Goal: Obtain resource: Download file/media

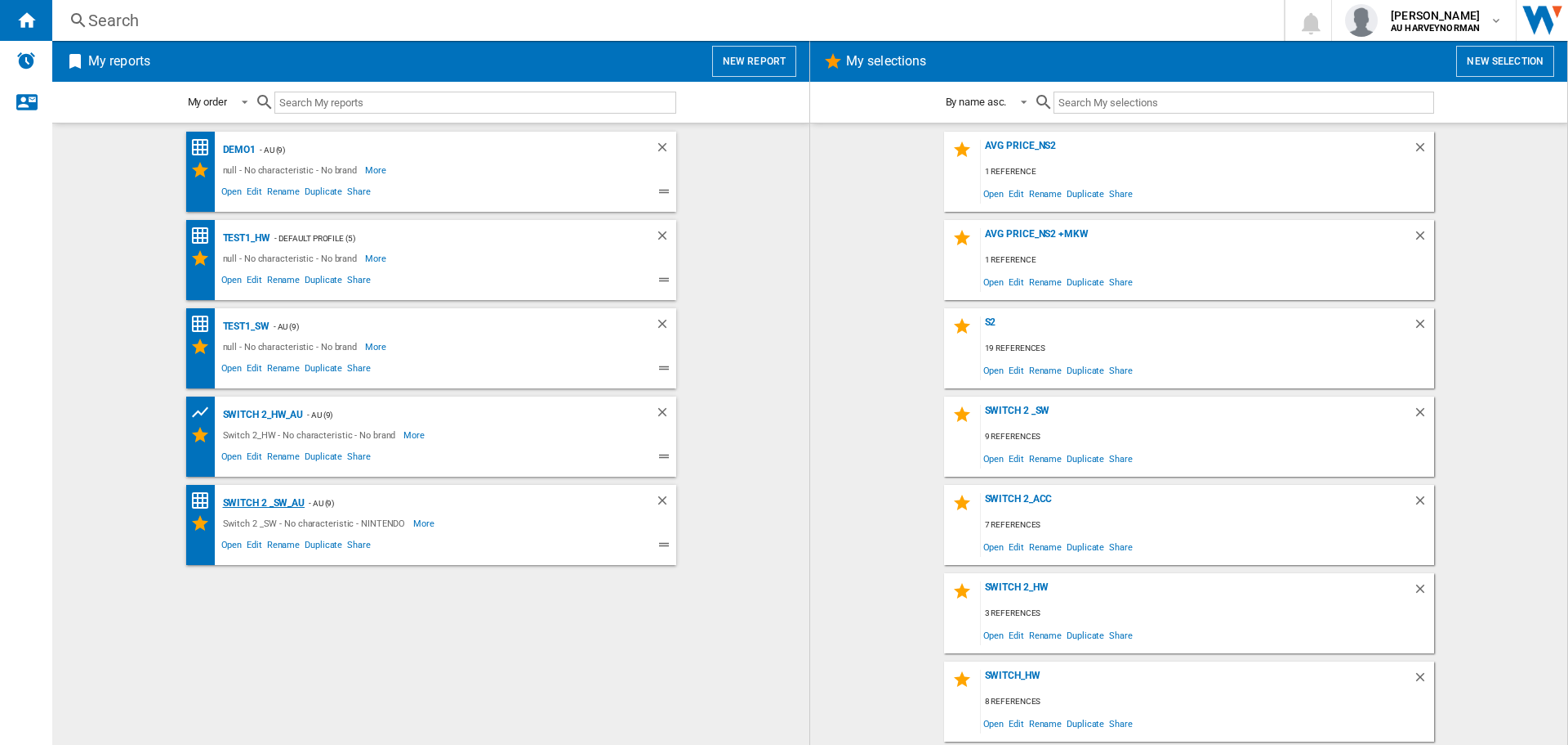
click at [249, 503] on div "Switch 2 _SW_AU" at bounding box center [262, 502] width 87 height 20
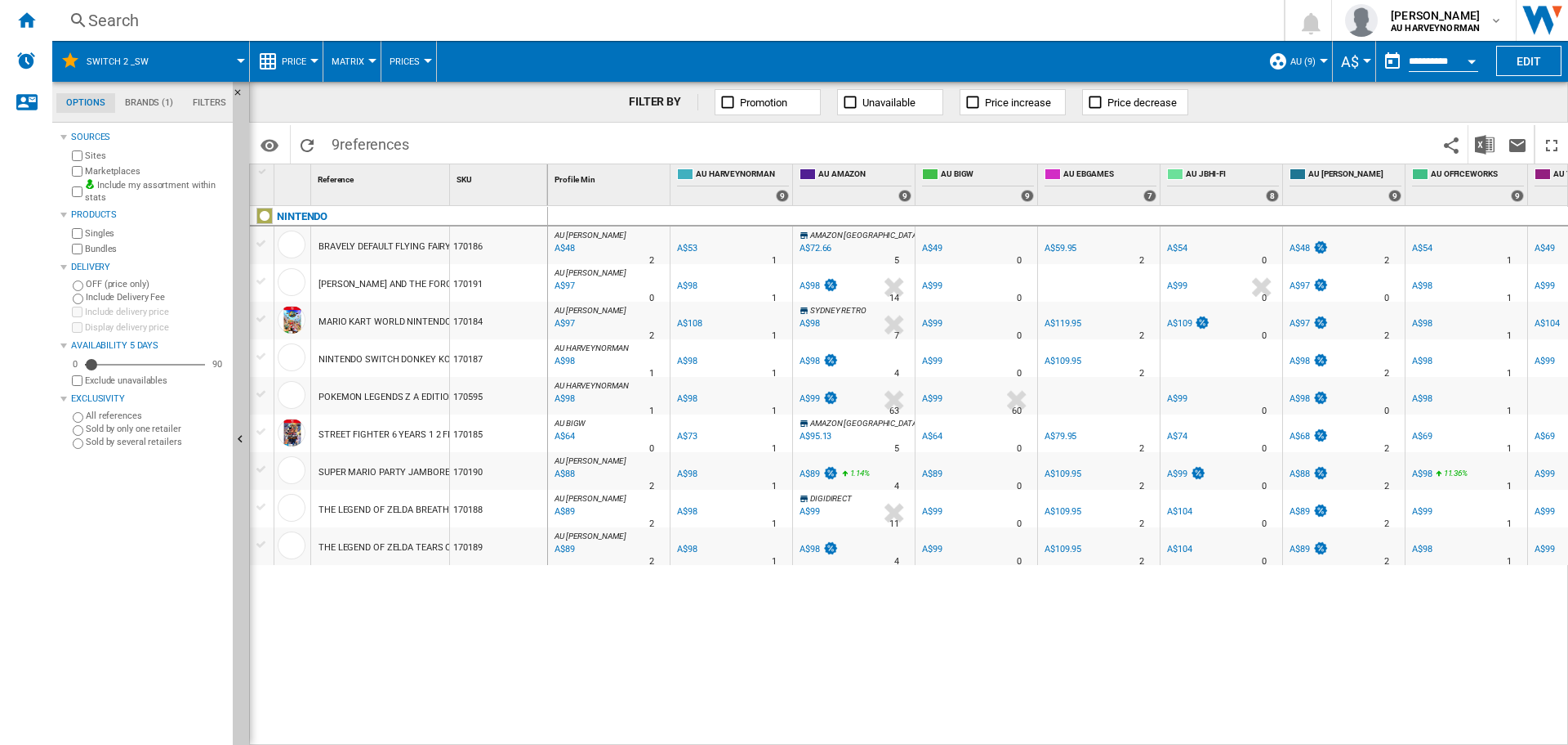
scroll to position [0, 82]
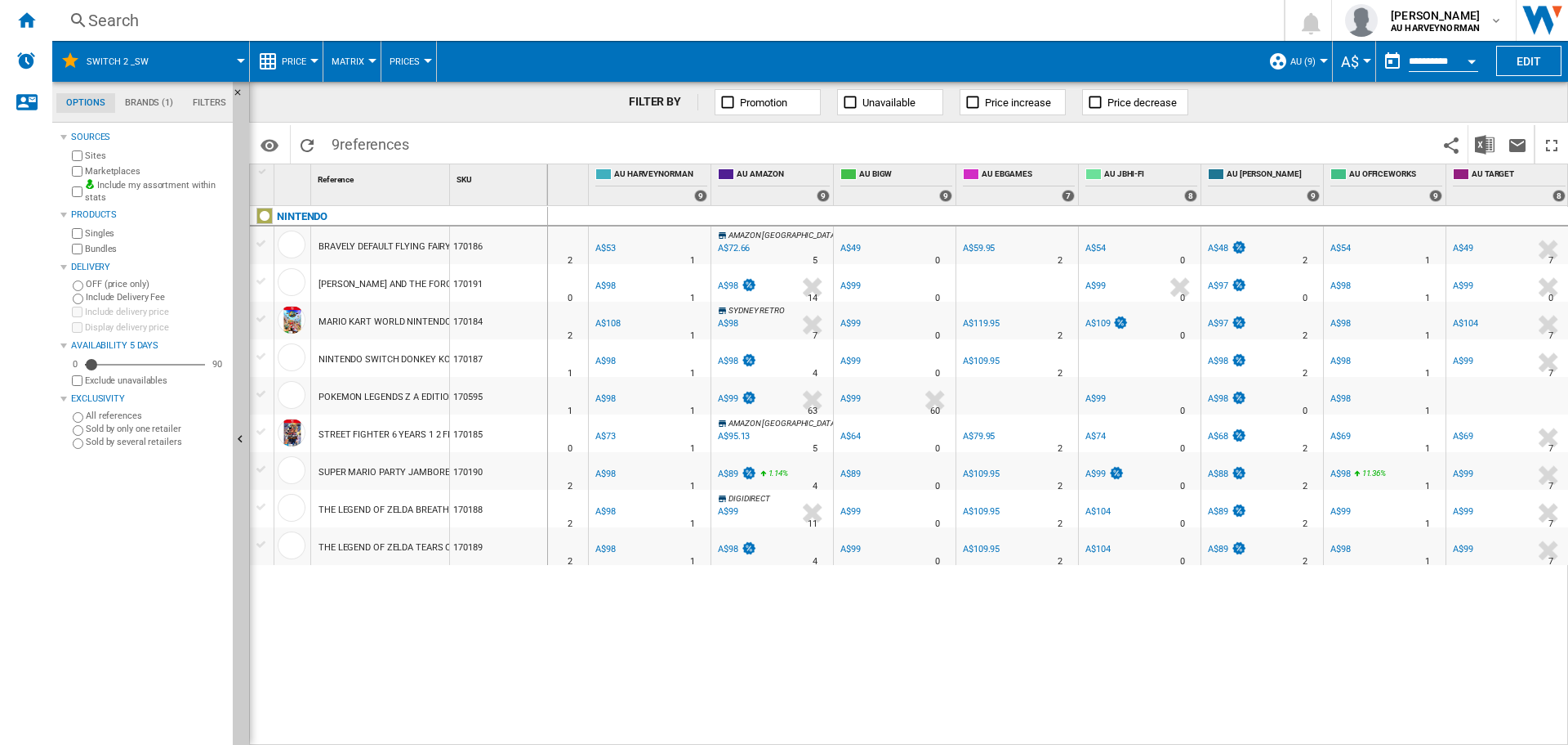
drag, startPoint x: 28, startPoint y: 16, endPoint x: 225, endPoint y: 112, distance: 219.1
click at [28, 16] on ng-md-icon "Home" at bounding box center [26, 20] width 19 height 20
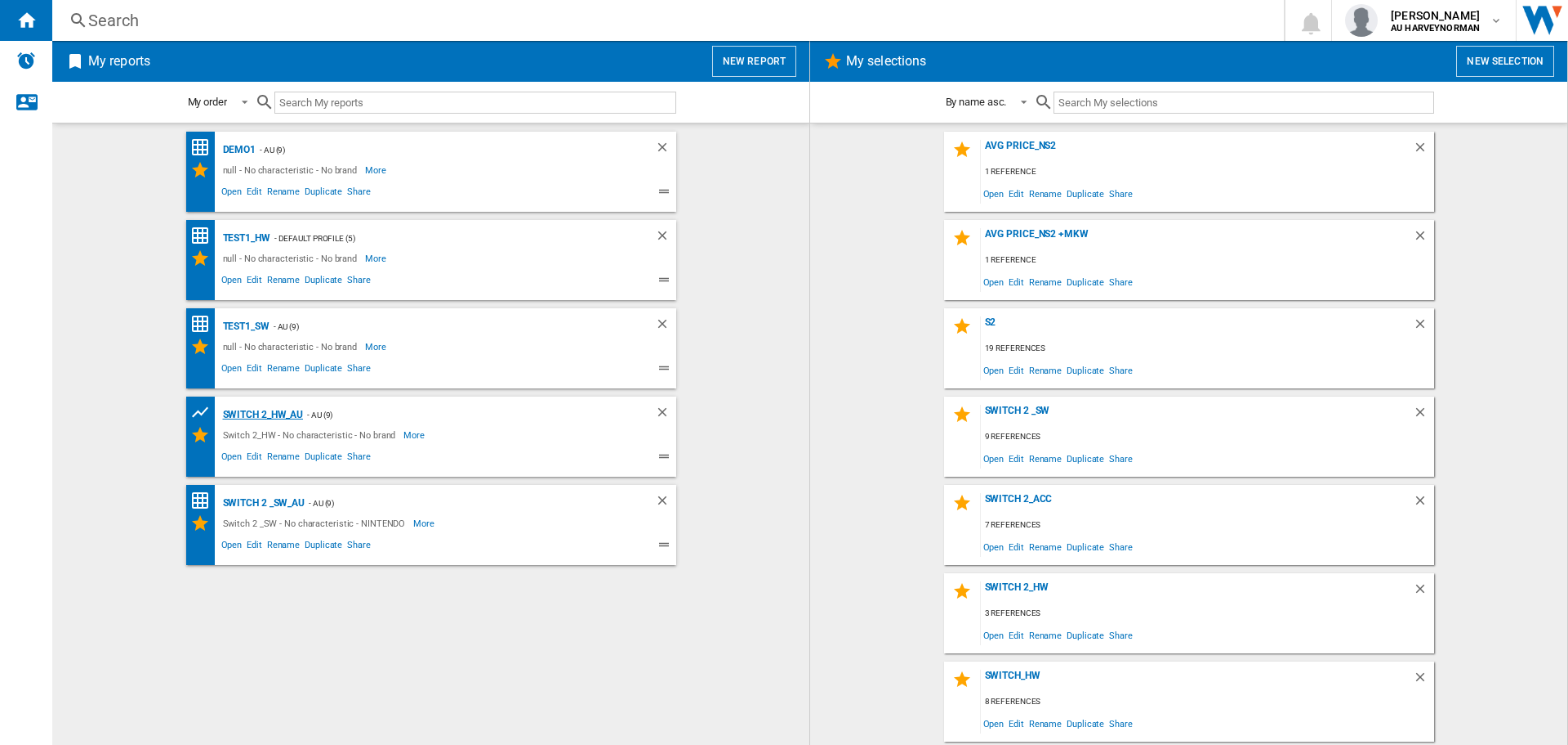
click at [254, 419] on div "Switch 2_HW_AU" at bounding box center [261, 414] width 85 height 20
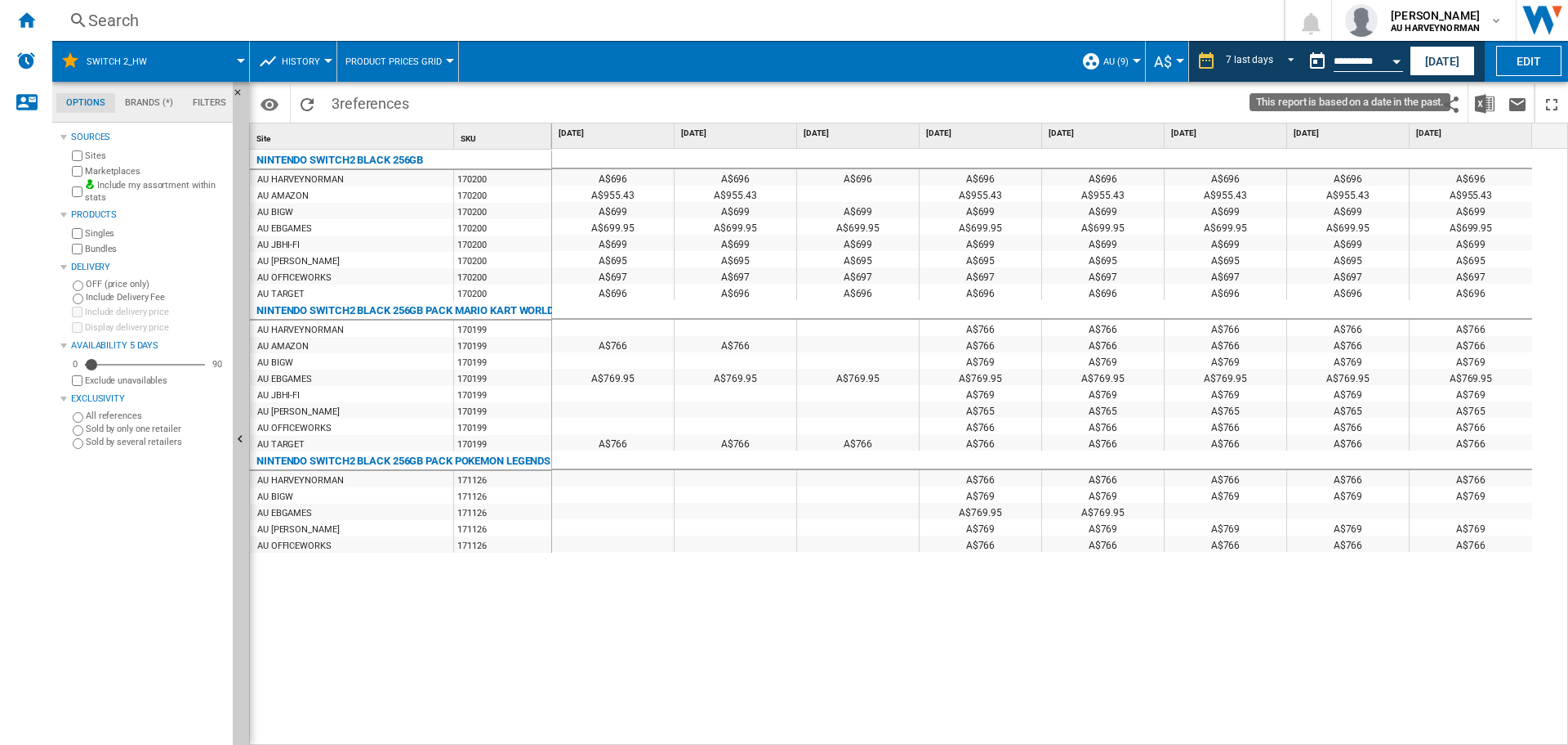
click at [1398, 58] on button "Open calendar" at bounding box center [1396, 59] width 29 height 29
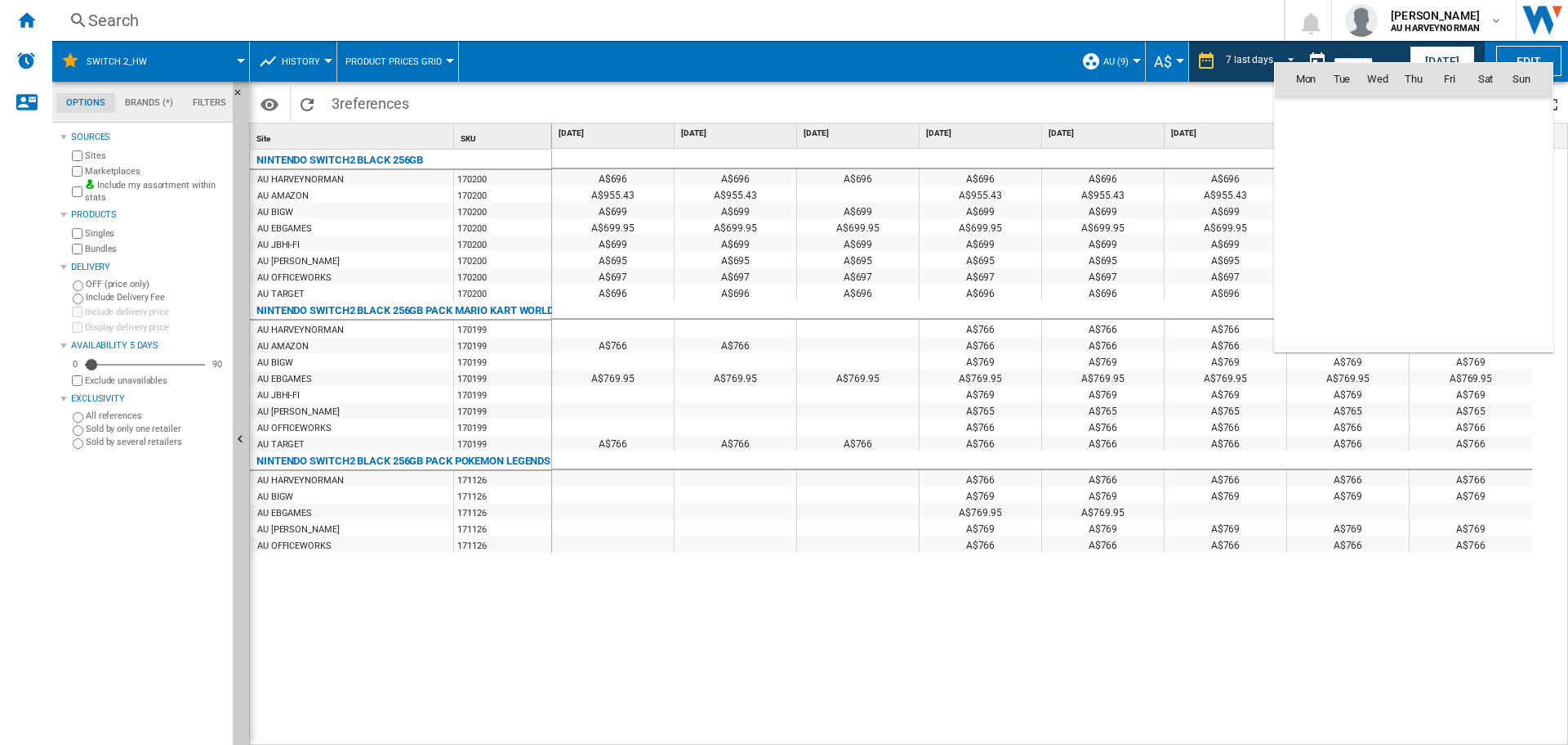
scroll to position [7798, 0]
click at [1441, 218] on span "22" at bounding box center [1449, 221] width 34 height 34
type input "**********"
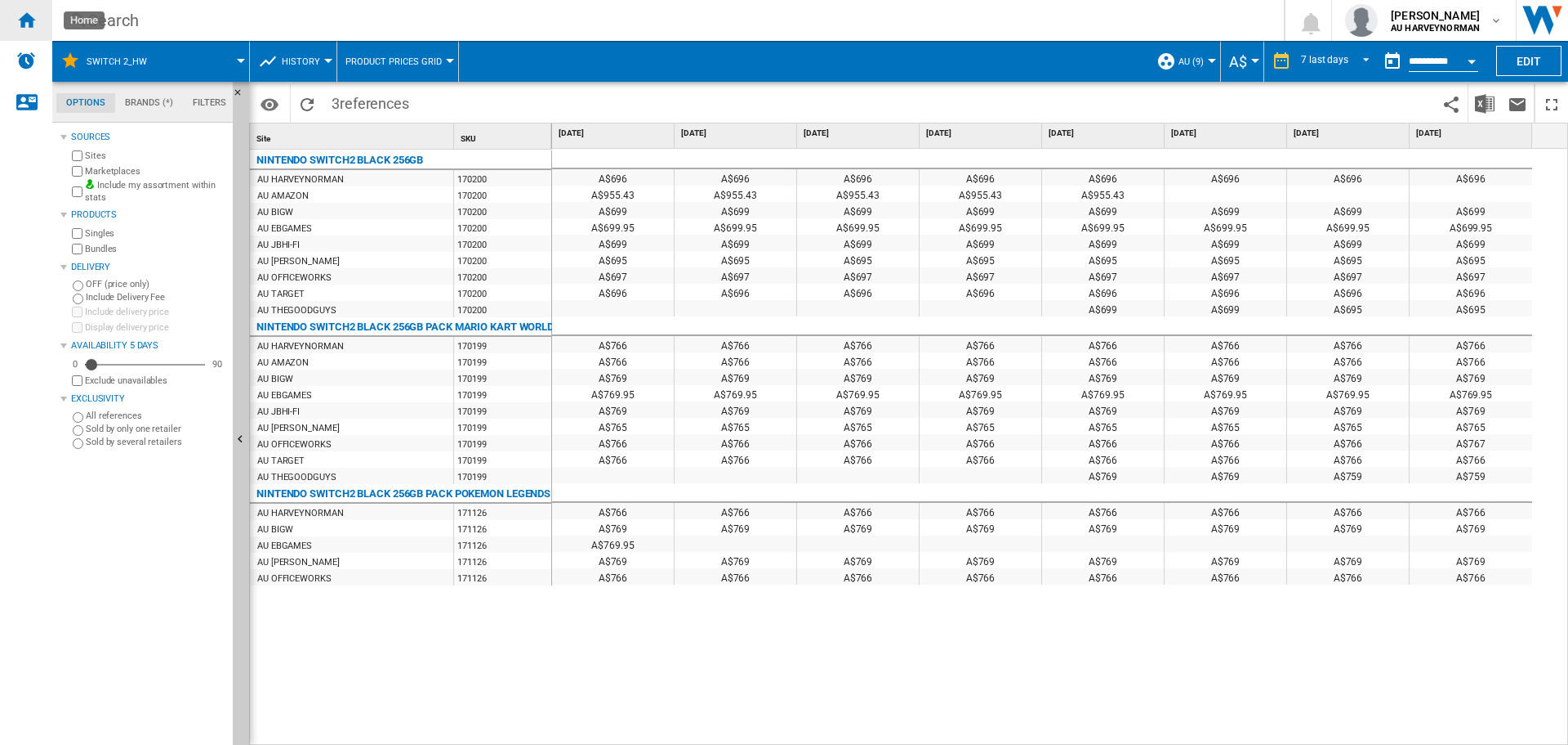
click at [13, 21] on div "Home" at bounding box center [26, 20] width 53 height 41
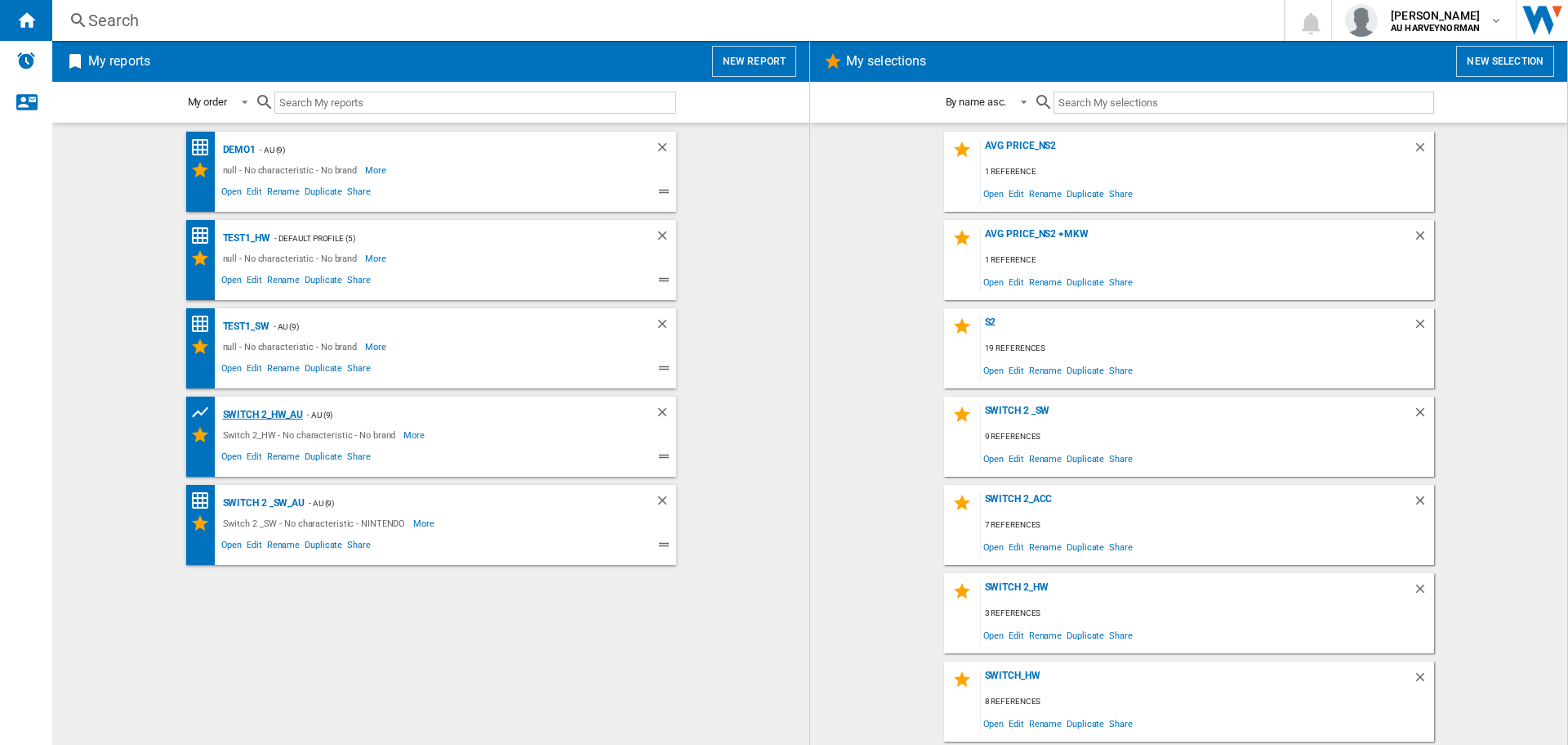
click at [245, 411] on div "Switch 2_HW_AU" at bounding box center [261, 414] width 85 height 20
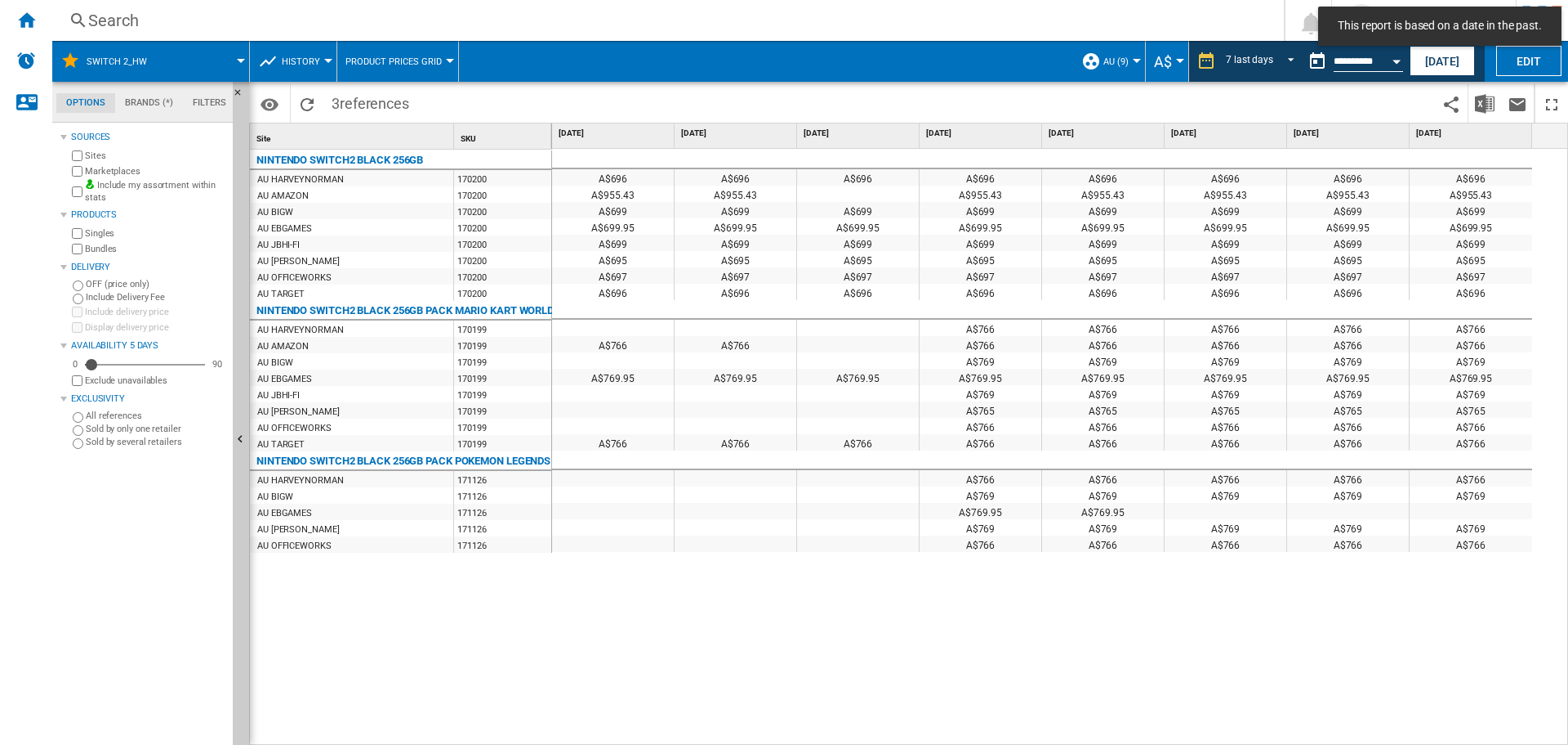
click at [1396, 56] on button "Open calendar" at bounding box center [1396, 59] width 29 height 29
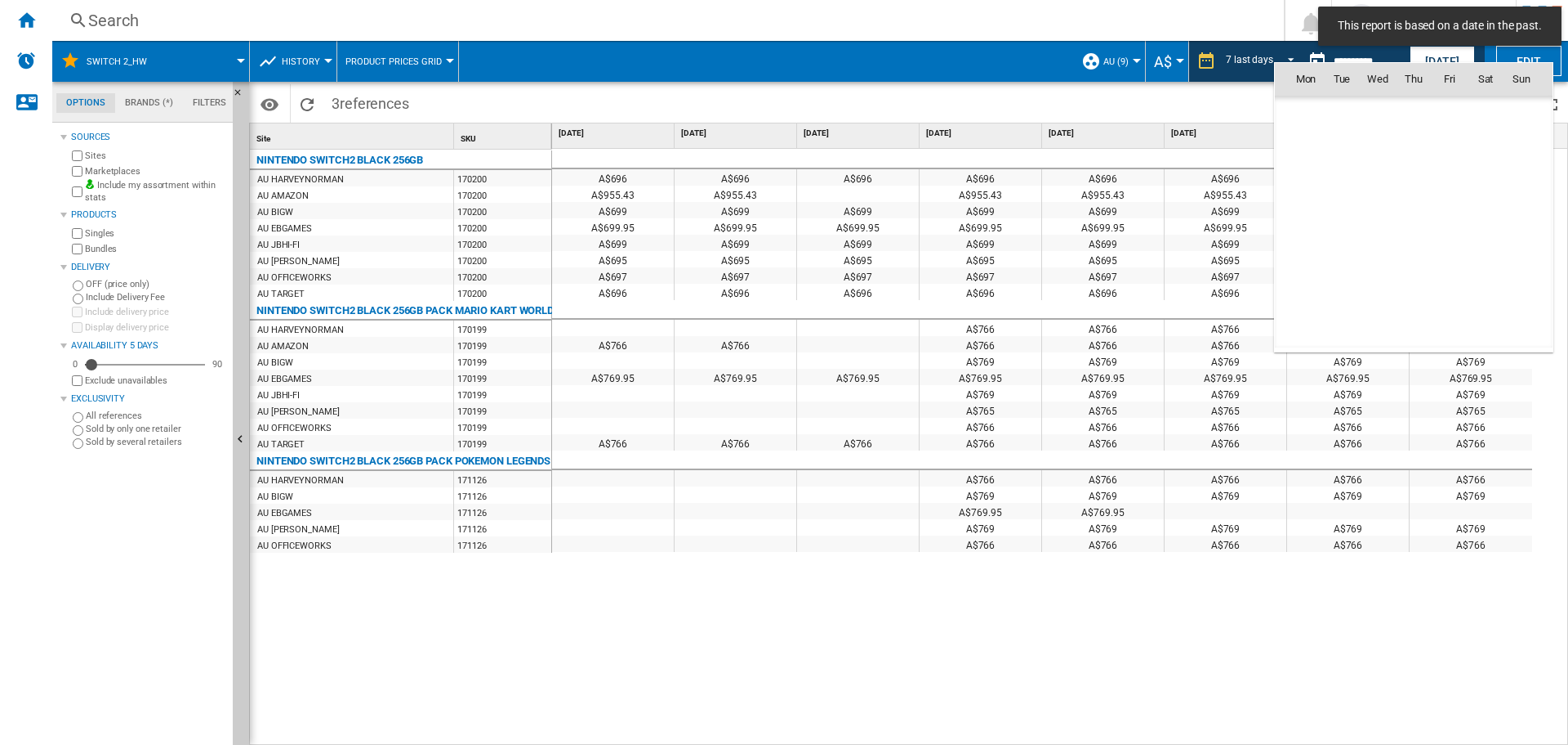
scroll to position [7798, 0]
click at [1452, 223] on span "22" at bounding box center [1449, 221] width 34 height 34
type input "**********"
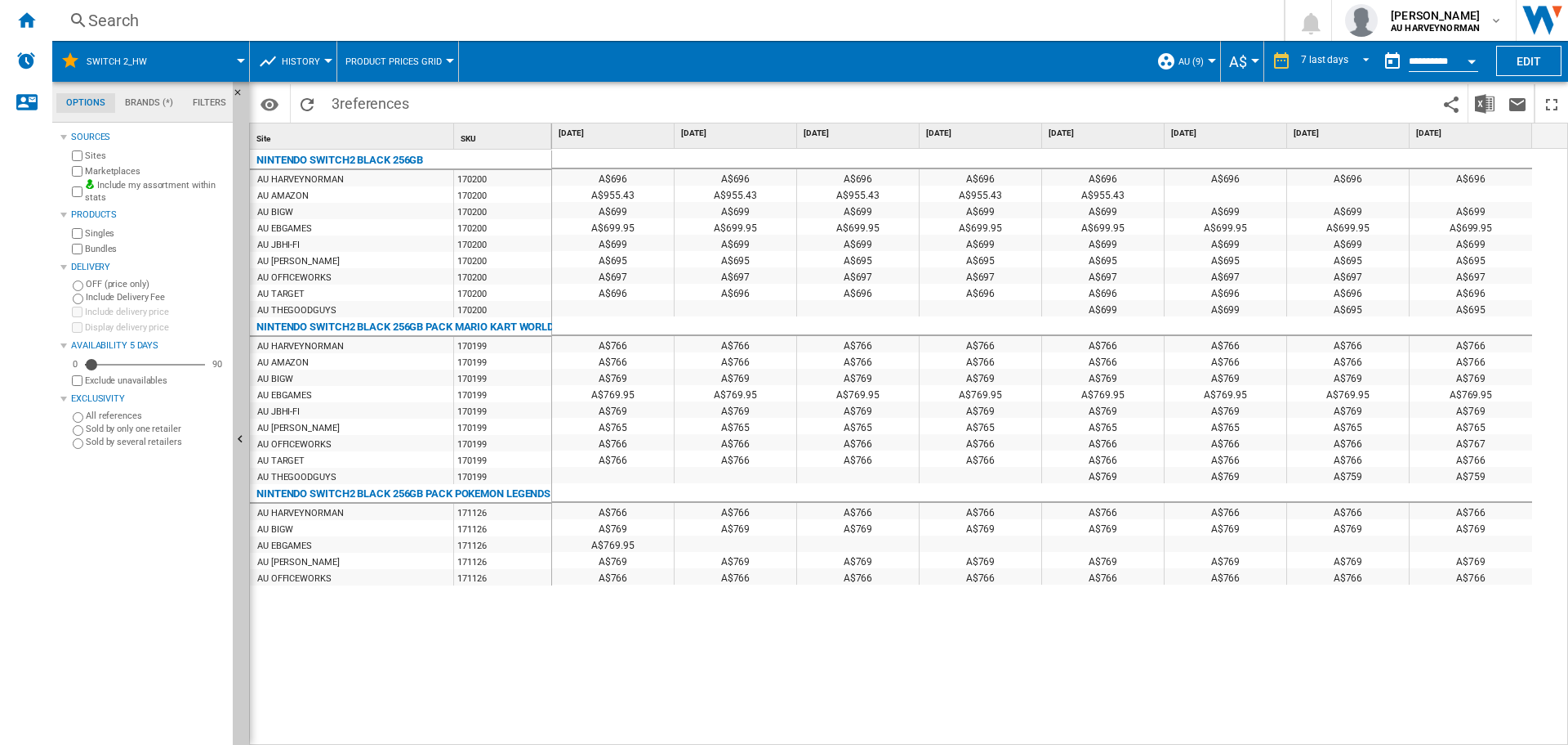
click at [325, 65] on button "History" at bounding box center [305, 61] width 47 height 41
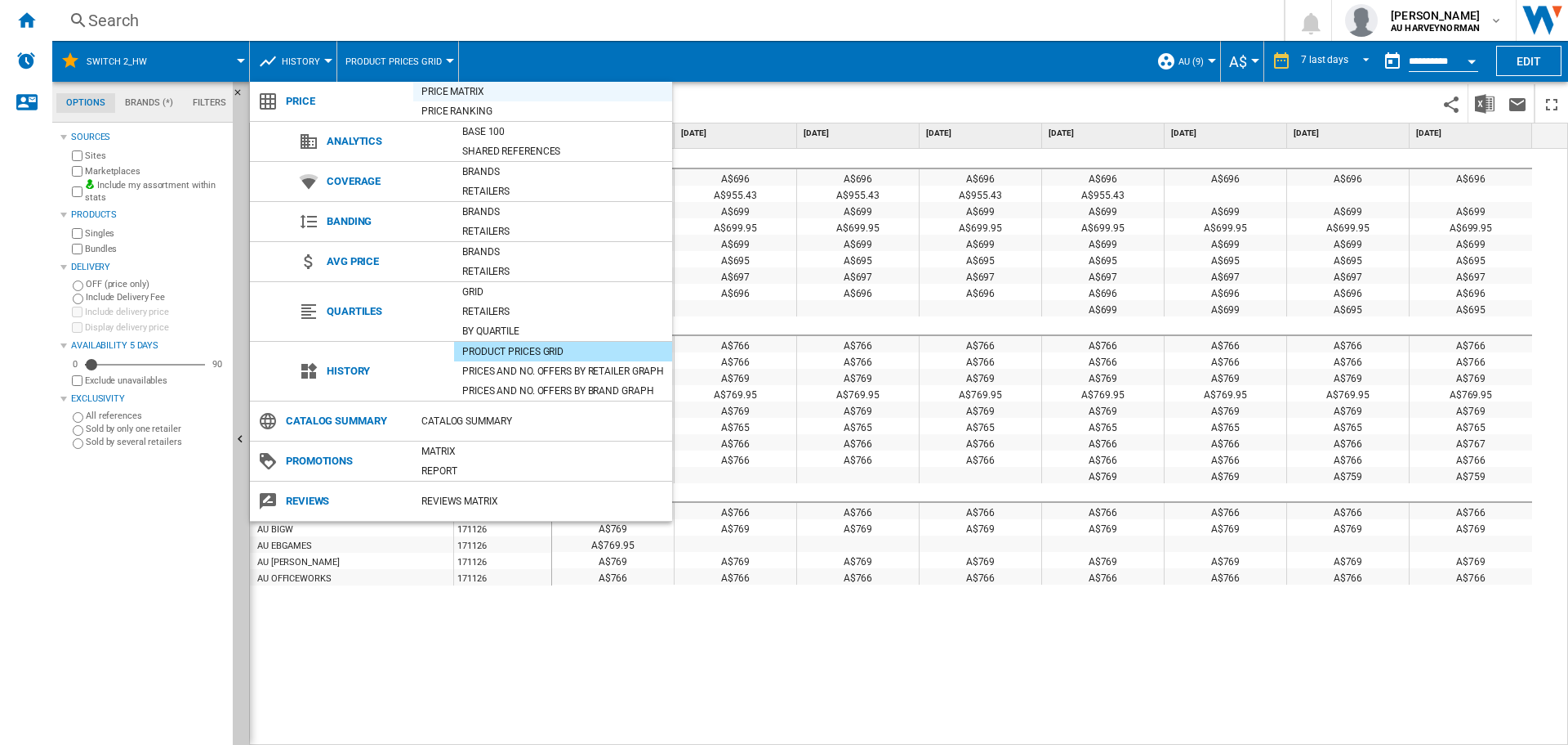
click at [467, 89] on div "Price Matrix" at bounding box center [543, 92] width 259 height 17
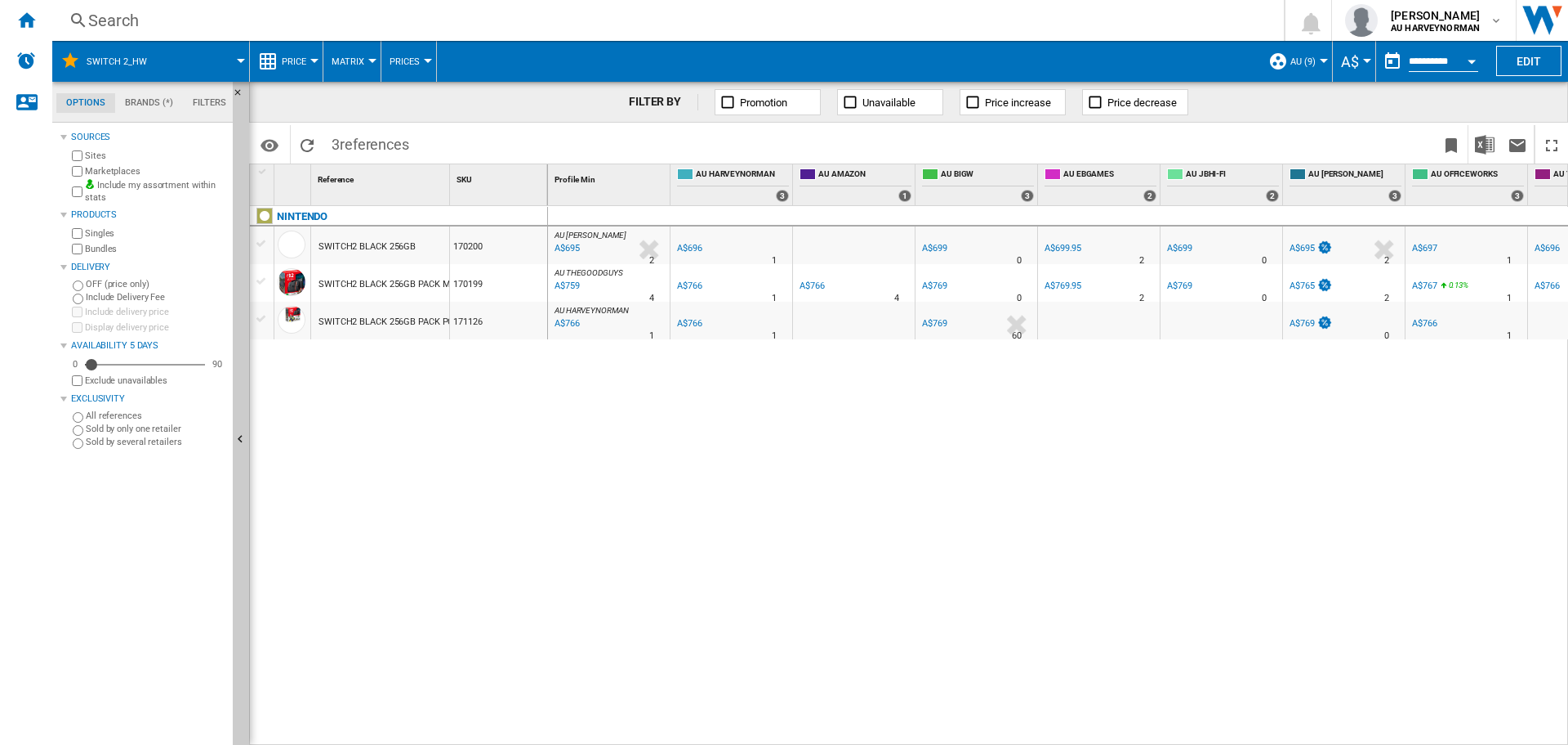
click at [1313, 63] on span "AU (9)" at bounding box center [1303, 61] width 25 height 11
click at [519, 496] on md-backdrop at bounding box center [784, 372] width 1568 height 745
click at [19, 25] on ng-md-icon "Home" at bounding box center [26, 20] width 19 height 20
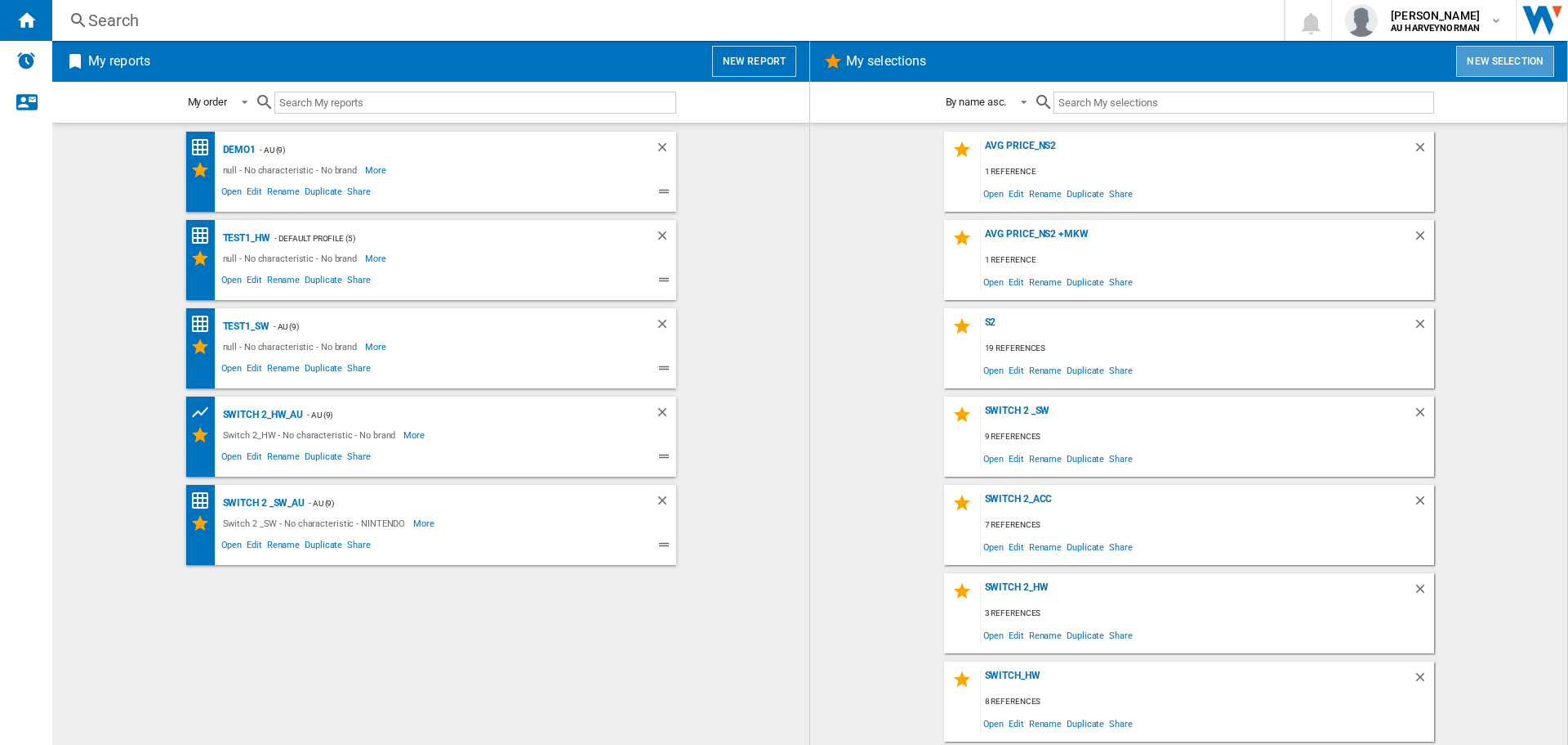
click at [1492, 68] on button "New selection" at bounding box center [1506, 61] width 98 height 31
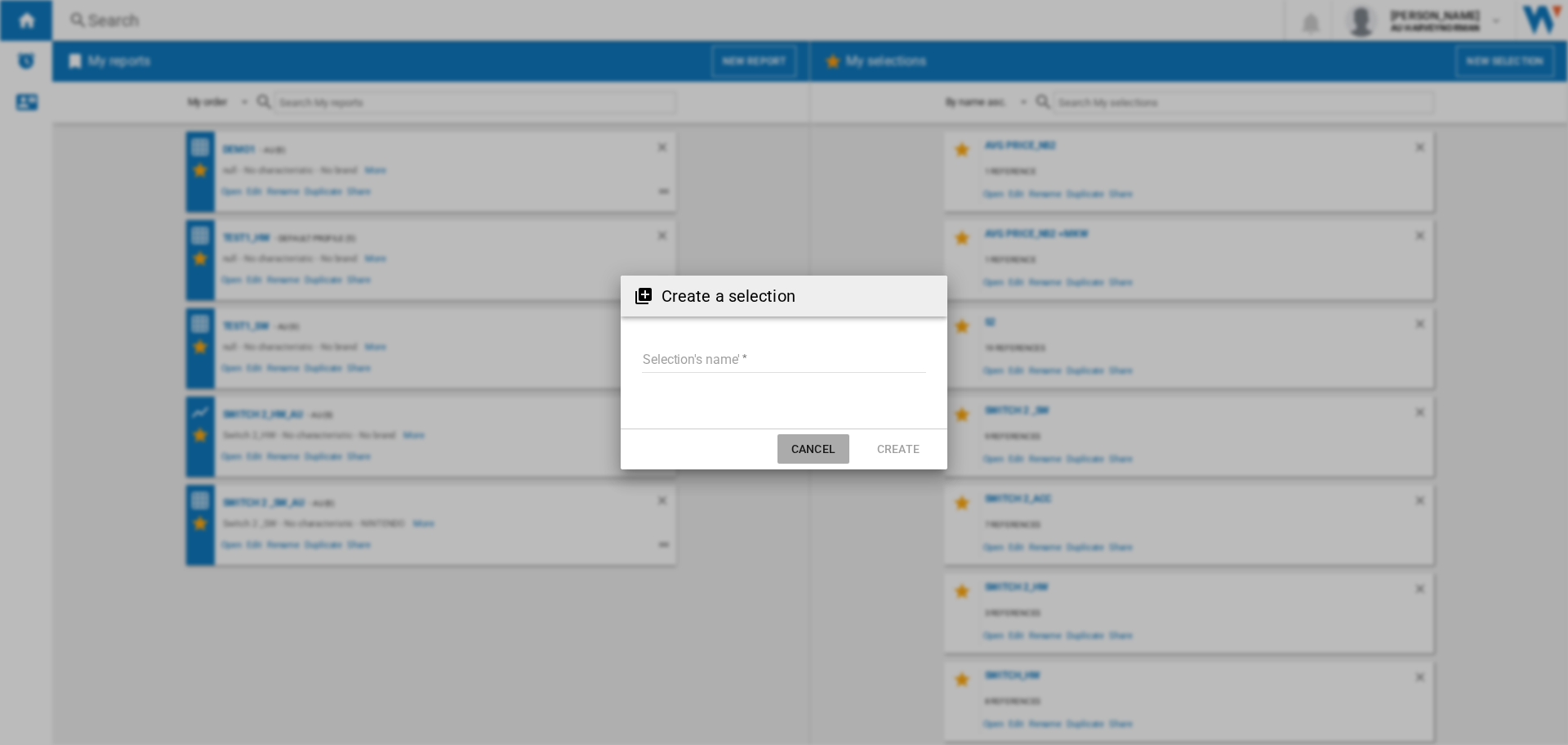
click at [823, 453] on button "Cancel" at bounding box center [814, 449] width 72 height 29
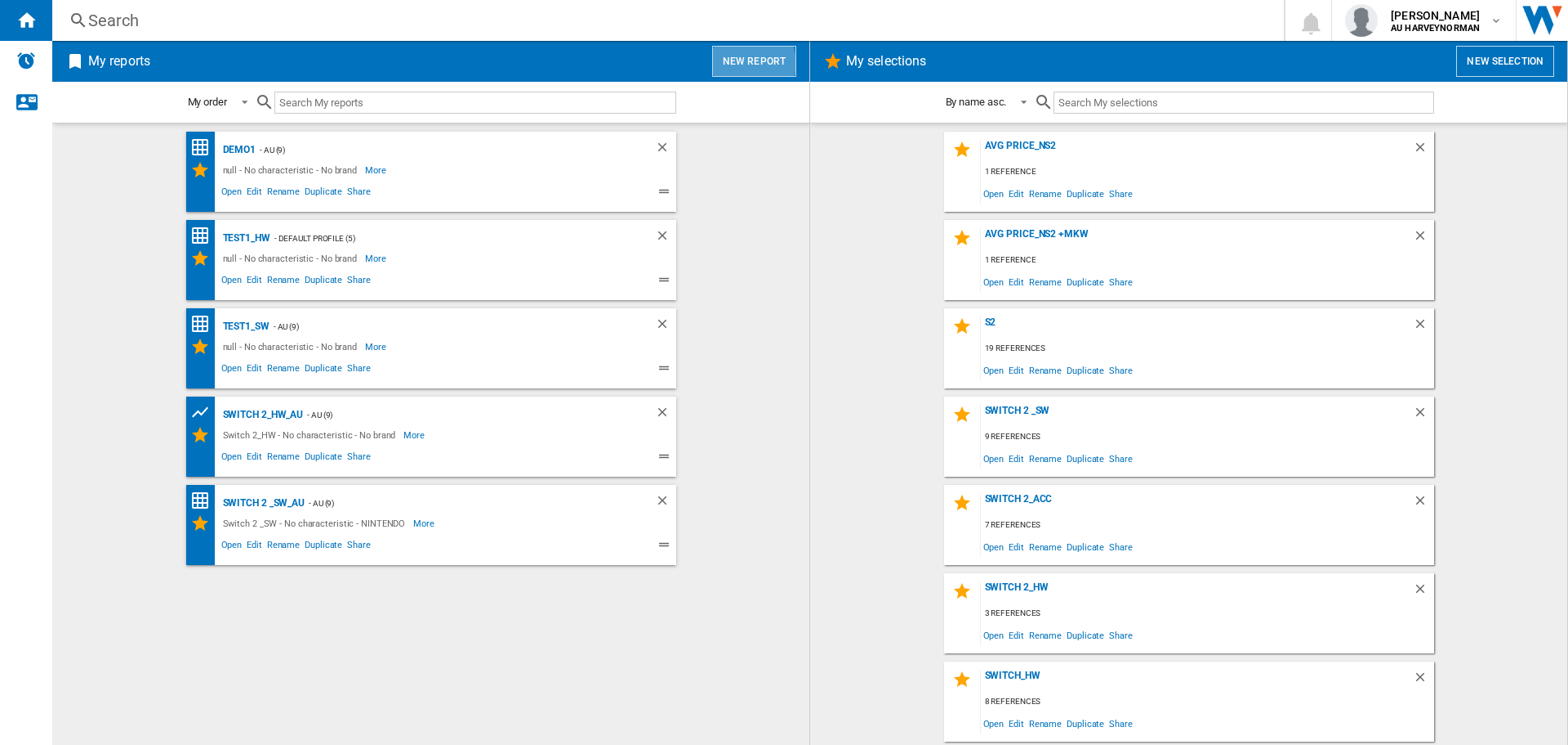
click at [748, 63] on button "New report" at bounding box center [754, 61] width 84 height 31
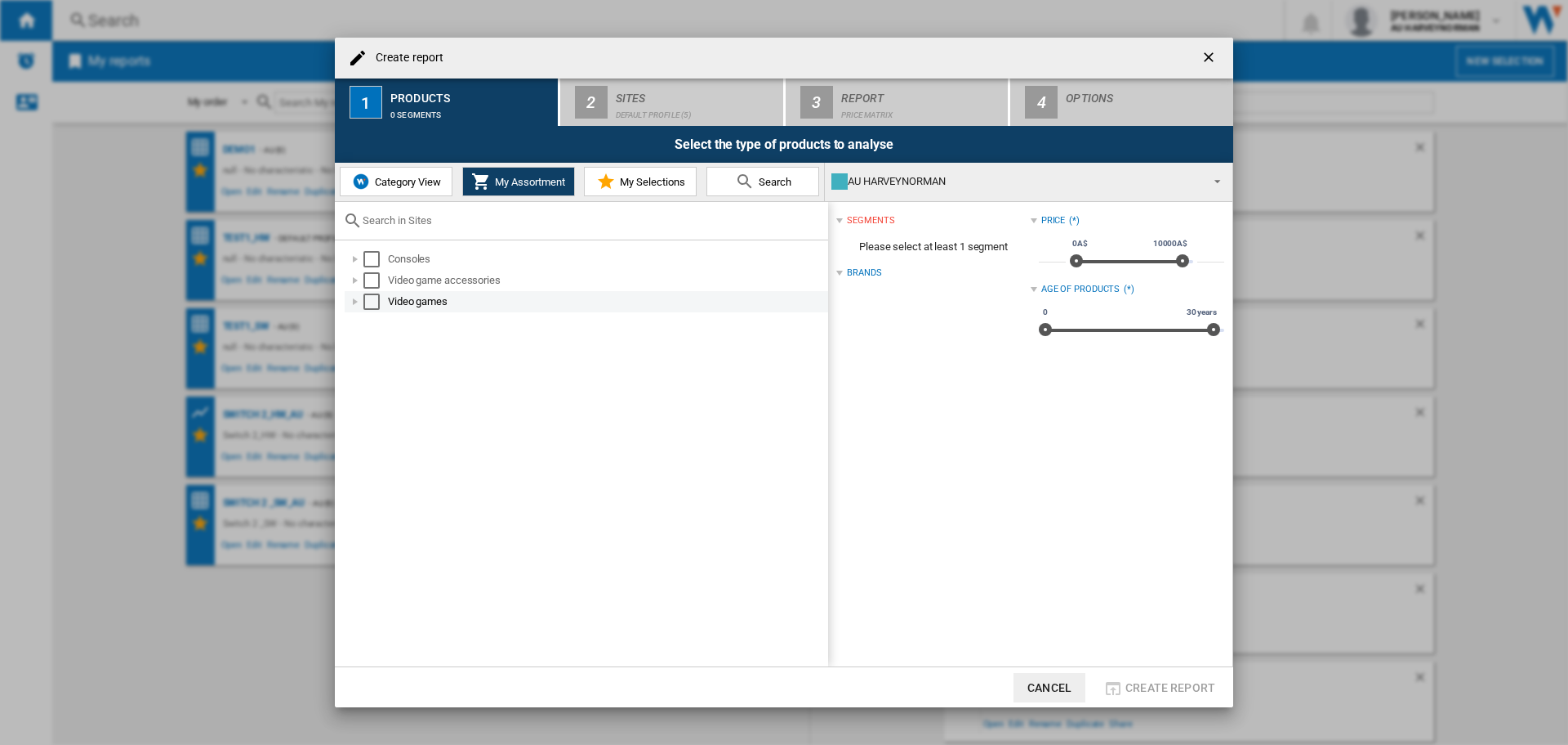
click at [358, 300] on div at bounding box center [355, 301] width 17 height 17
click at [367, 323] on div at bounding box center [373, 323] width 17 height 17
click at [403, 346] on div "Select" at bounding box center [407, 344] width 17 height 17
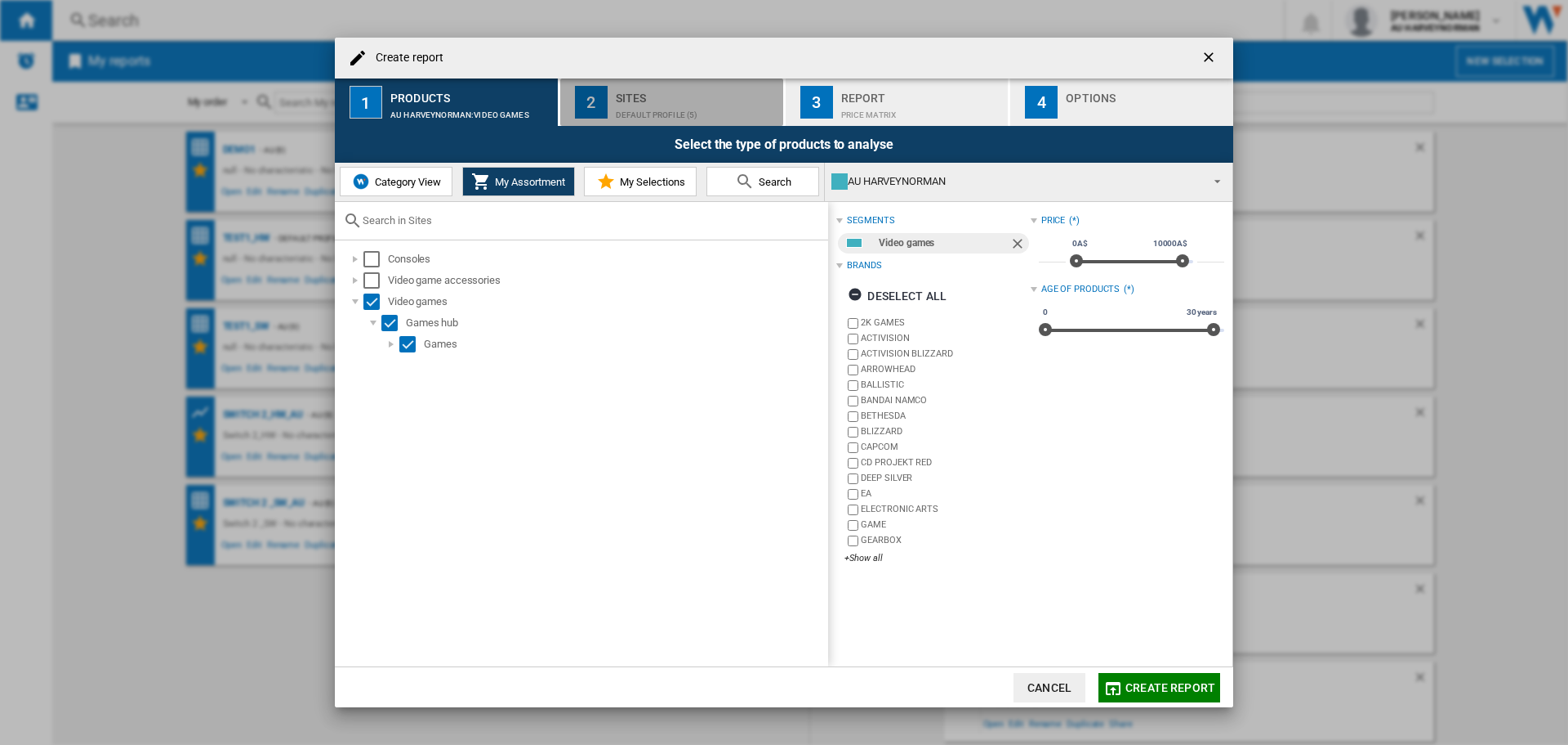
click at [612, 107] on button "2 Sites Default profile (5)" at bounding box center [672, 101] width 225 height 48
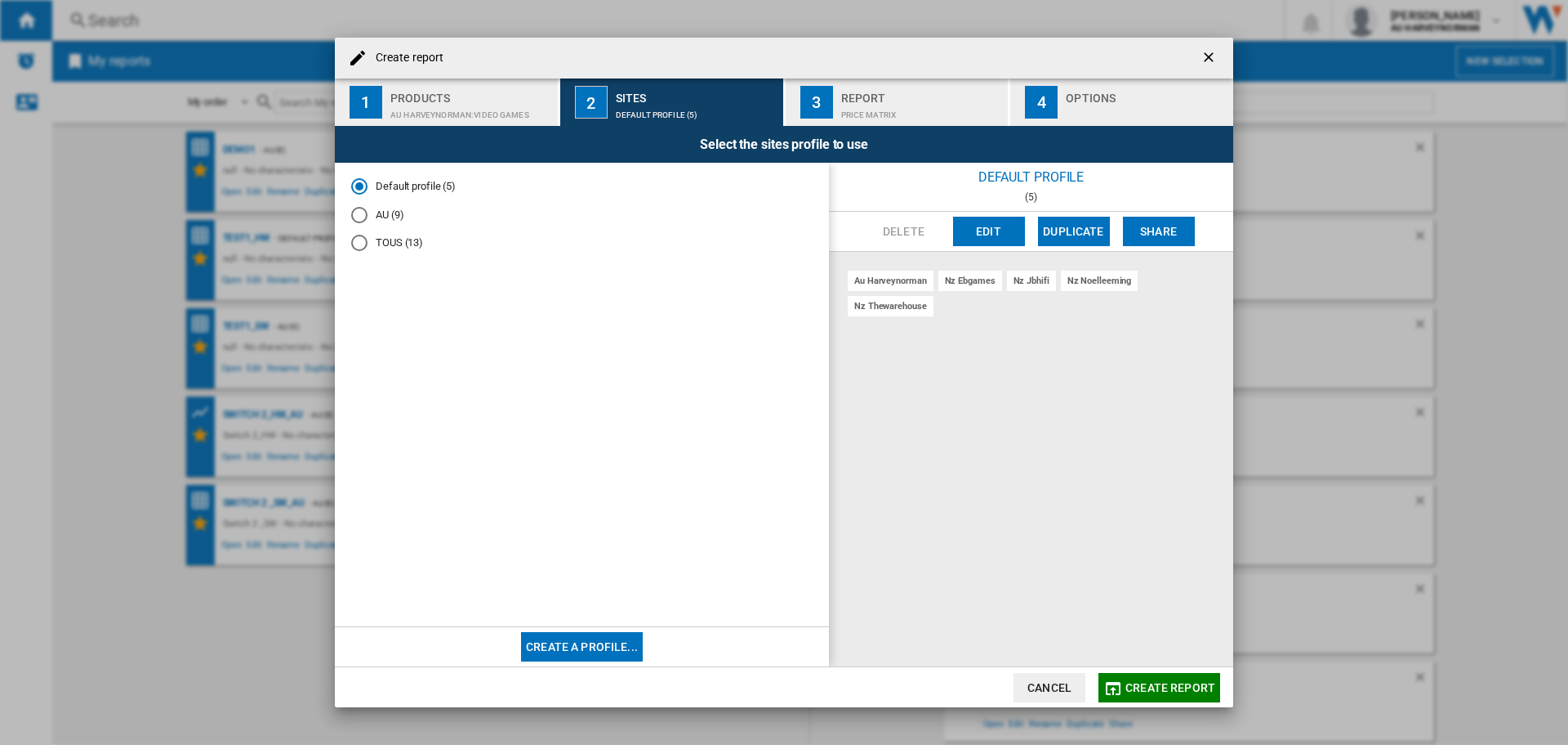
click at [381, 216] on md-radio-button "AU (9)" at bounding box center [582, 215] width 462 height 16
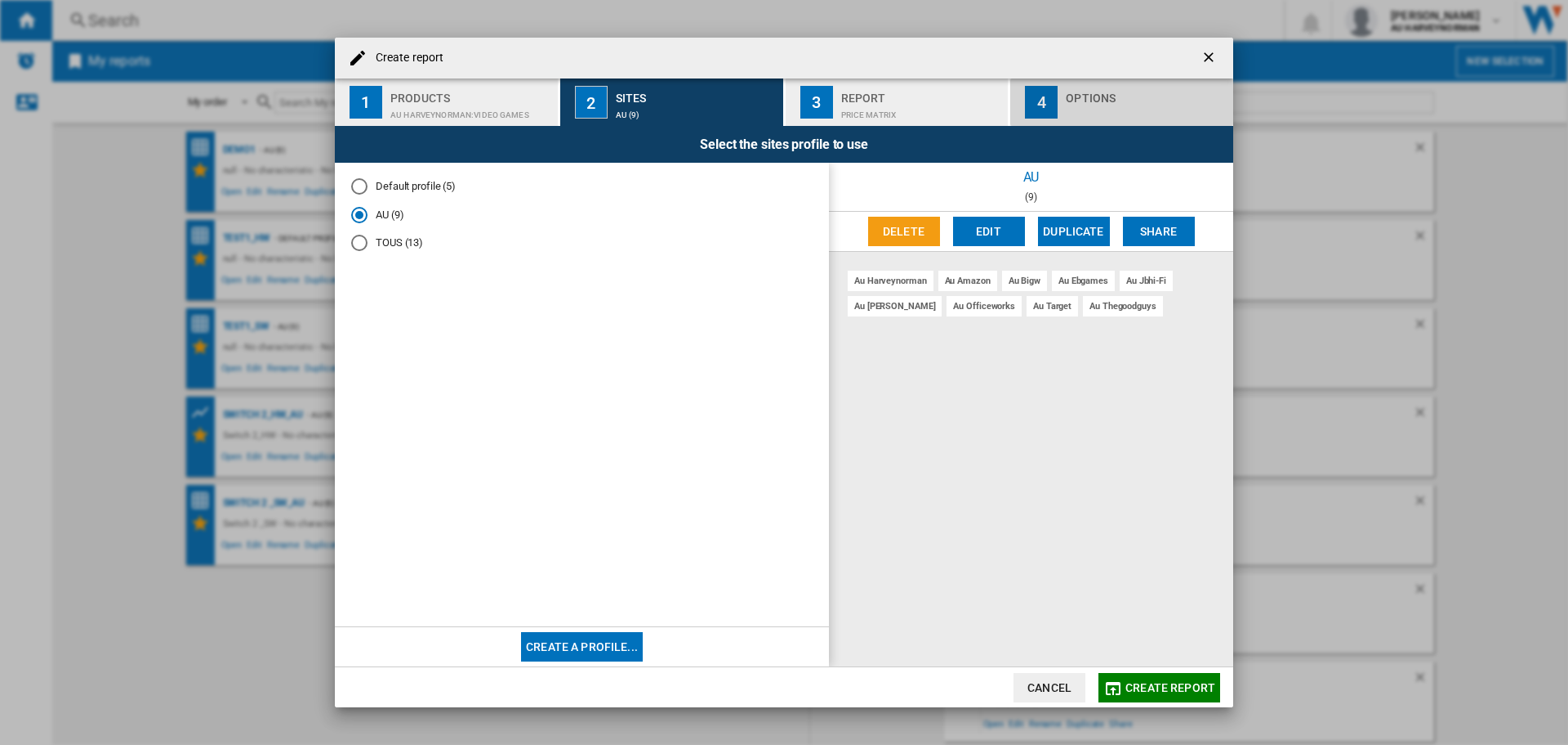
click at [1120, 97] on div "Options" at bounding box center [1146, 94] width 161 height 18
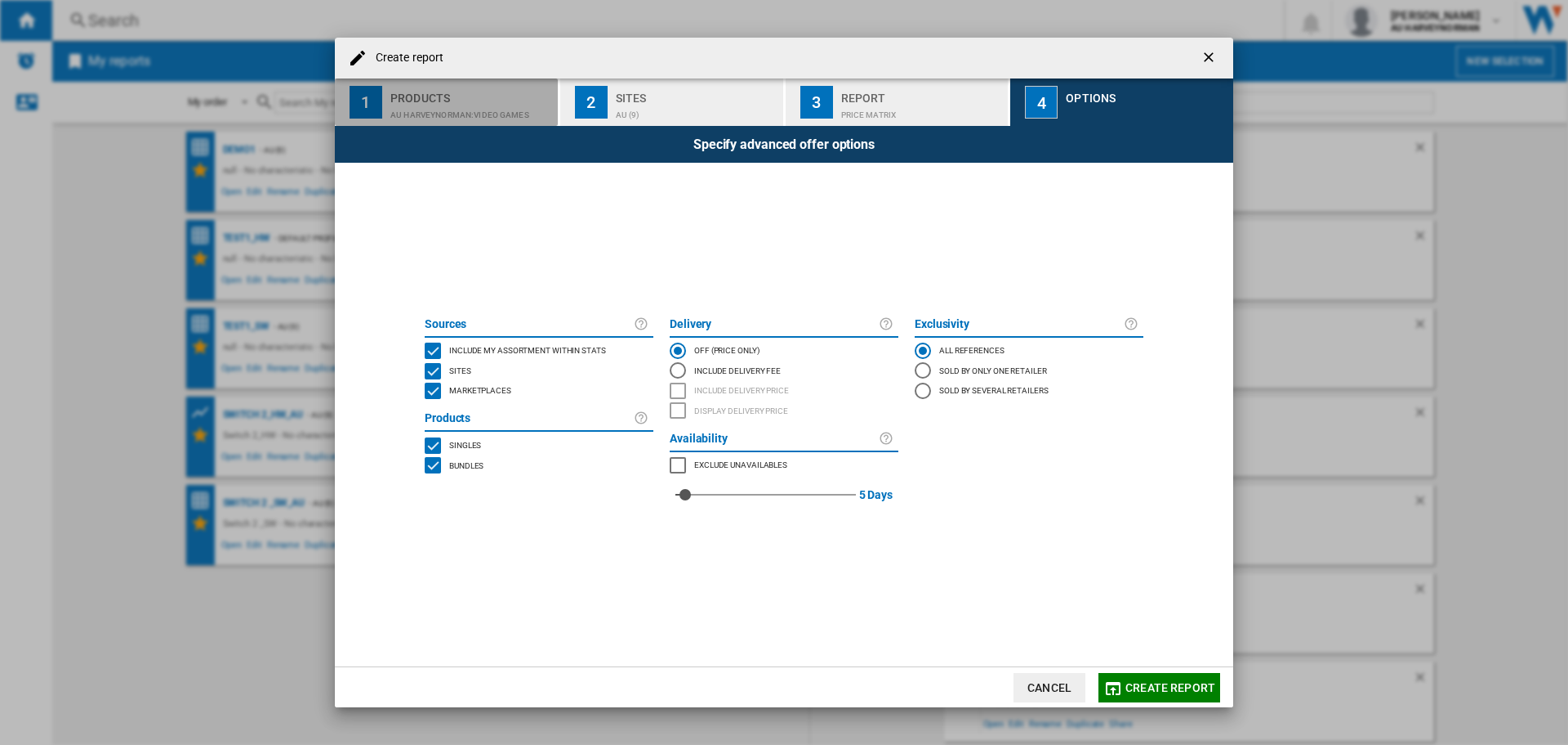
click at [452, 104] on div "AU HARVEYNORMAN:Video games" at bounding box center [471, 111] width 161 height 18
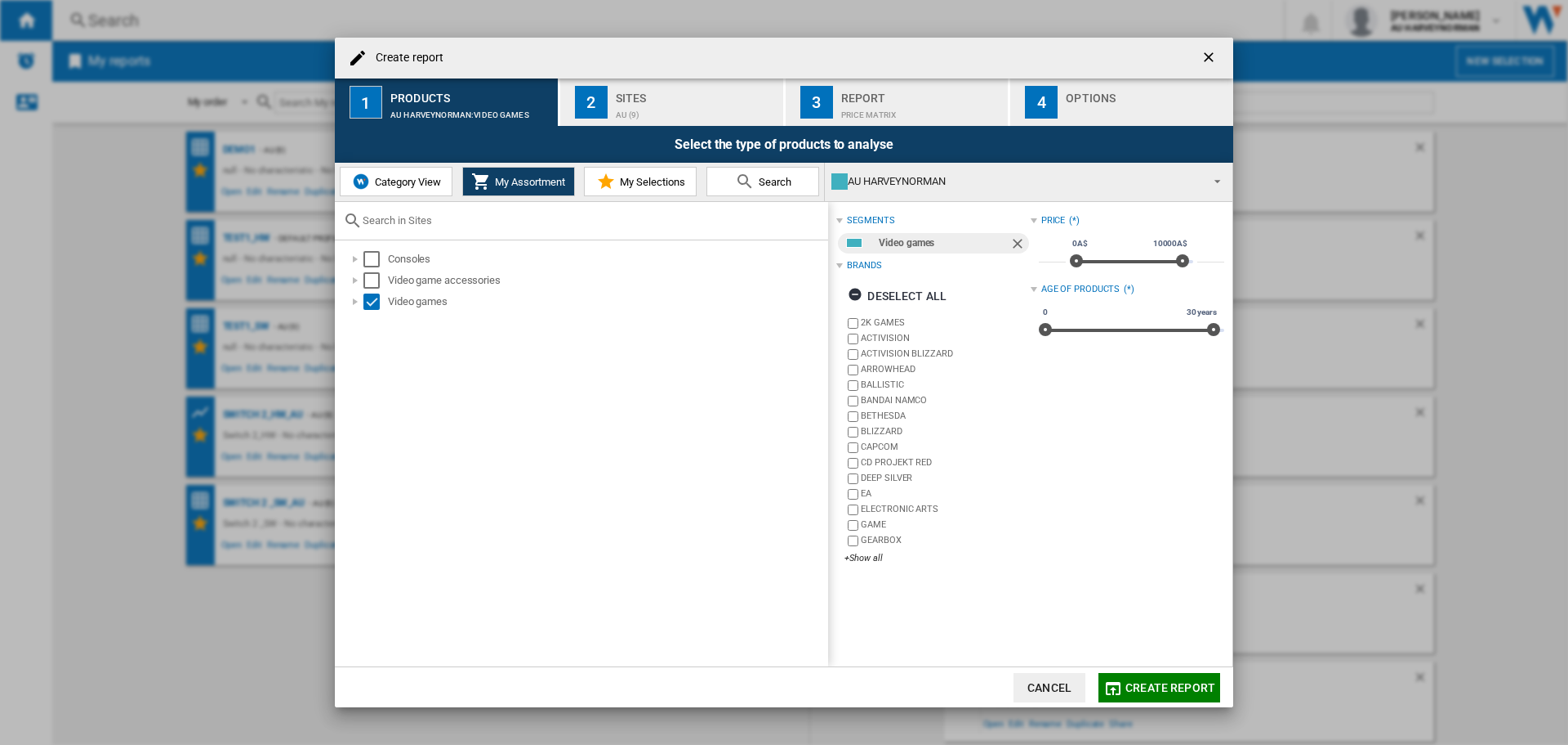
click at [443, 228] on div at bounding box center [582, 220] width 493 height 38
click at [386, 222] on input "text" at bounding box center [591, 220] width 457 height 13
type input "b"
click at [738, 185] on md-icon at bounding box center [745, 181] width 19 height 20
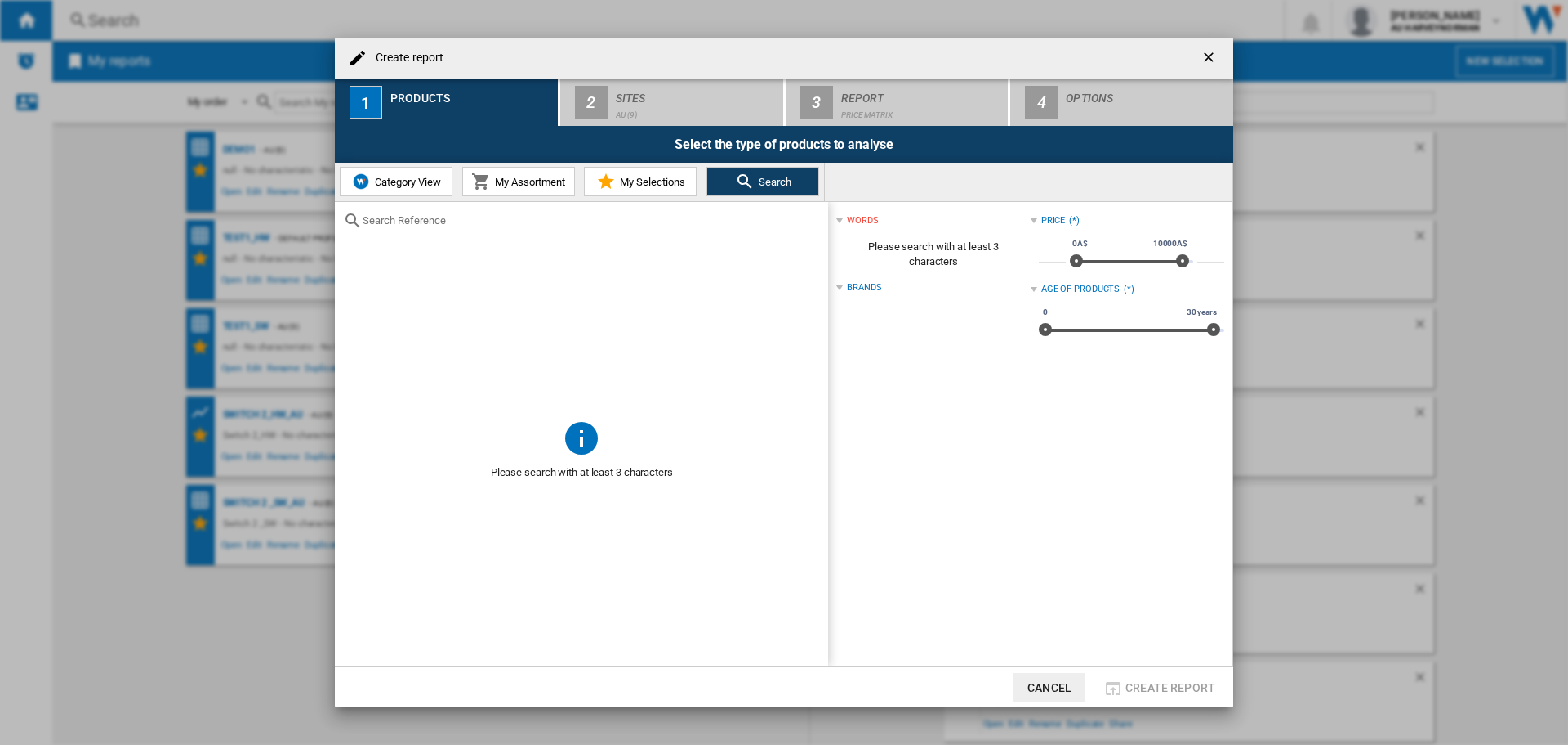
click at [521, 220] on input "text" at bounding box center [591, 220] width 457 height 13
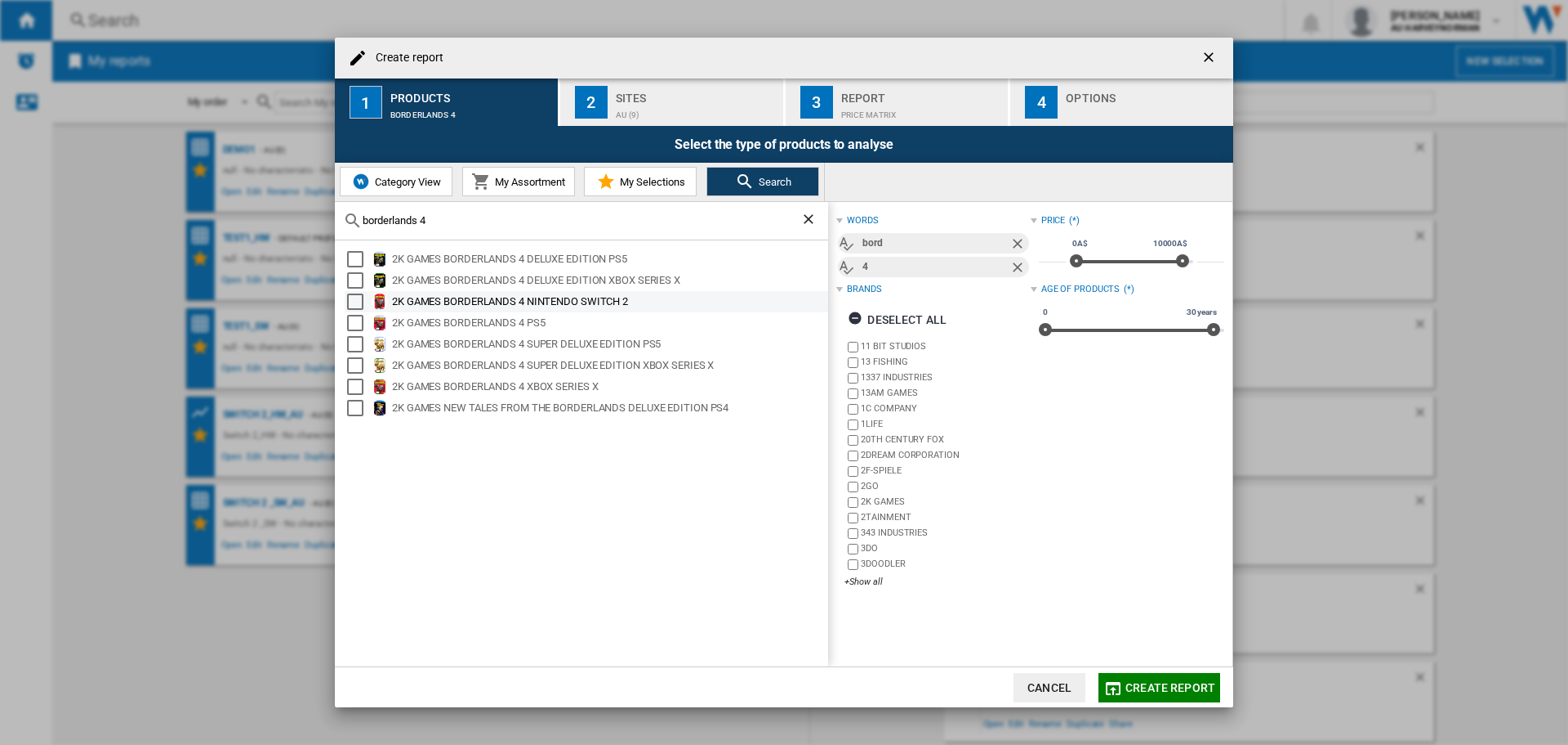
type input "borderlands 4"
click at [470, 303] on div "2K GAMES BORDERLANDS 4 NINTENDO SWITCH 2" at bounding box center [608, 301] width 434 height 17
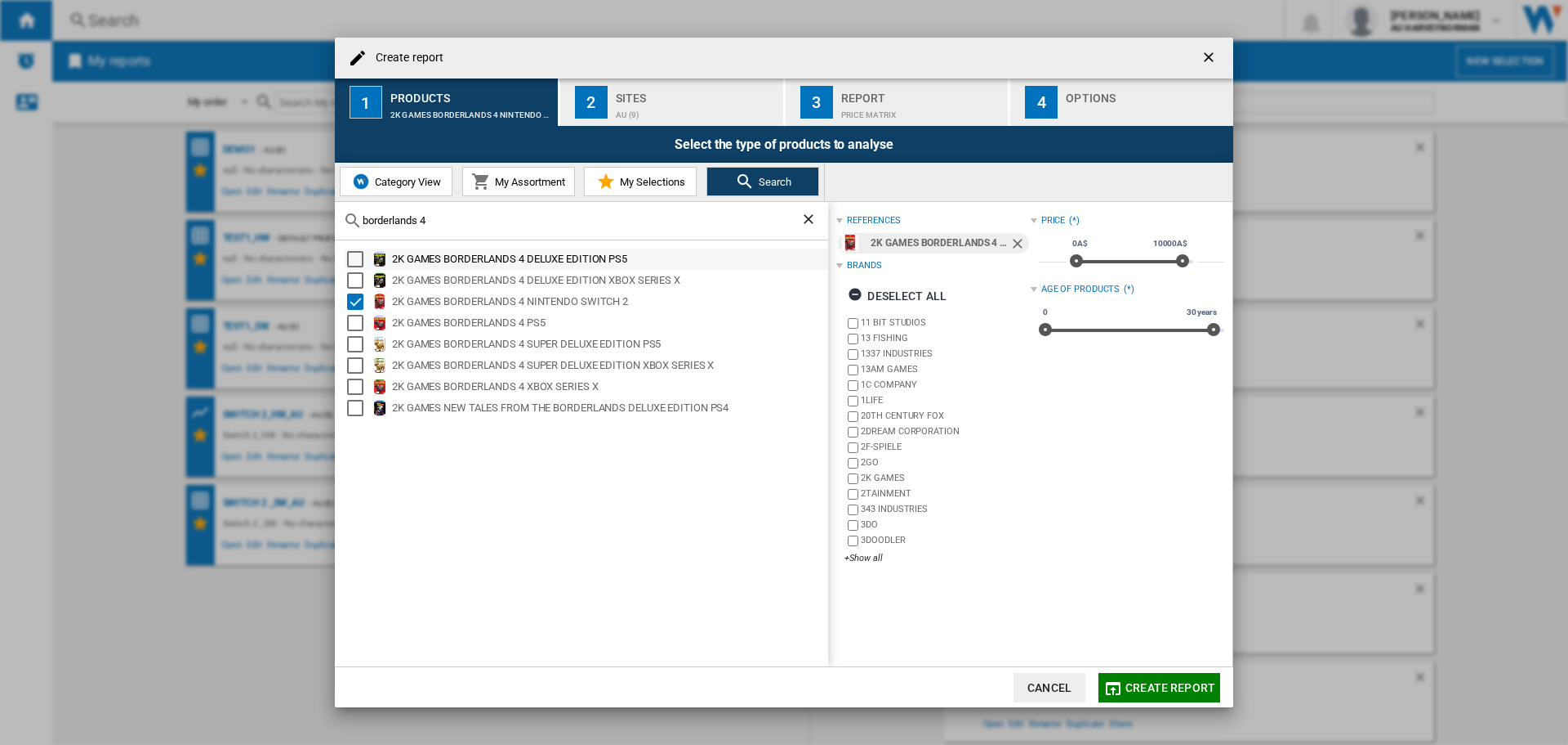
click at [476, 260] on div "2K GAMES BORDERLANDS 4 DELUXE EDITION PS5" at bounding box center [608, 258] width 434 height 17
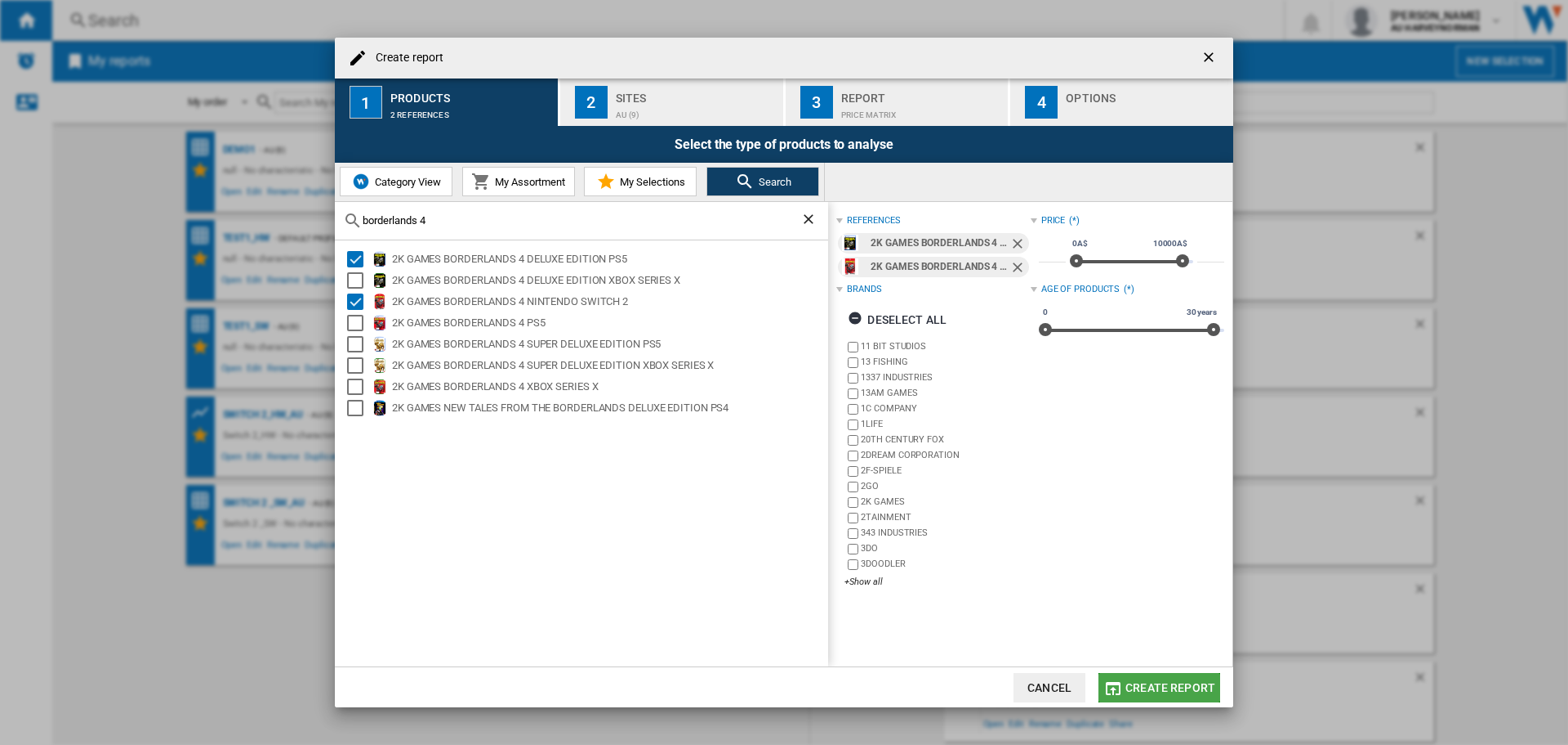
click at [1168, 685] on span "Create report" at bounding box center [1170, 686] width 90 height 13
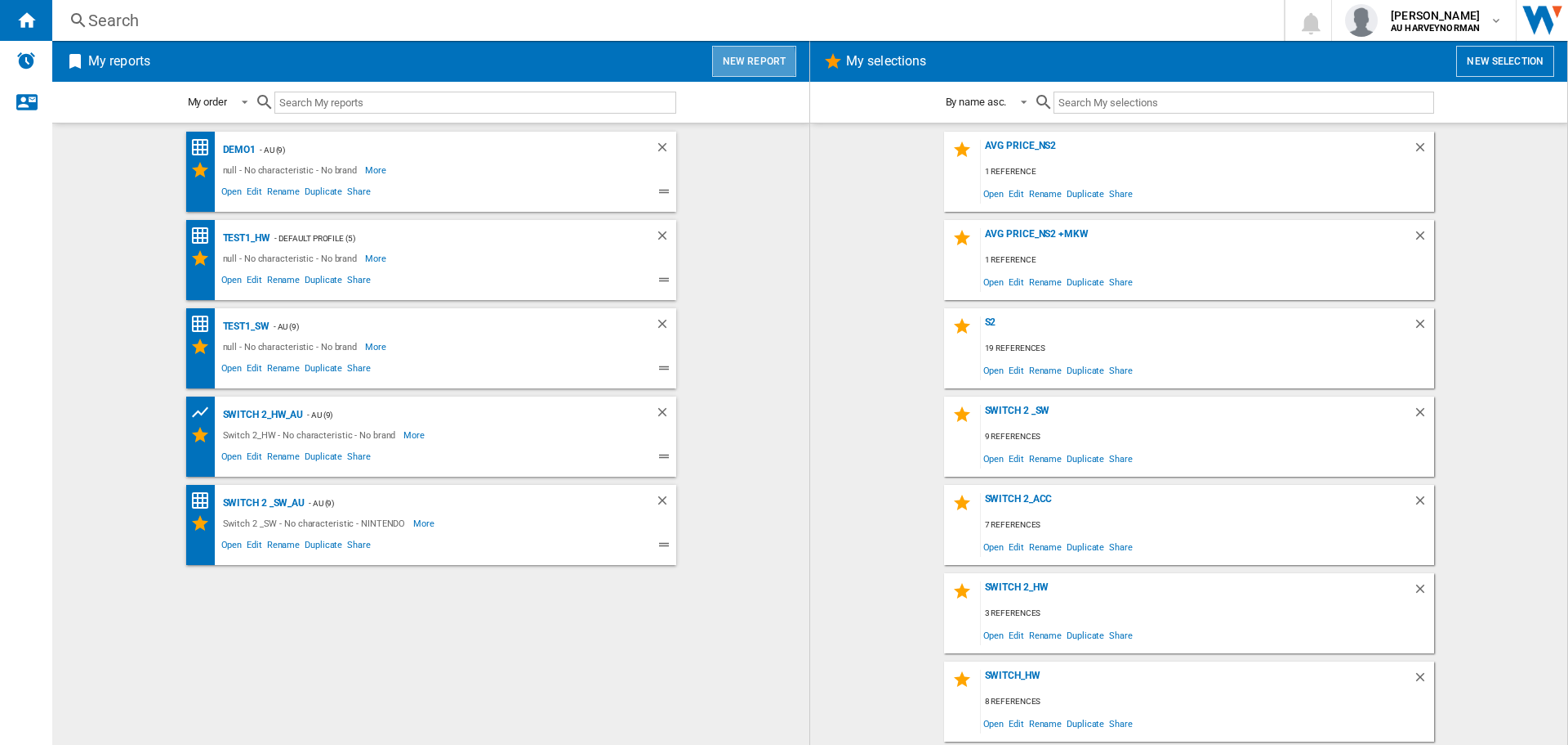
click at [728, 64] on button "New report" at bounding box center [754, 61] width 84 height 31
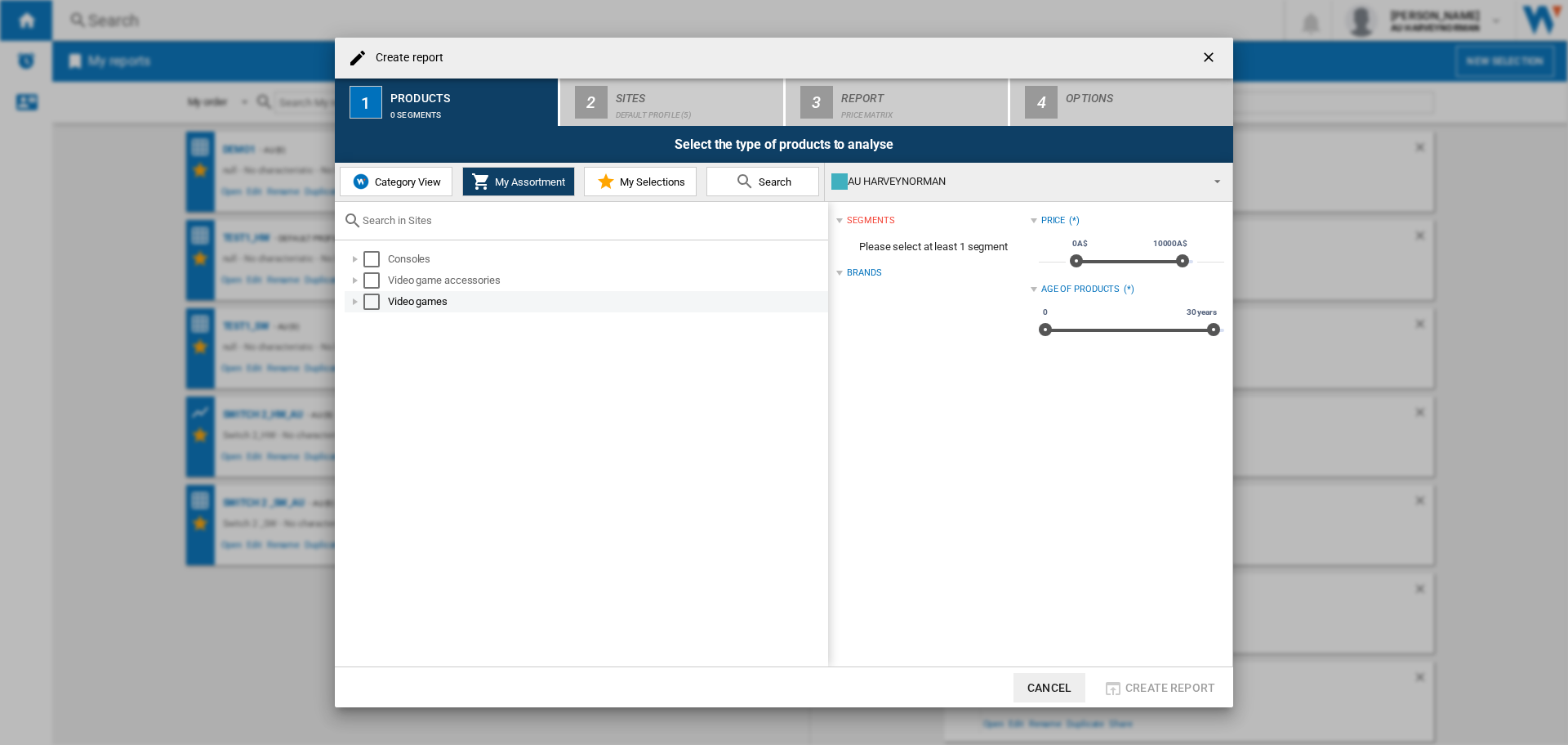
click at [366, 306] on div "Select" at bounding box center [371, 301] width 17 height 17
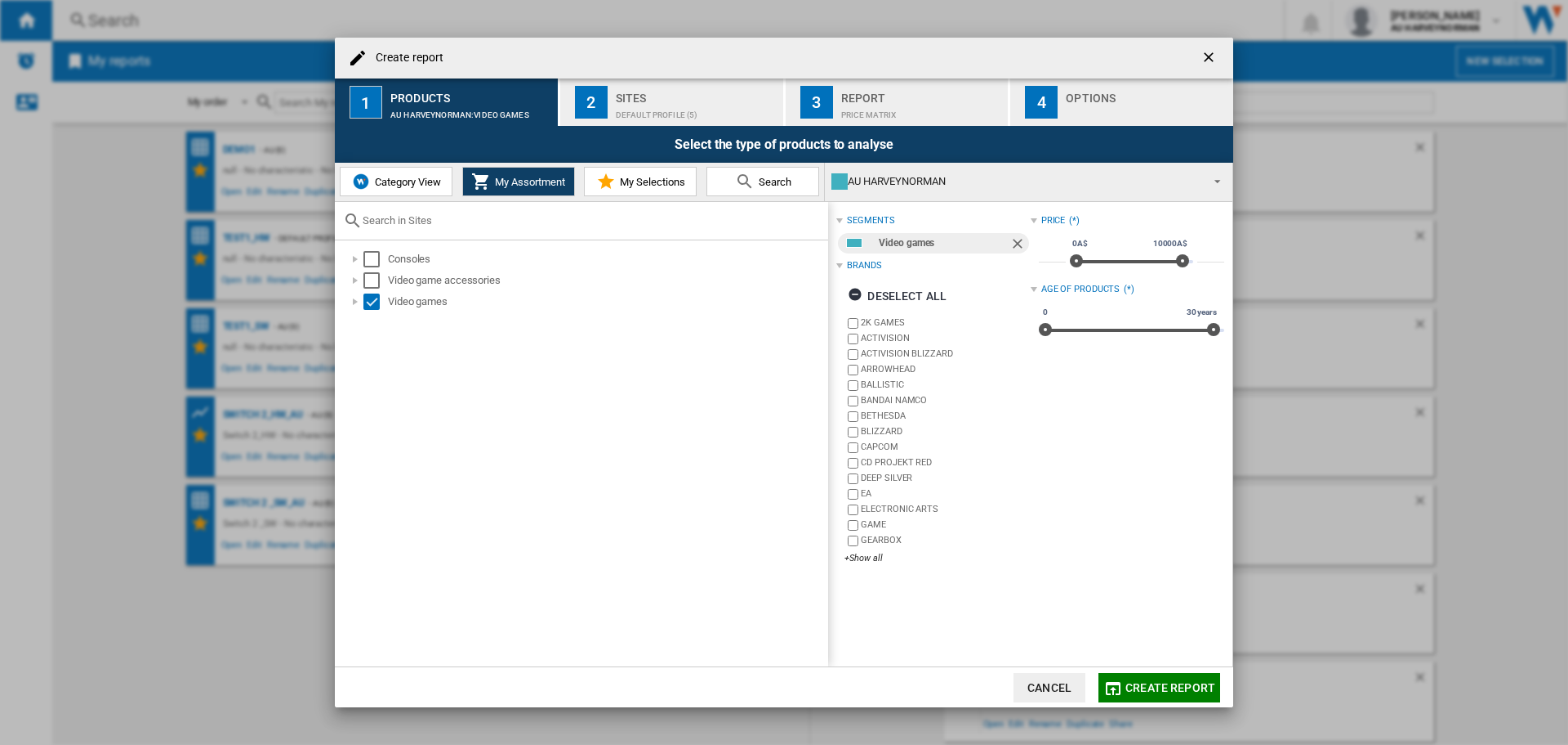
click at [794, 182] on button "Search" at bounding box center [763, 181] width 113 height 29
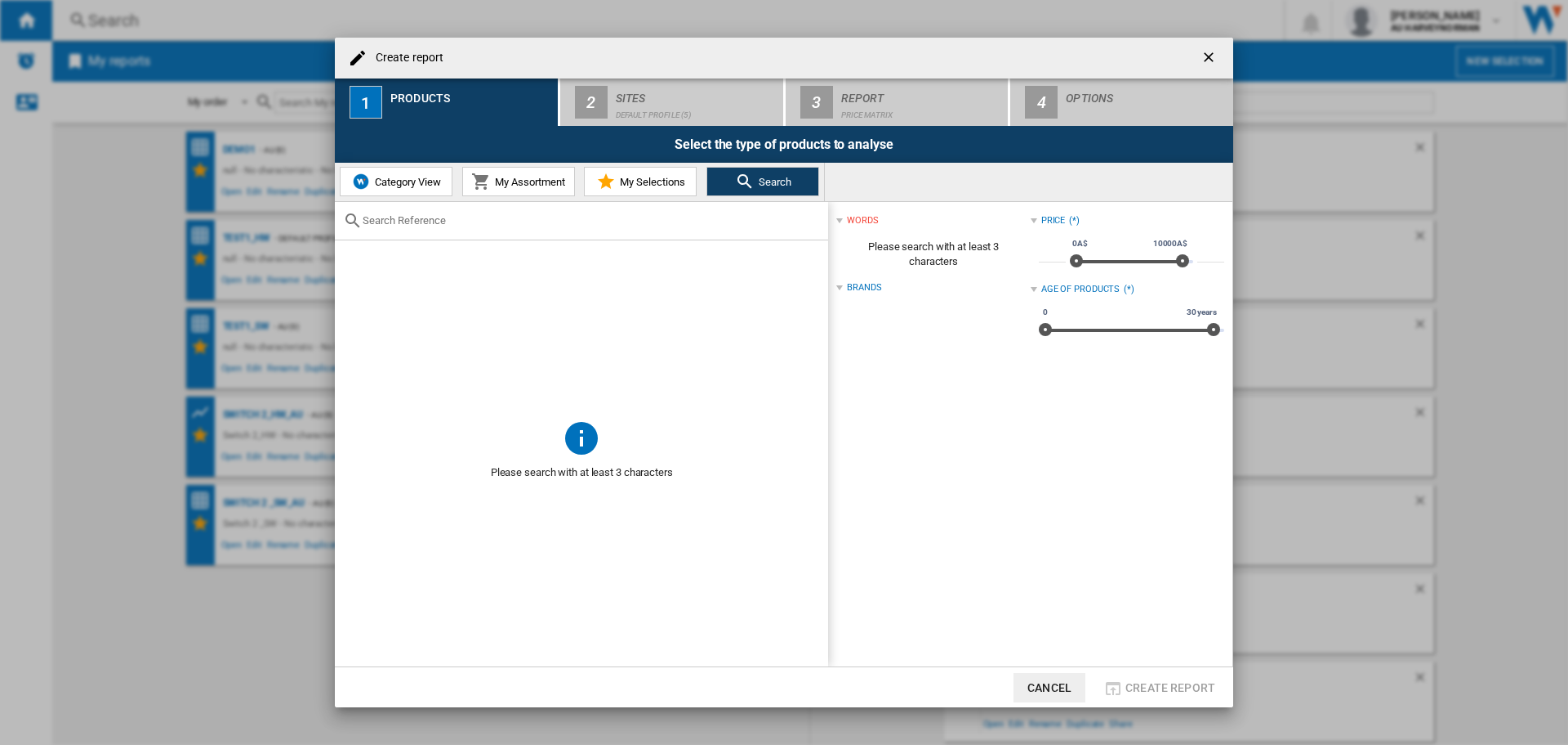
click at [506, 220] on input "Create report ..." at bounding box center [591, 220] width 457 height 13
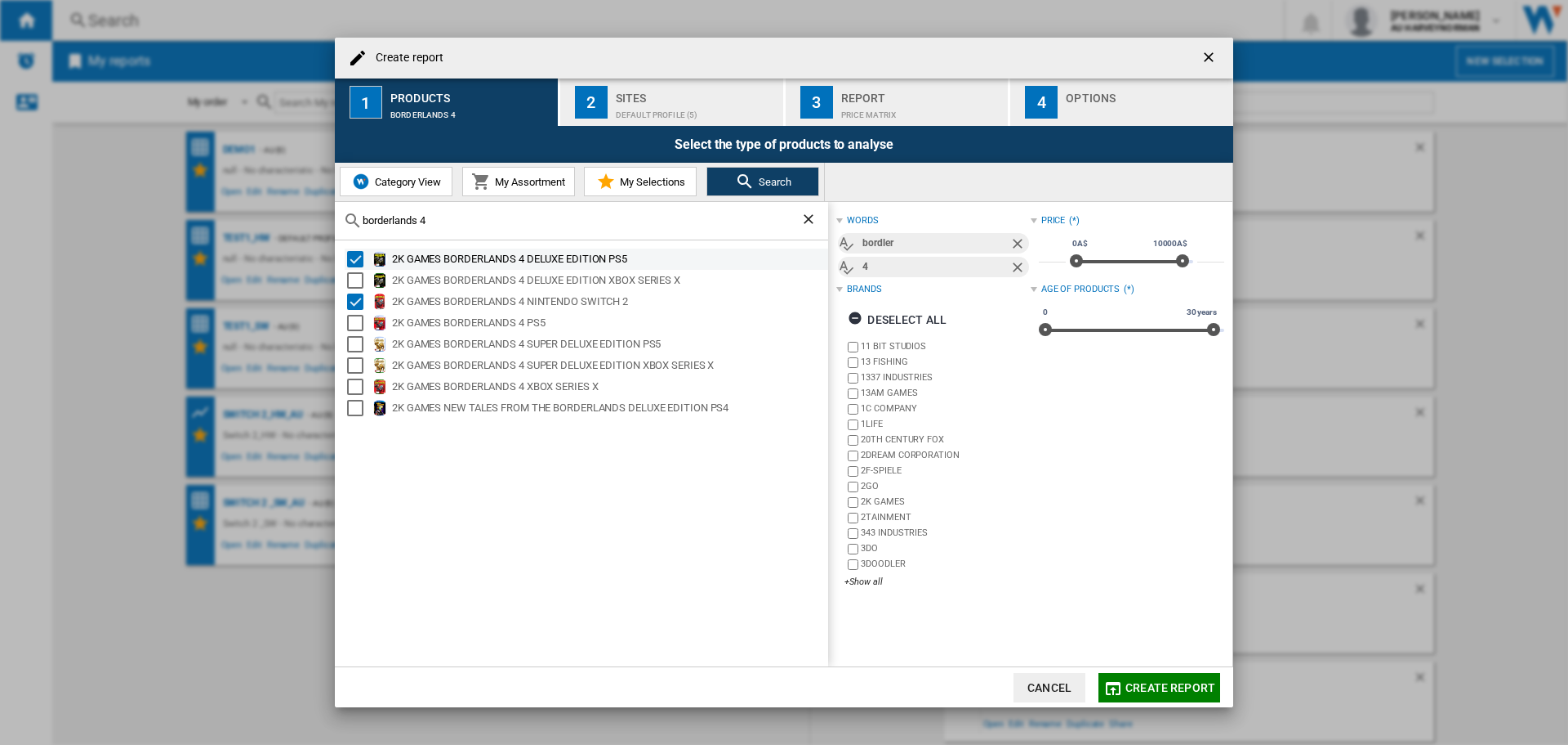
type input "borderlands 4"
click at [448, 261] on div "2K GAMES BORDERLANDS 4 DELUXE EDITION PS5" at bounding box center [608, 258] width 434 height 17
click at [527, 327] on div "2K GAMES BORDERLANDS 4 PS5" at bounding box center [608, 323] width 434 height 17
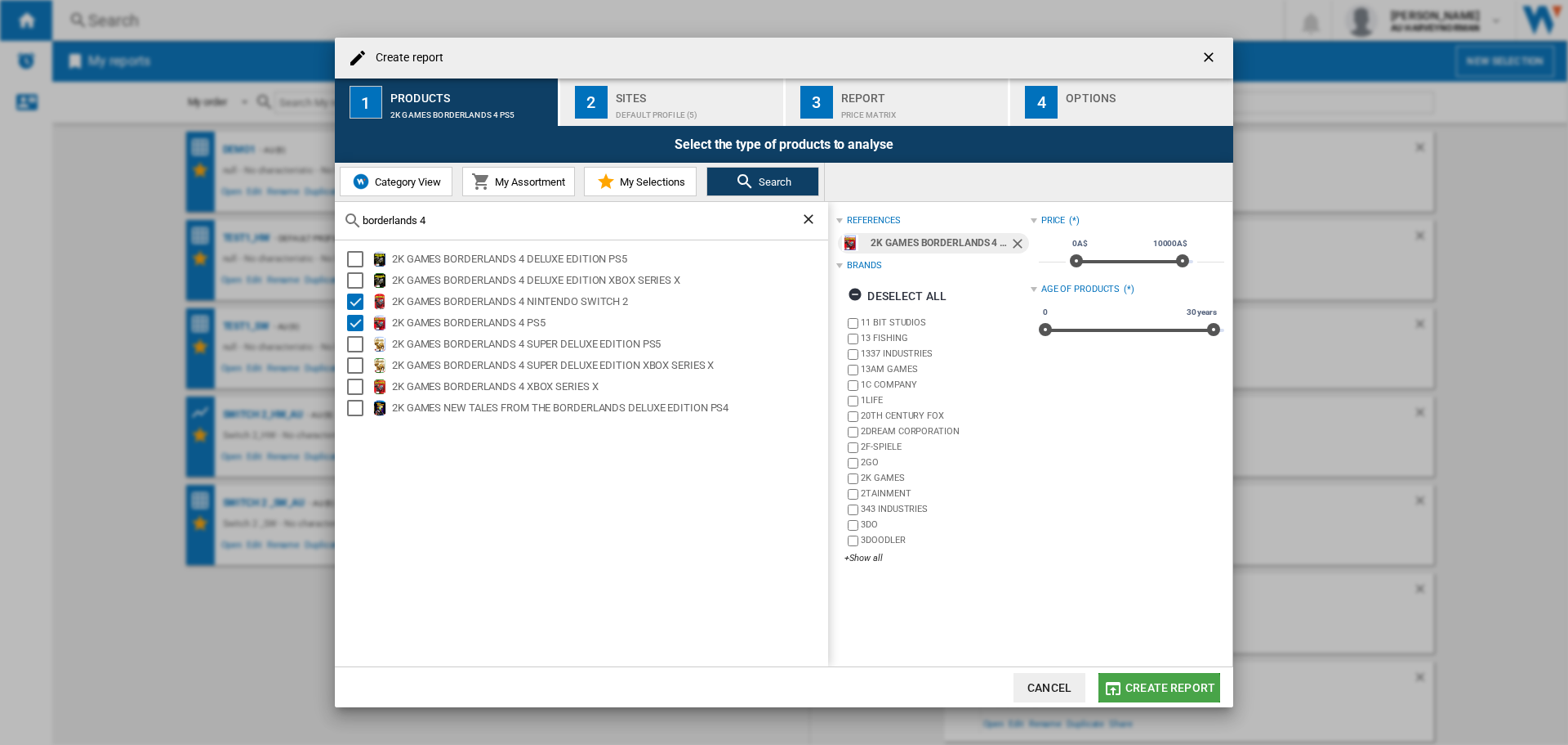
click at [1148, 691] on span "Create report" at bounding box center [1170, 686] width 90 height 13
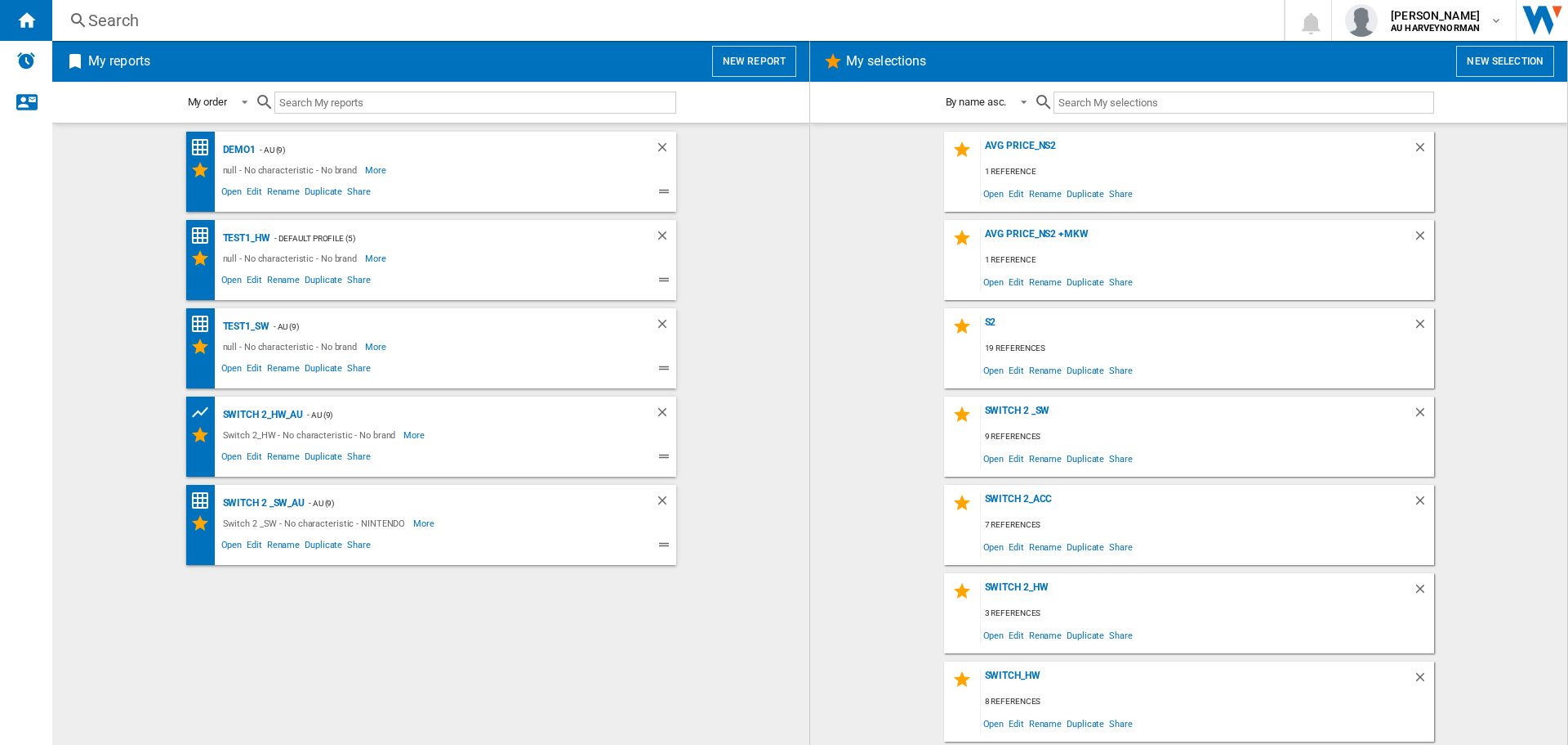
click at [718, 59] on button "New report" at bounding box center [754, 61] width 84 height 31
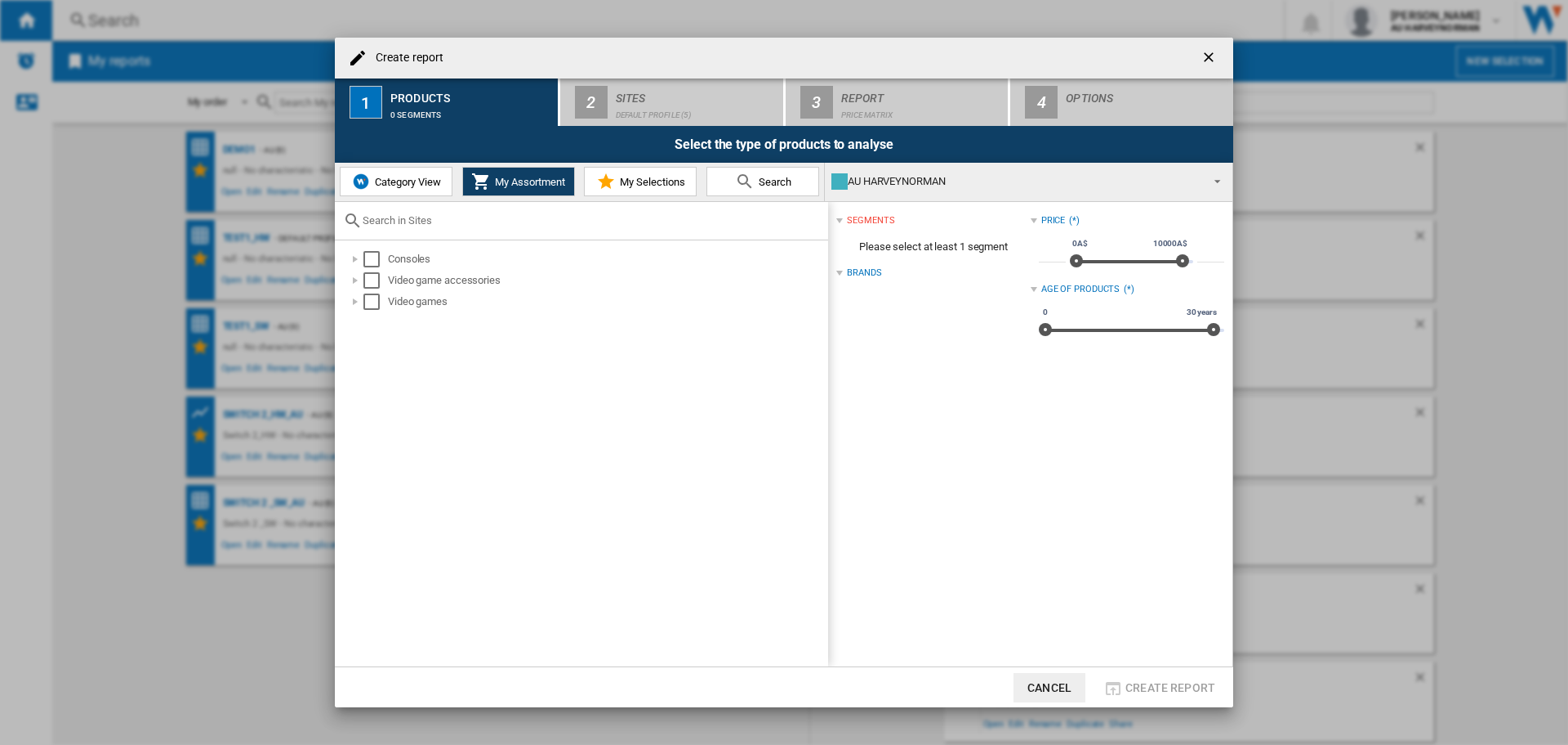
click at [752, 170] on button "Search" at bounding box center [763, 181] width 113 height 29
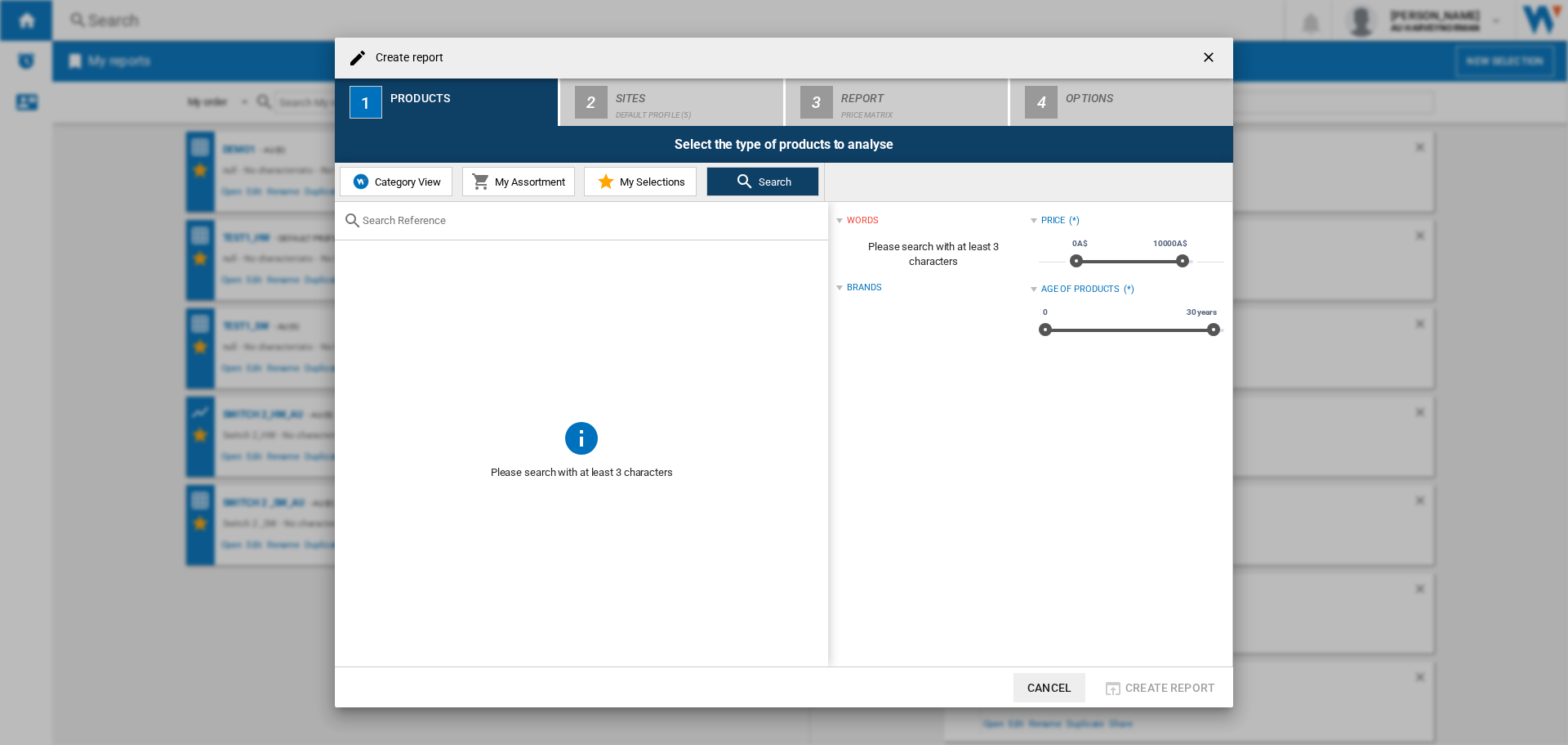
click at [479, 225] on input "Create report ..." at bounding box center [591, 220] width 457 height 13
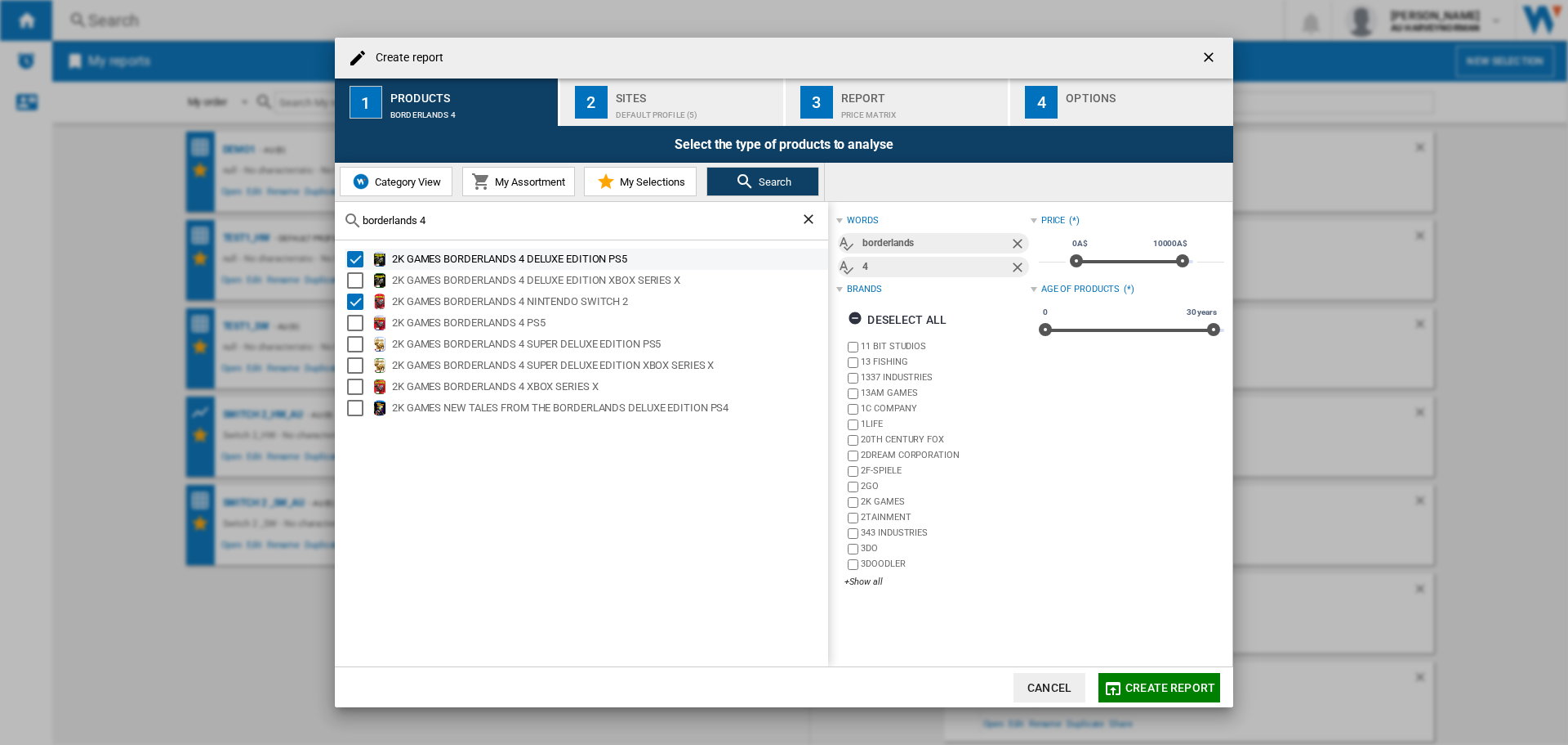
type input "borderlands 4"
click at [354, 258] on div "Select" at bounding box center [355, 258] width 17 height 17
click at [355, 321] on div "Select" at bounding box center [355, 323] width 17 height 17
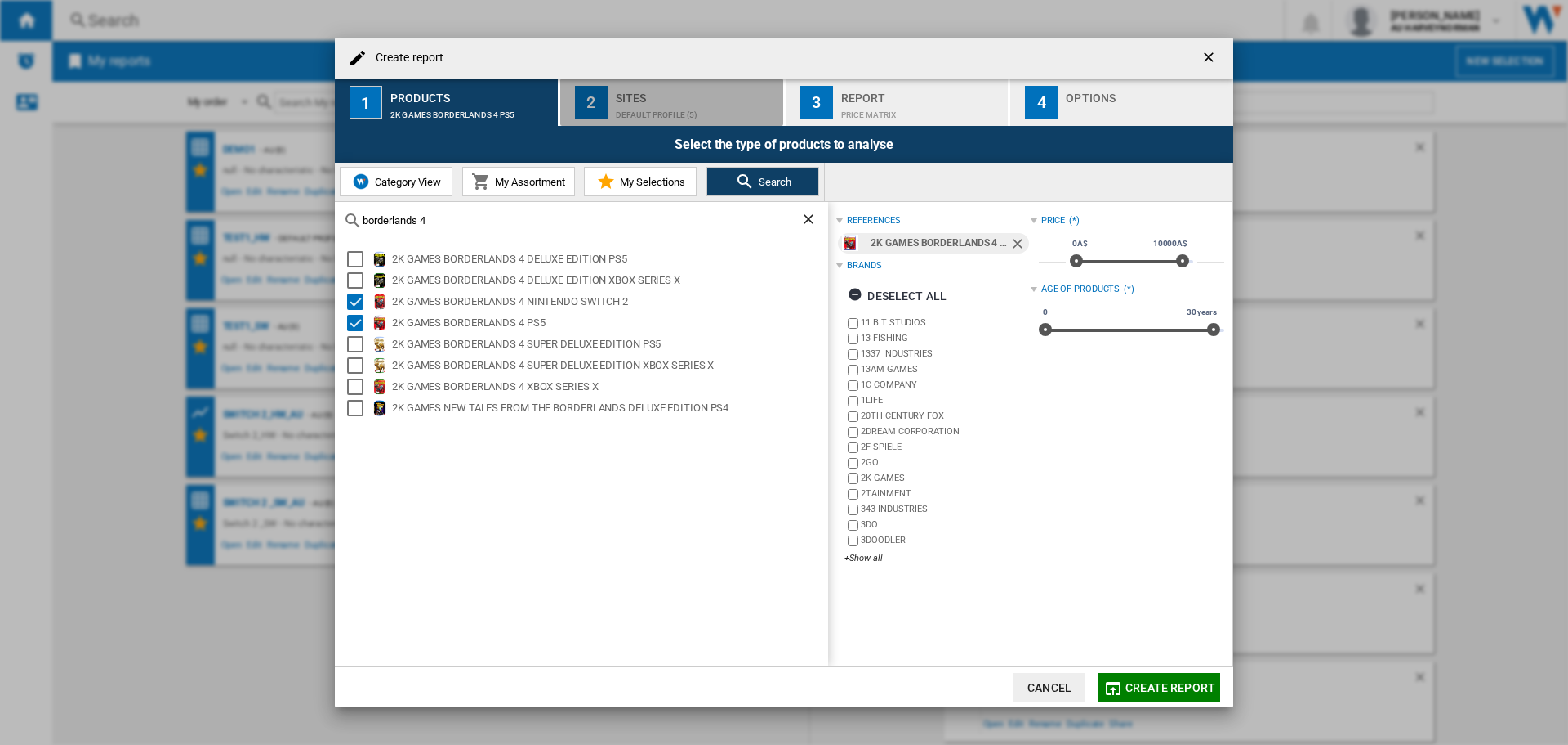
click at [662, 116] on div "Default profile (5)" at bounding box center [696, 111] width 161 height 18
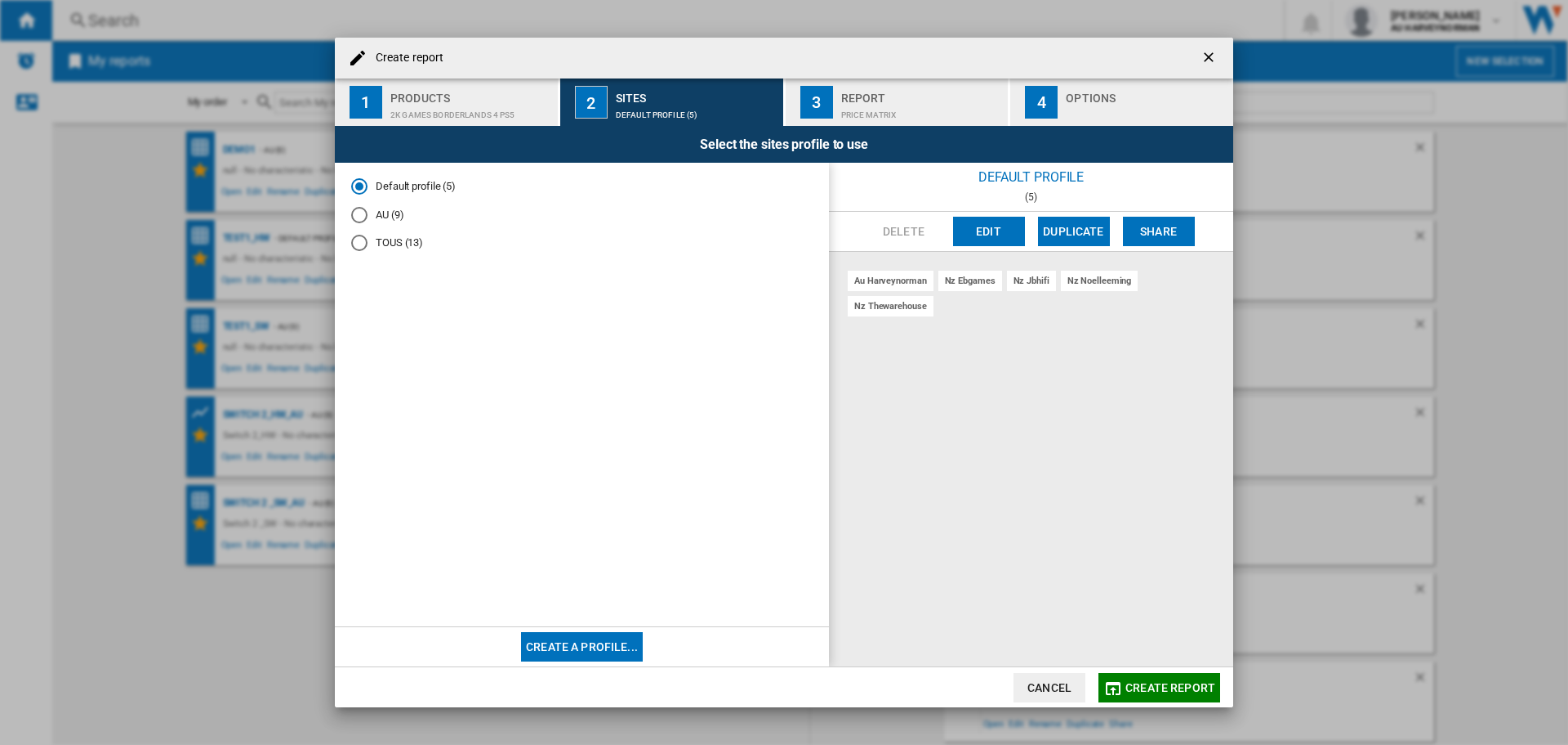
click at [385, 217] on md-radio-button "AU (9)" at bounding box center [582, 215] width 462 height 16
click at [1139, 694] on button "Create report" at bounding box center [1159, 687] width 122 height 29
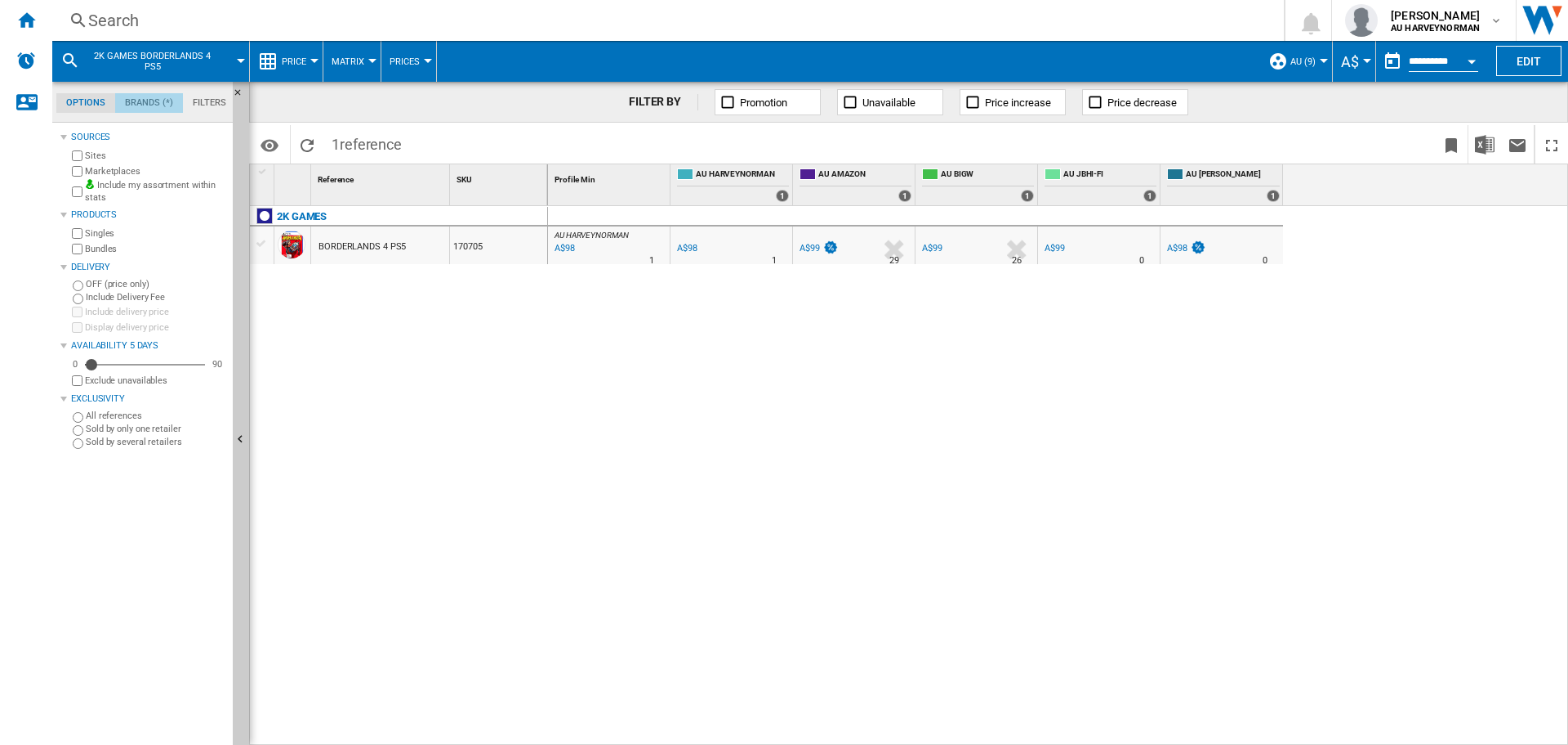
click at [125, 97] on md-tab-item "Brands (*)" at bounding box center [149, 103] width 68 height 20
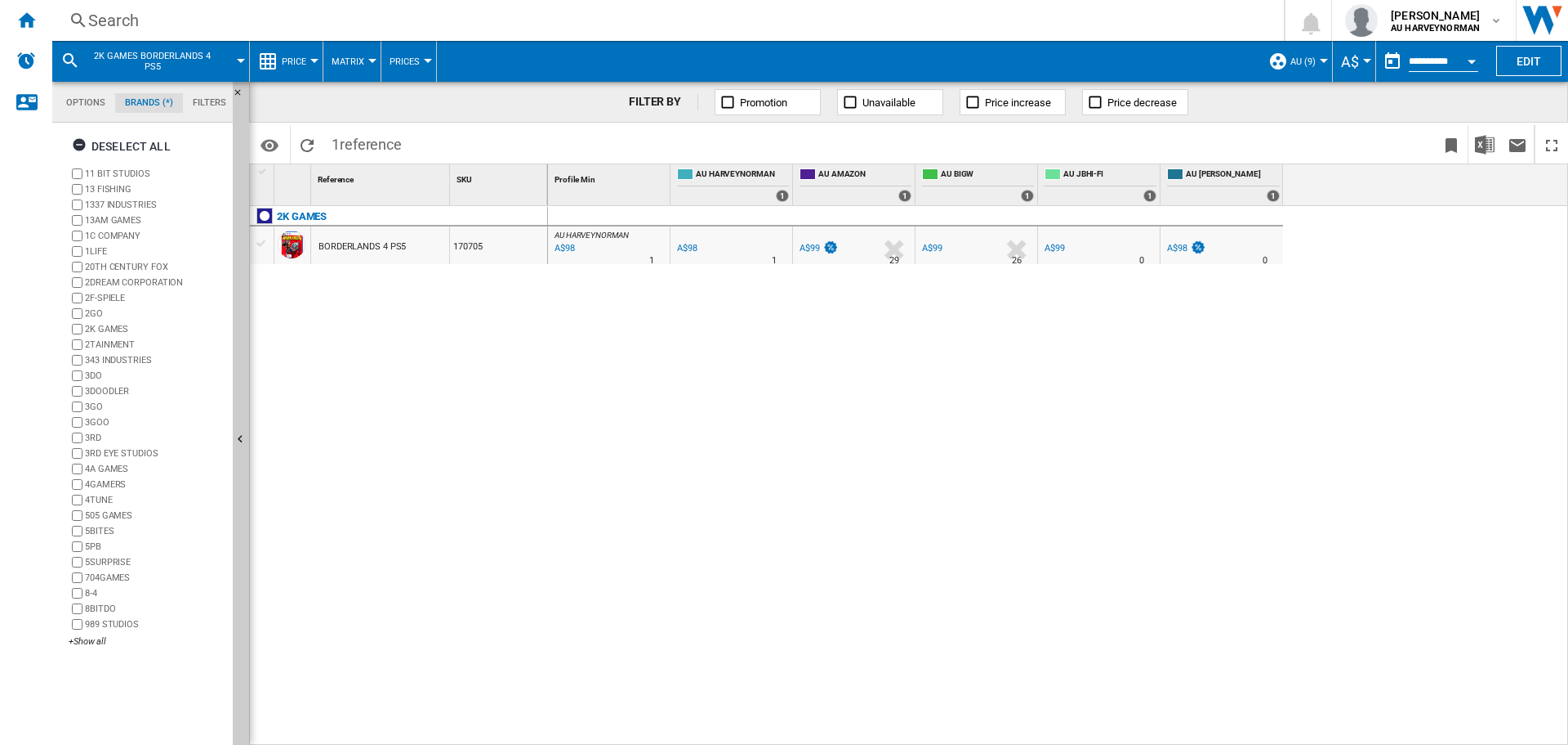
click at [200, 105] on md-tab-item "Filters" at bounding box center [210, 103] width 53 height 20
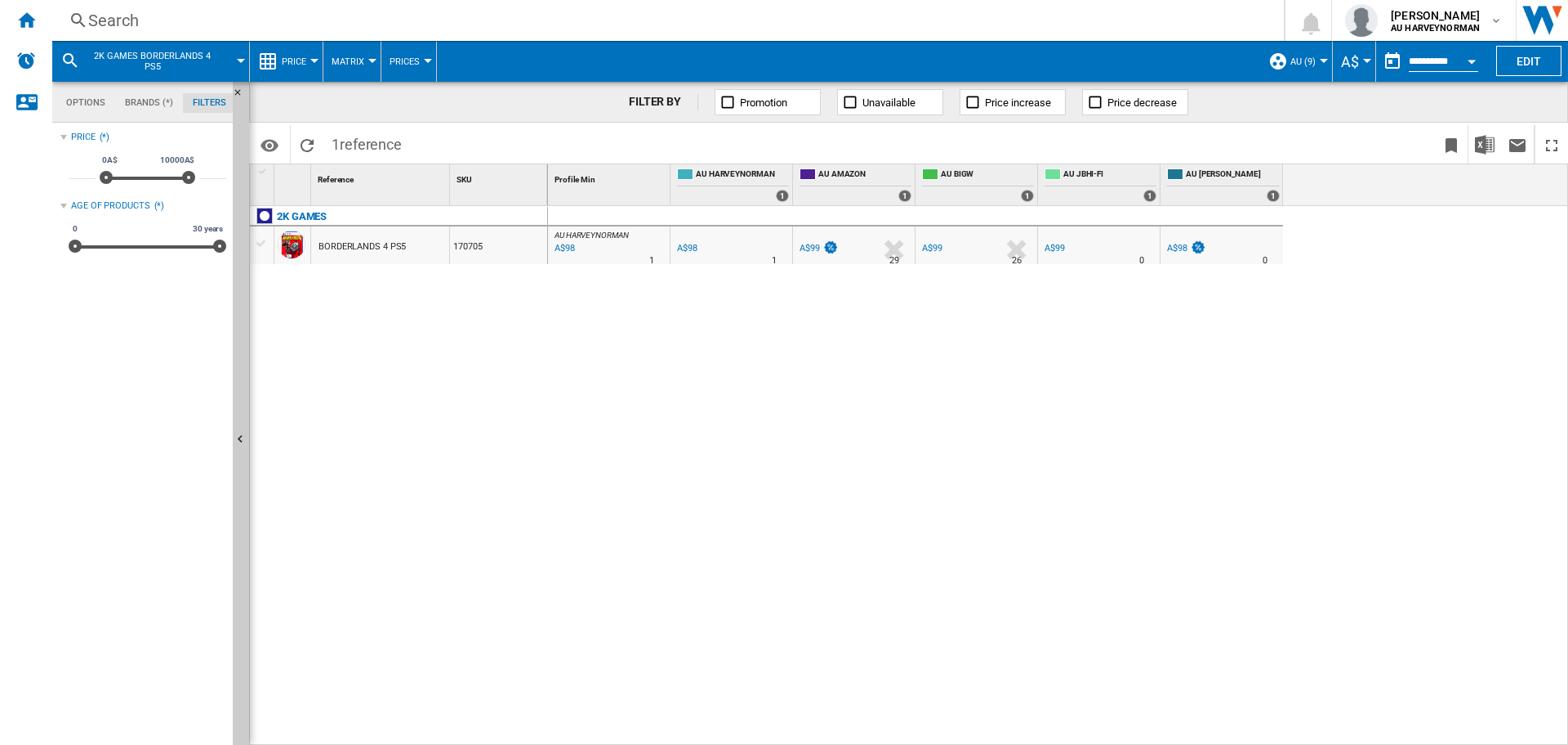
scroll to position [106, 0]
click at [234, 62] on button "2K GAMES BORDERLANDS 4 PS5" at bounding box center [161, 61] width 148 height 41
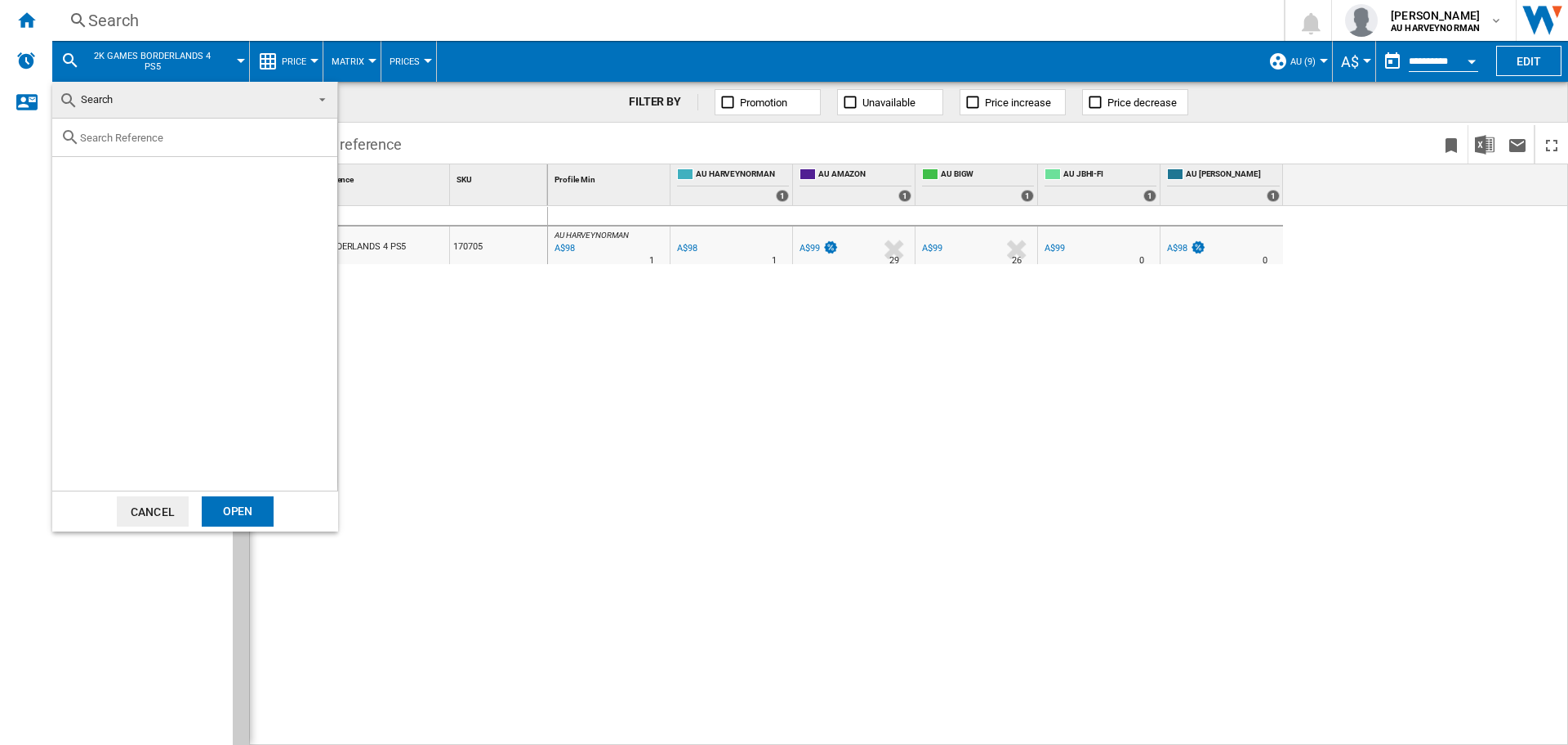
click at [205, 146] on div at bounding box center [195, 137] width 286 height 38
click at [101, 134] on input "text" at bounding box center [205, 137] width 249 height 13
click at [192, 101] on span "Search" at bounding box center [181, 99] width 246 height 22
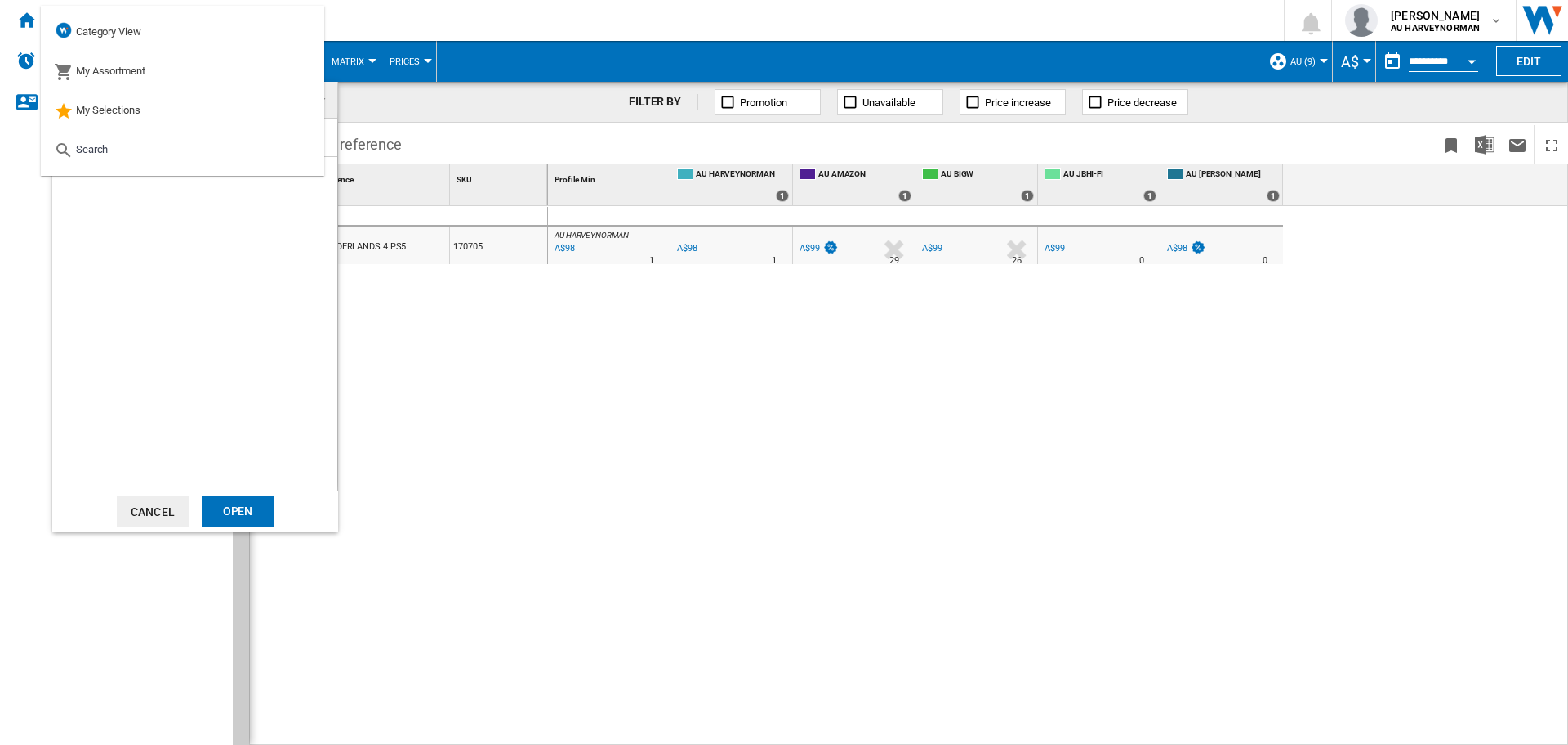
click at [471, 253] on md-backdrop at bounding box center [784, 372] width 1568 height 745
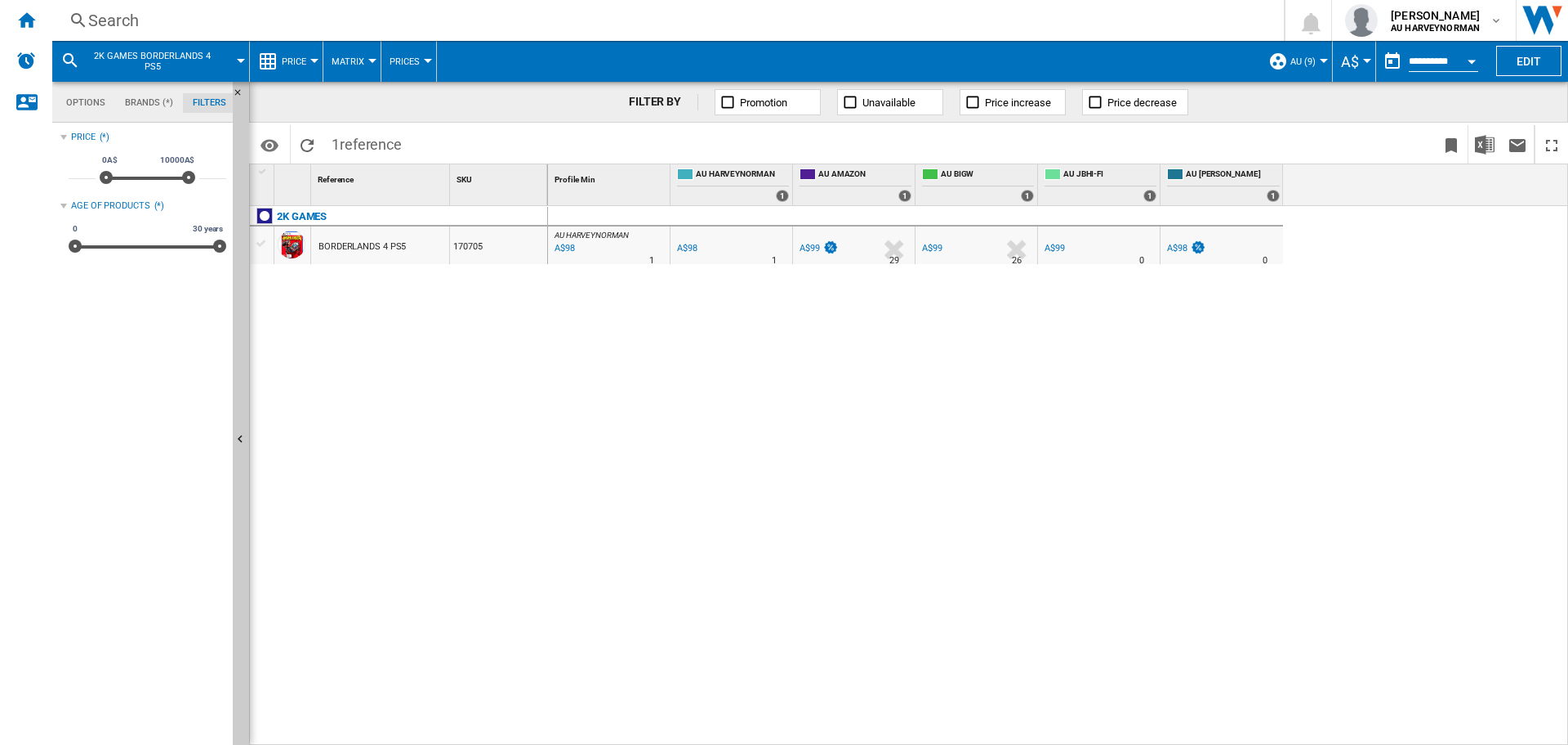
click at [235, 61] on div "2K GAMES BORDERLANDS 4 PS5" at bounding box center [150, 61] width 180 height 41
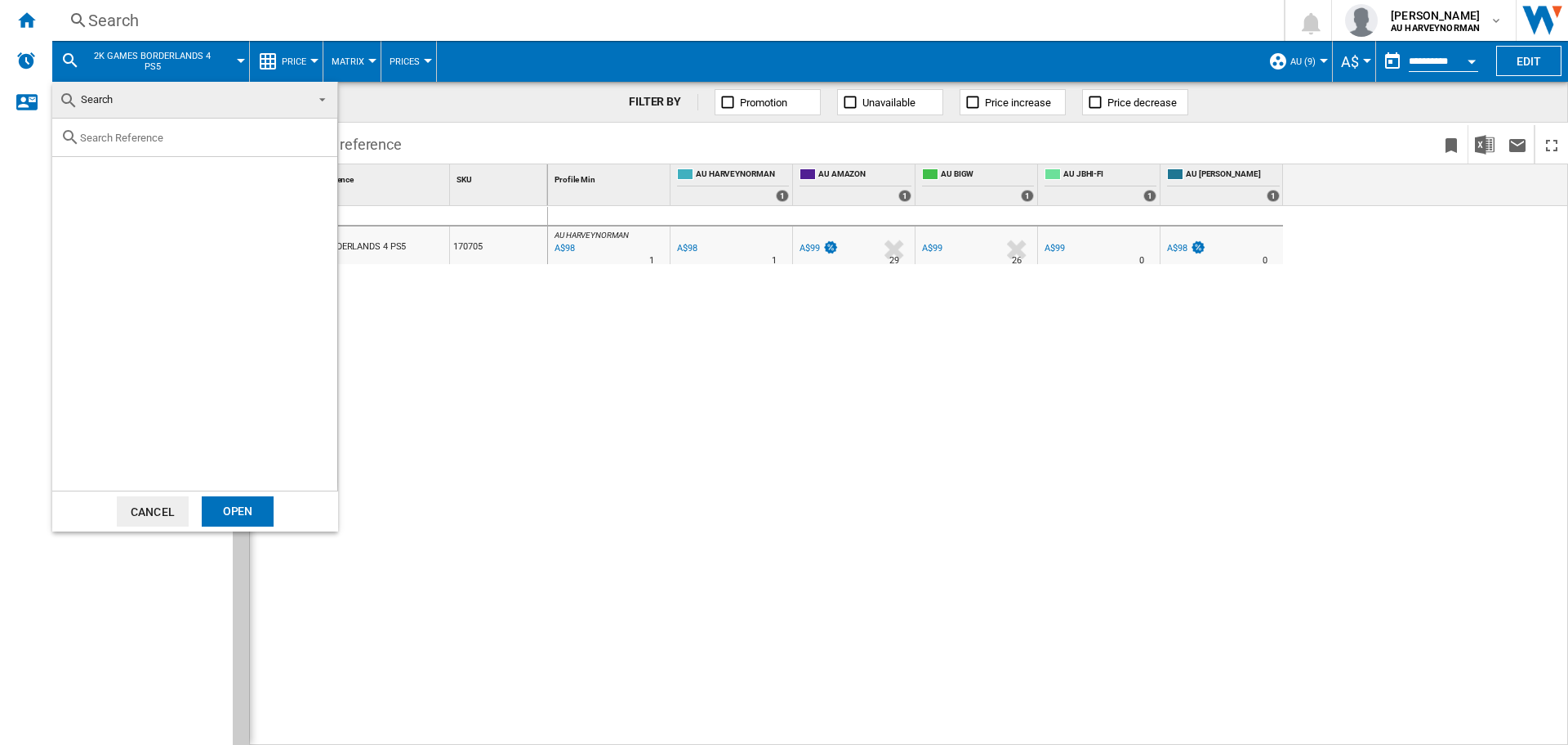
click at [174, 137] on input "text" at bounding box center [205, 137] width 249 height 13
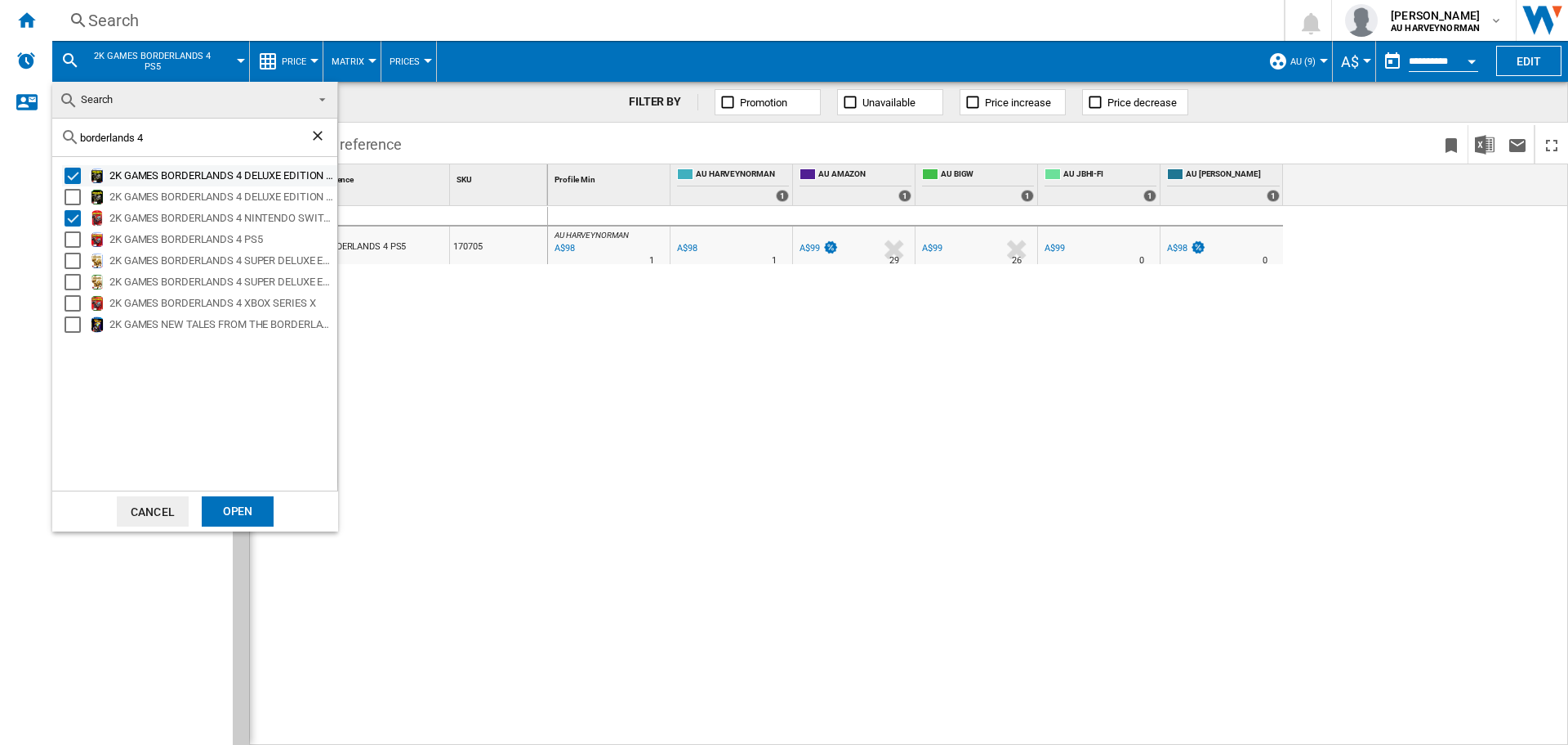
type input "borderlands 4"
click at [75, 178] on div "Select" at bounding box center [72, 176] width 17 height 17
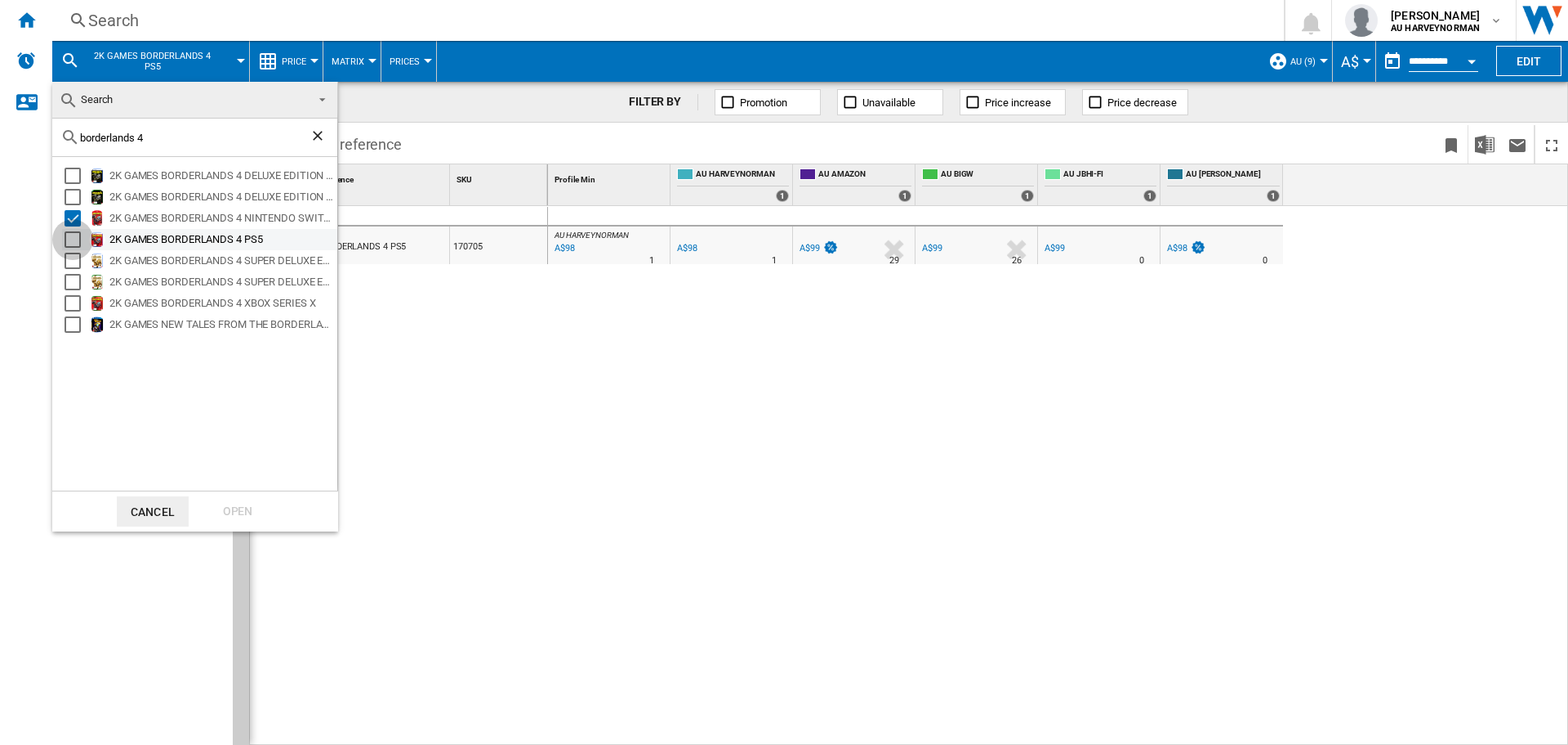
click at [73, 246] on div "Select" at bounding box center [72, 239] width 17 height 17
click at [593, 498] on md-backdrop at bounding box center [784, 372] width 1568 height 745
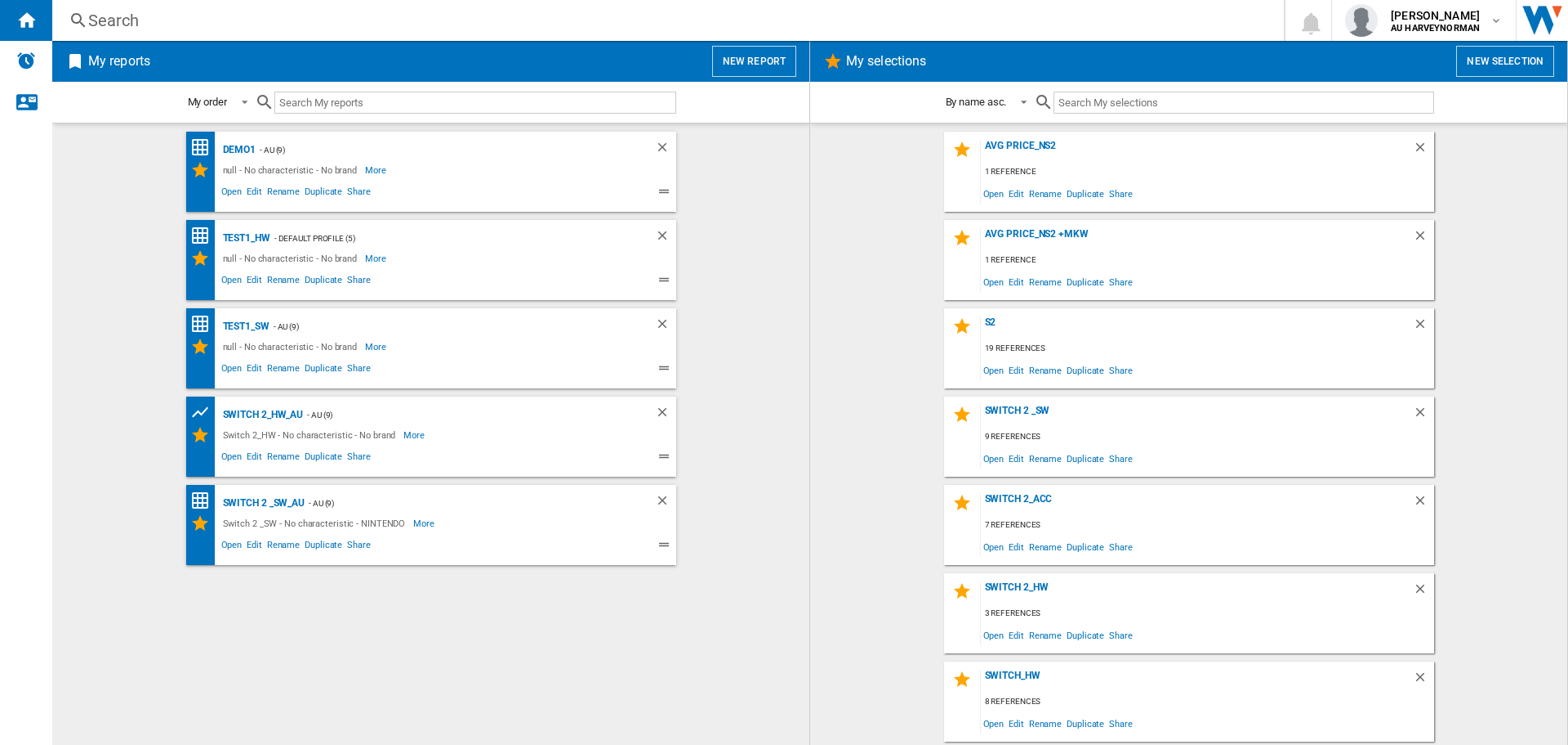
click at [742, 63] on button "New report" at bounding box center [754, 61] width 84 height 31
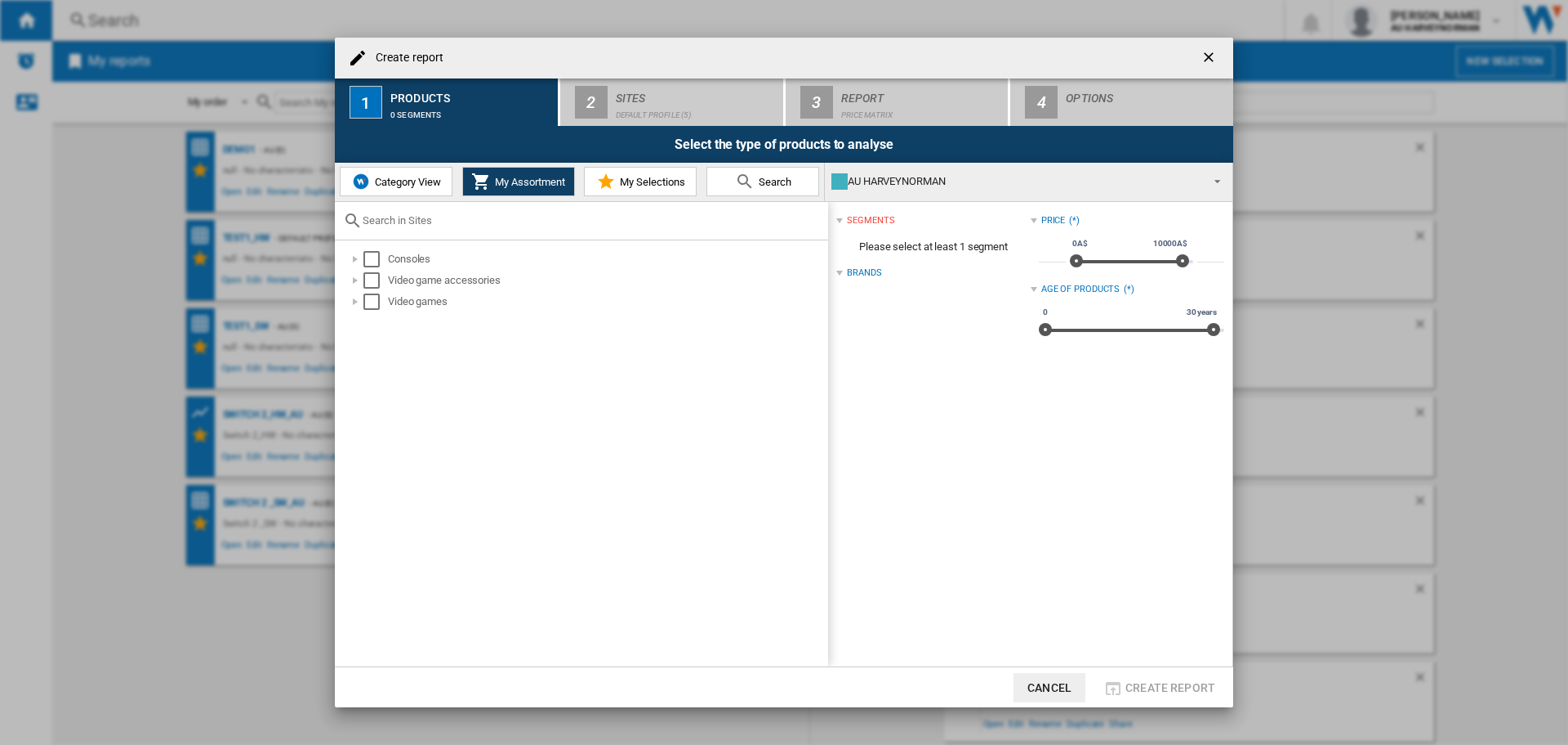
click at [748, 182] on md-icon "Create report ..." at bounding box center [745, 181] width 19 height 20
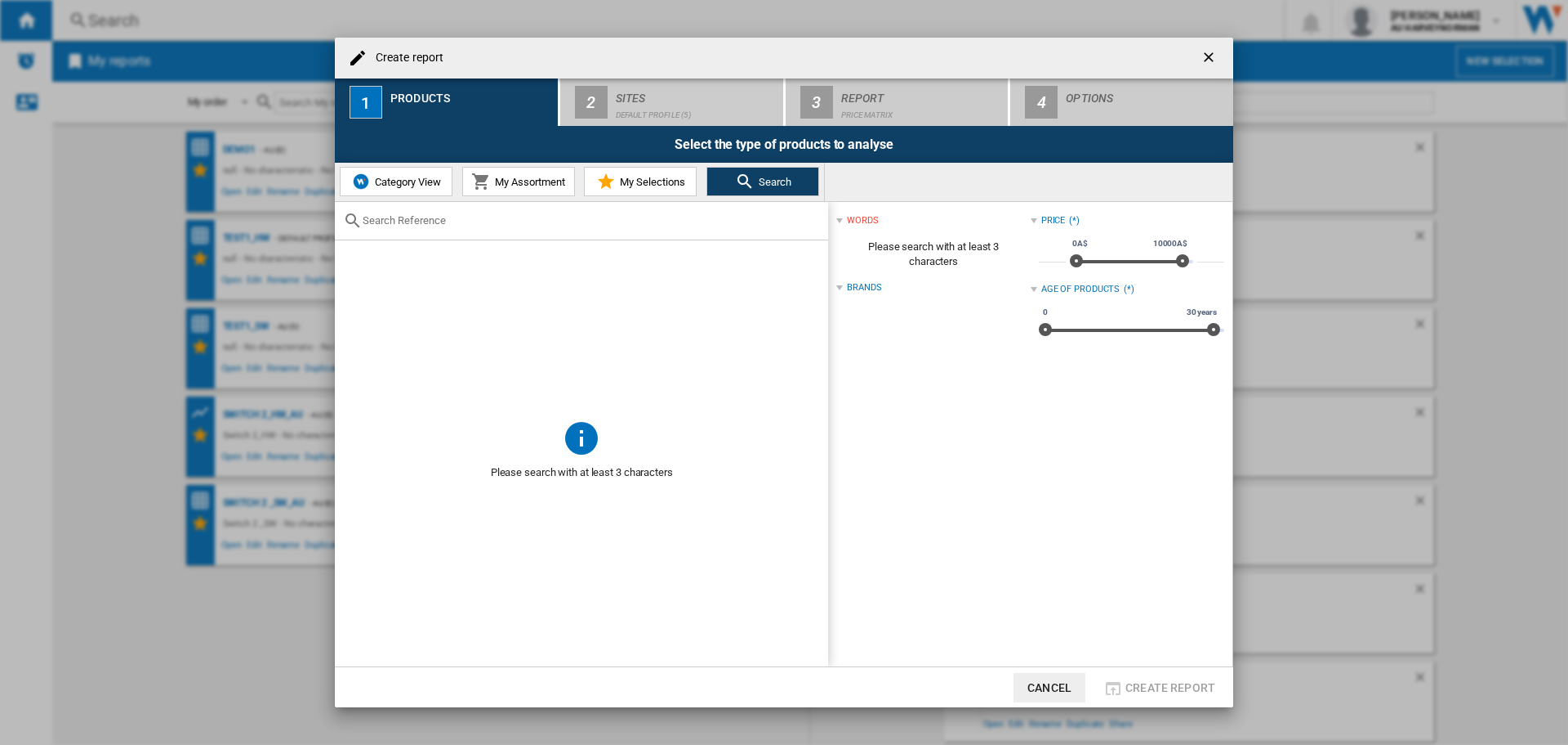
click at [609, 218] on input "Create report ..." at bounding box center [591, 220] width 457 height 13
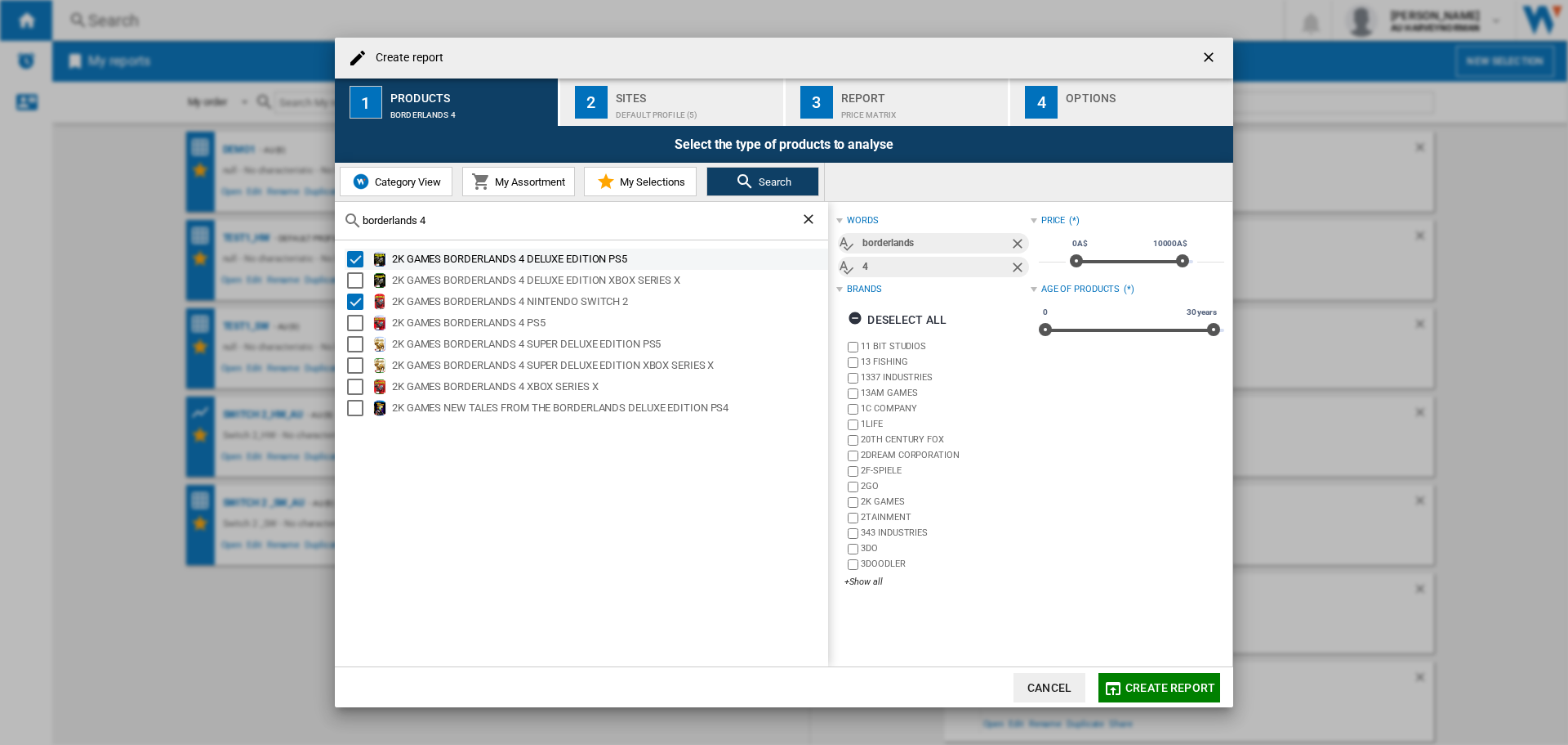
type input "borderlands 4"
click at [353, 260] on div "Select" at bounding box center [355, 258] width 17 height 17
click at [356, 326] on div "Select" at bounding box center [355, 323] width 17 height 17
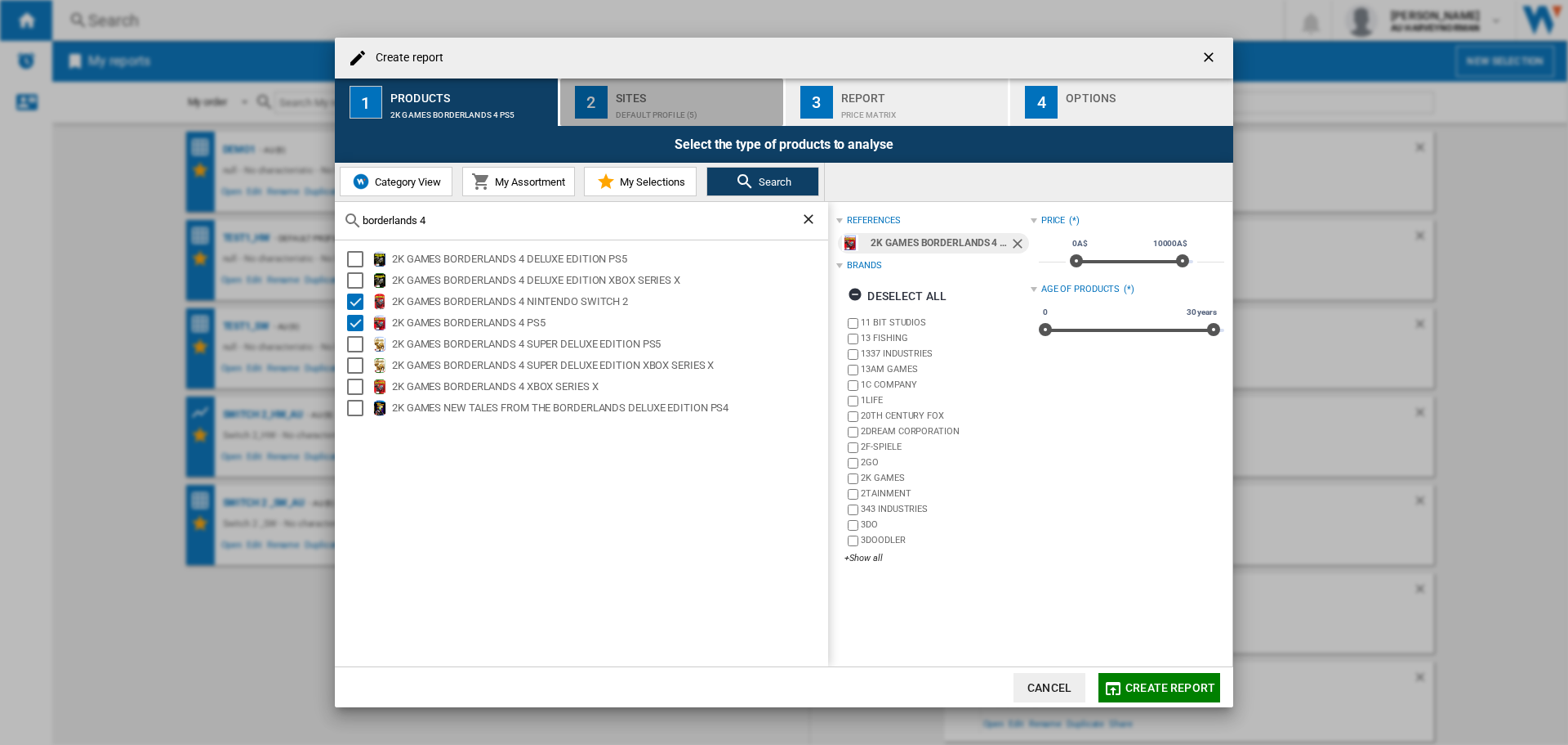
click at [670, 107] on div "Default profile (5)" at bounding box center [696, 111] width 161 height 18
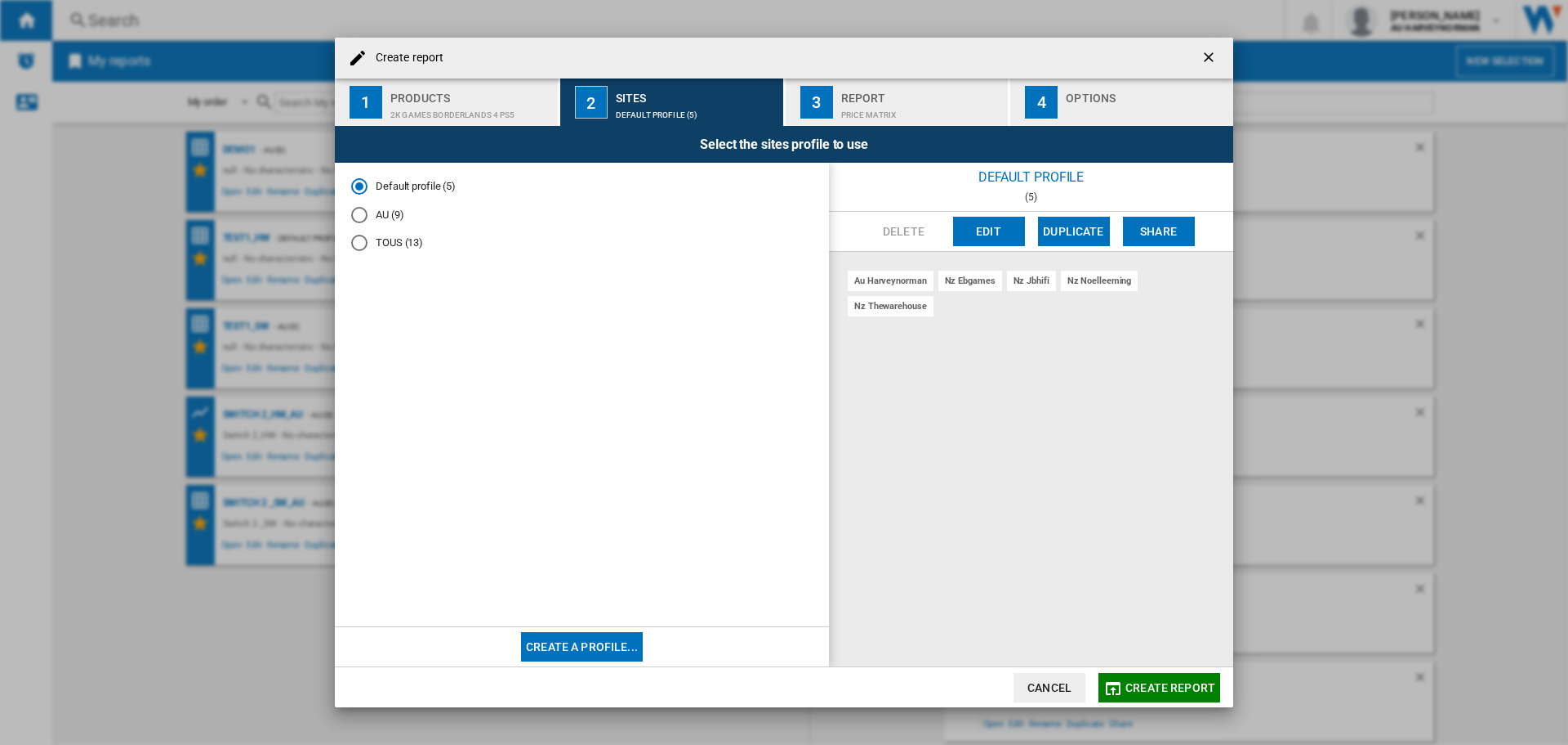
click at [395, 217] on md-radio-button "AU (9)" at bounding box center [582, 215] width 462 height 16
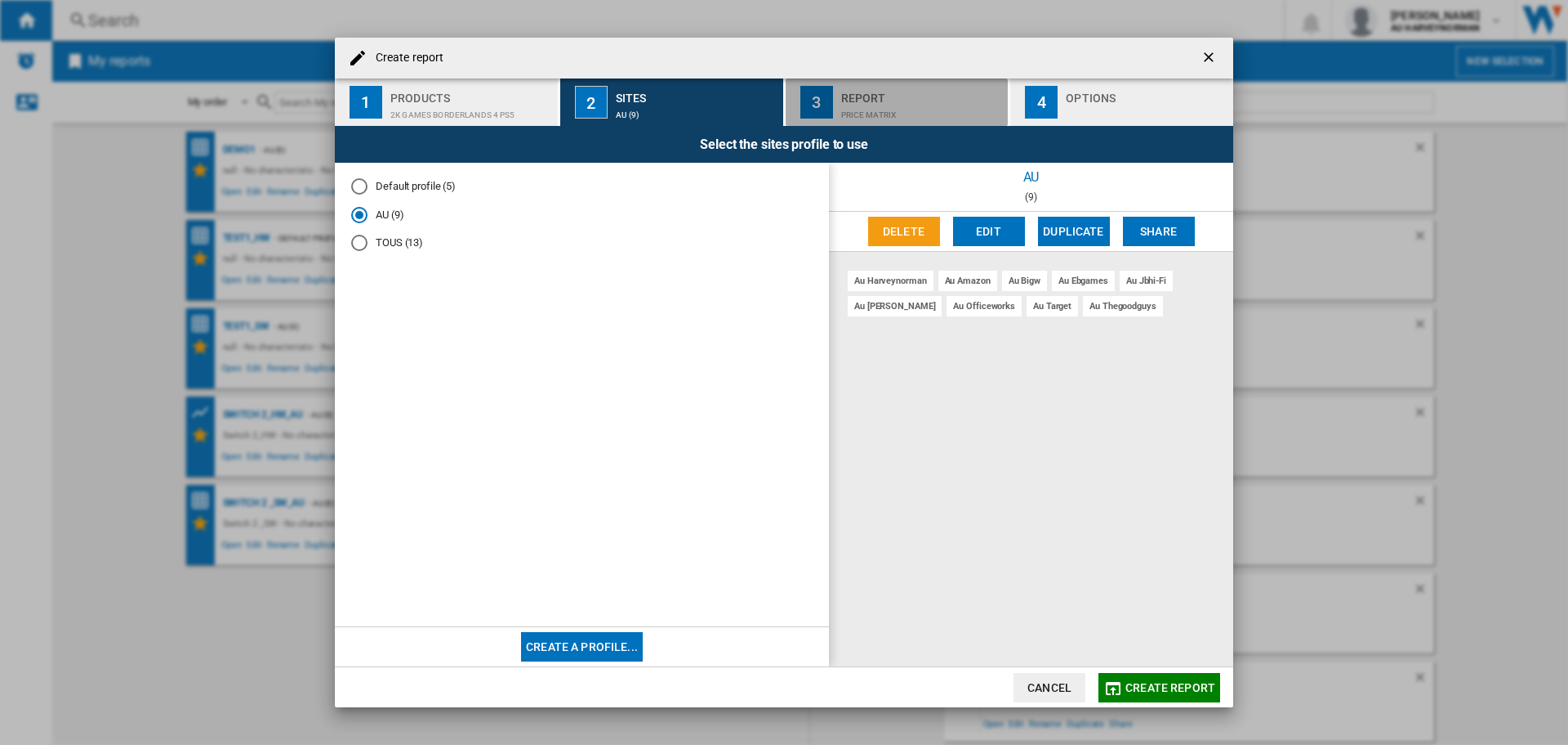
click at [956, 103] on div "Price Matrix" at bounding box center [921, 111] width 161 height 18
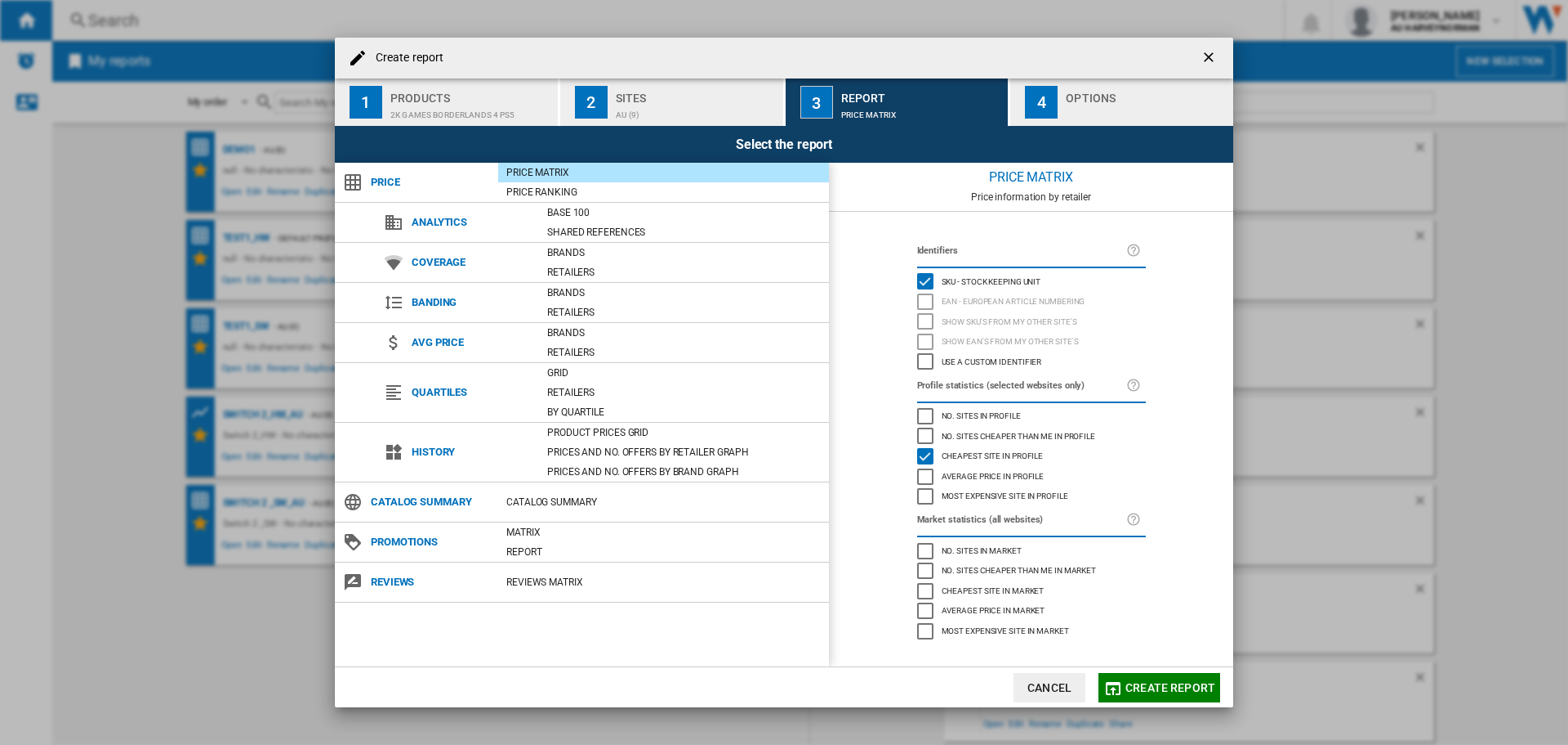
click at [1094, 109] on div "Create report ..." at bounding box center [1146, 111] width 161 height 18
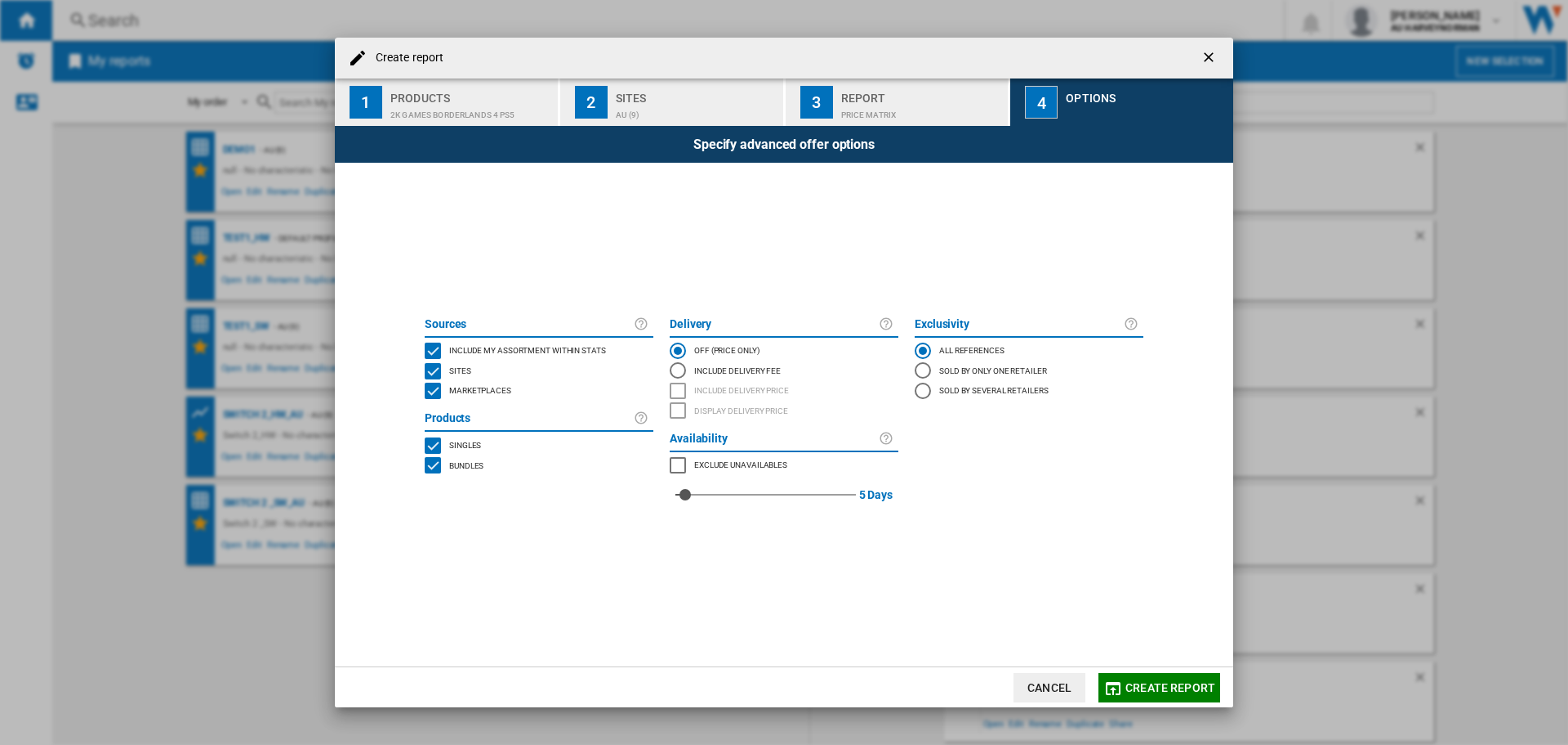
click at [946, 102] on div "Price Matrix" at bounding box center [921, 111] width 161 height 18
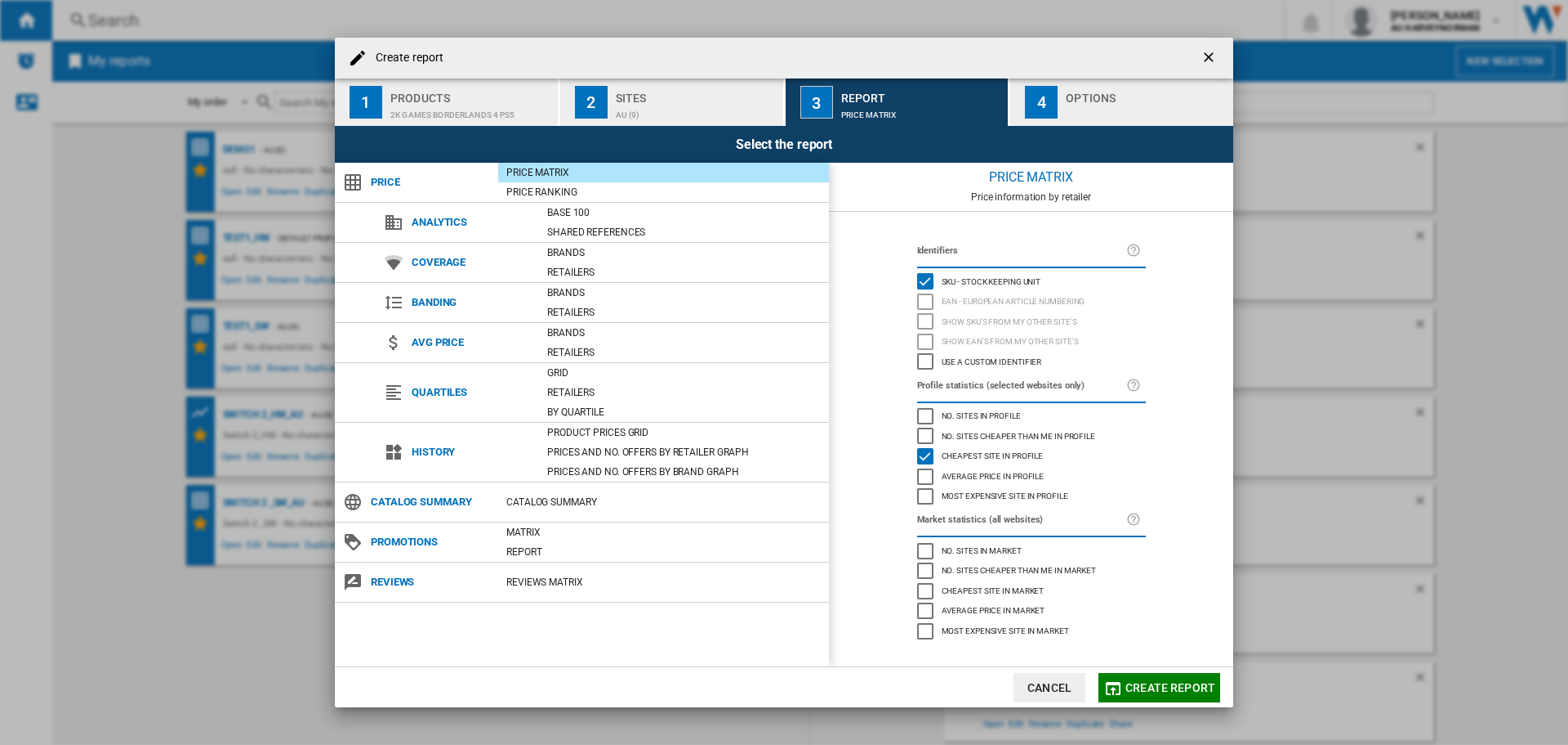
click at [1131, 671] on md-dialog-actions "Cancel Create report" at bounding box center [784, 686] width 899 height 41
click at [1134, 682] on span "Create report" at bounding box center [1170, 686] width 90 height 13
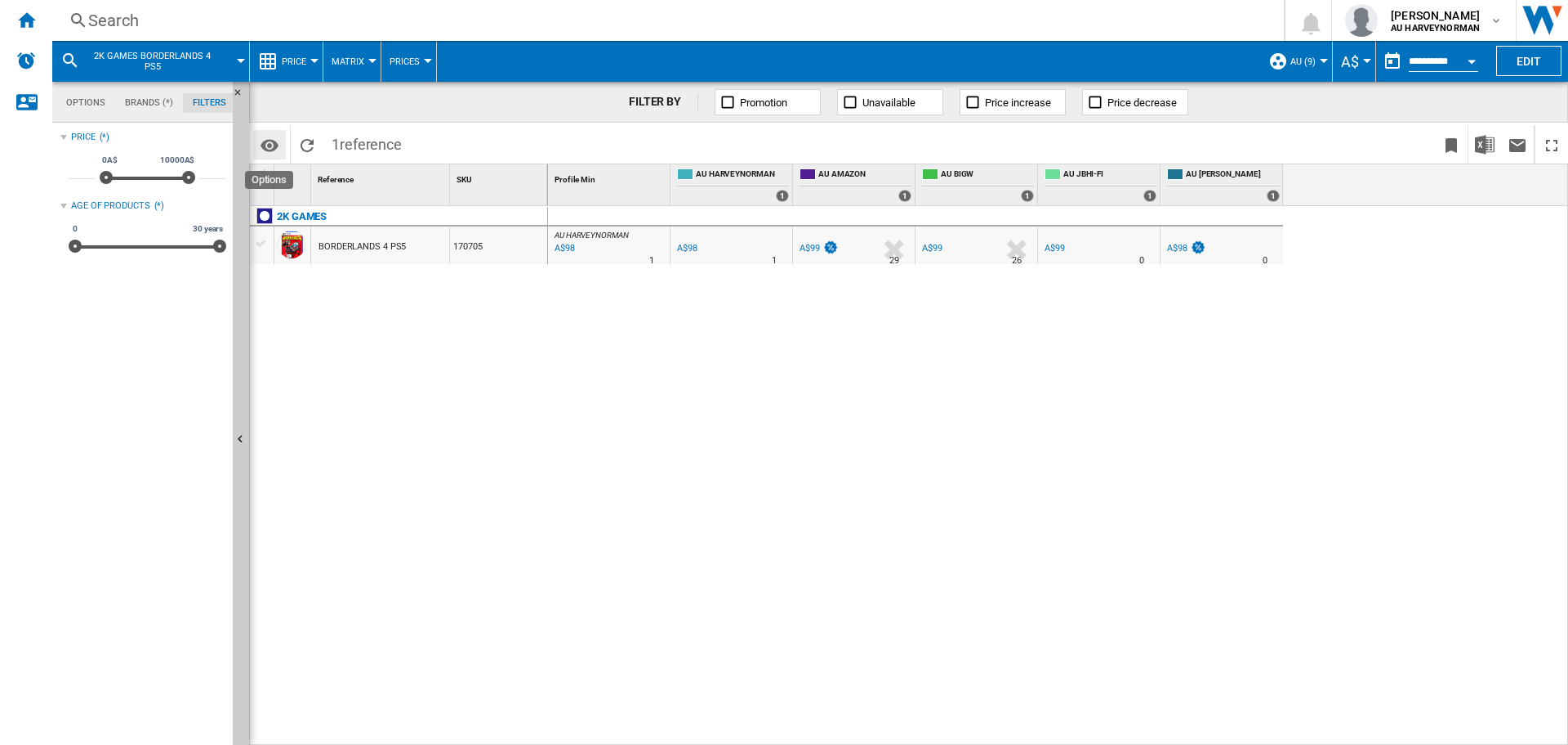
click at [268, 144] on md-icon "Options" at bounding box center [270, 145] width 19 height 20
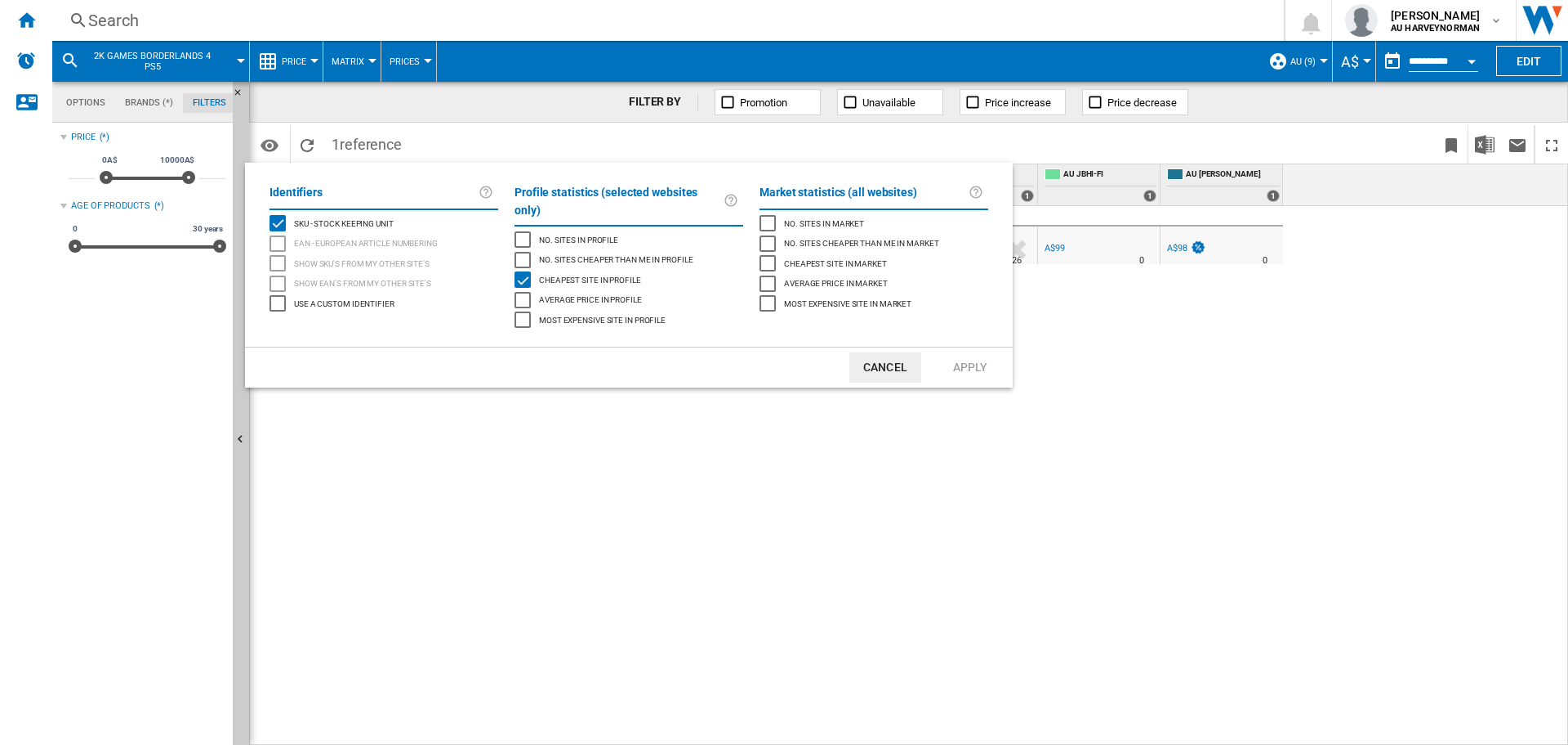
click at [865, 352] on button "Cancel" at bounding box center [886, 367] width 72 height 30
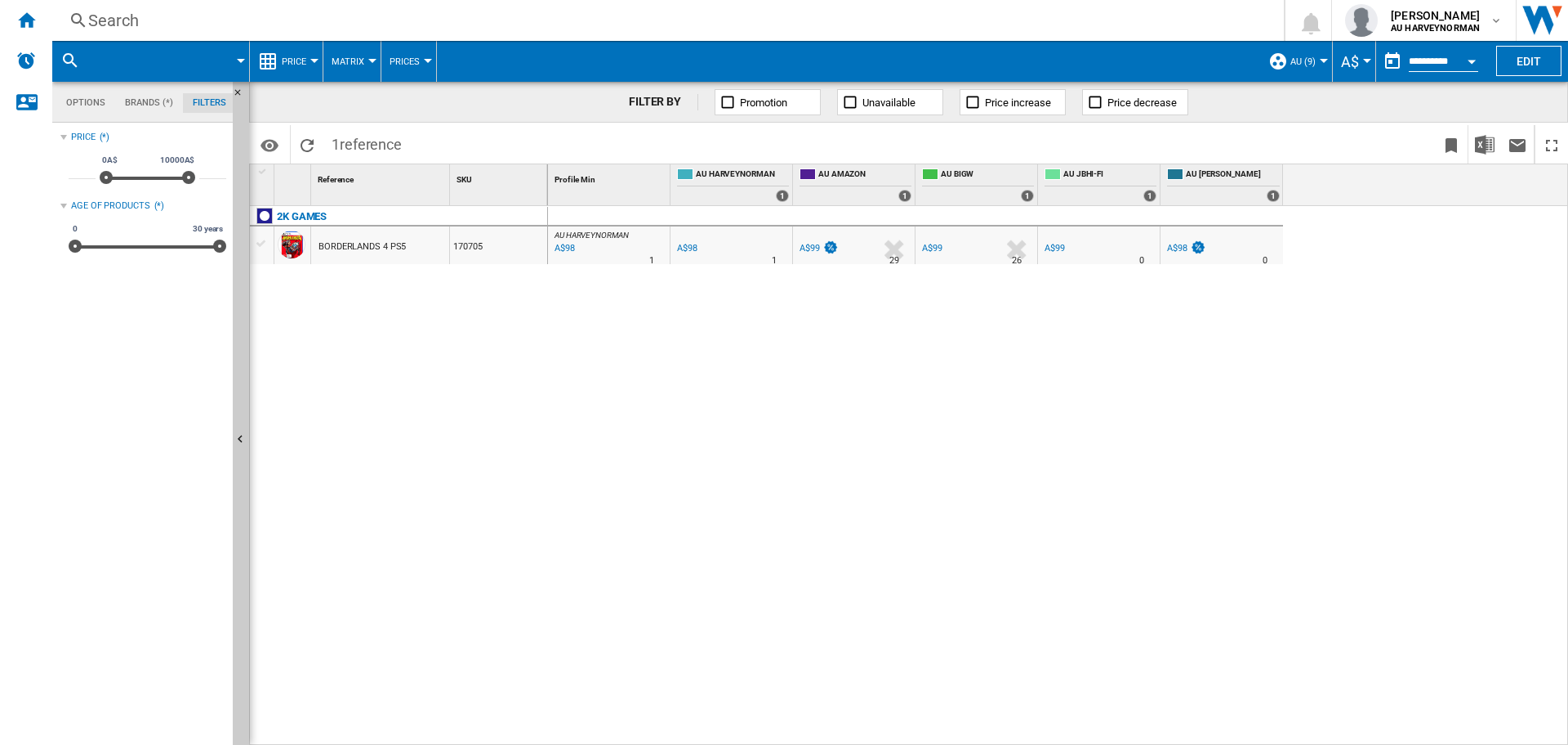
click at [260, 244] on div at bounding box center [262, 243] width 18 height 15
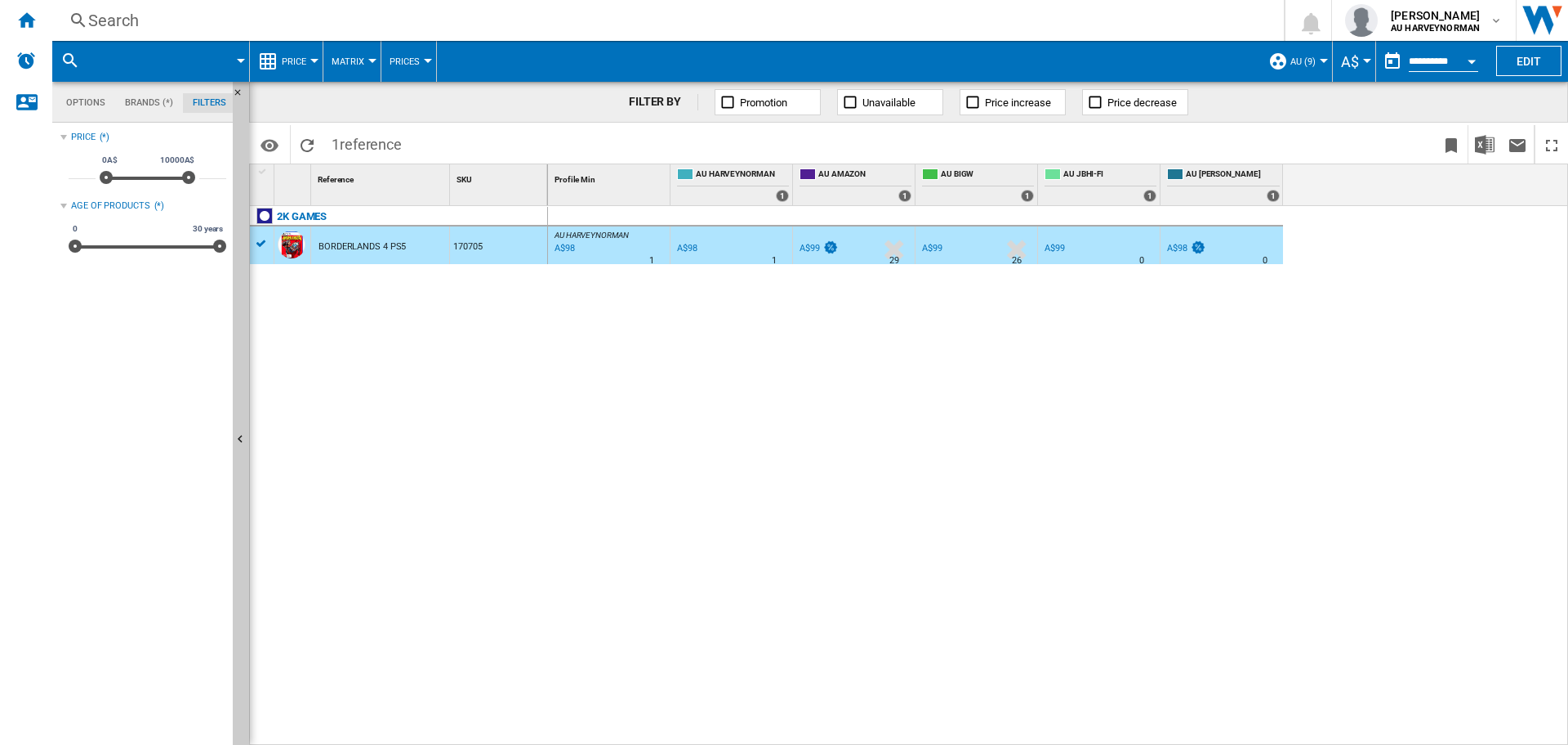
click at [267, 250] on div at bounding box center [262, 243] width 18 height 15
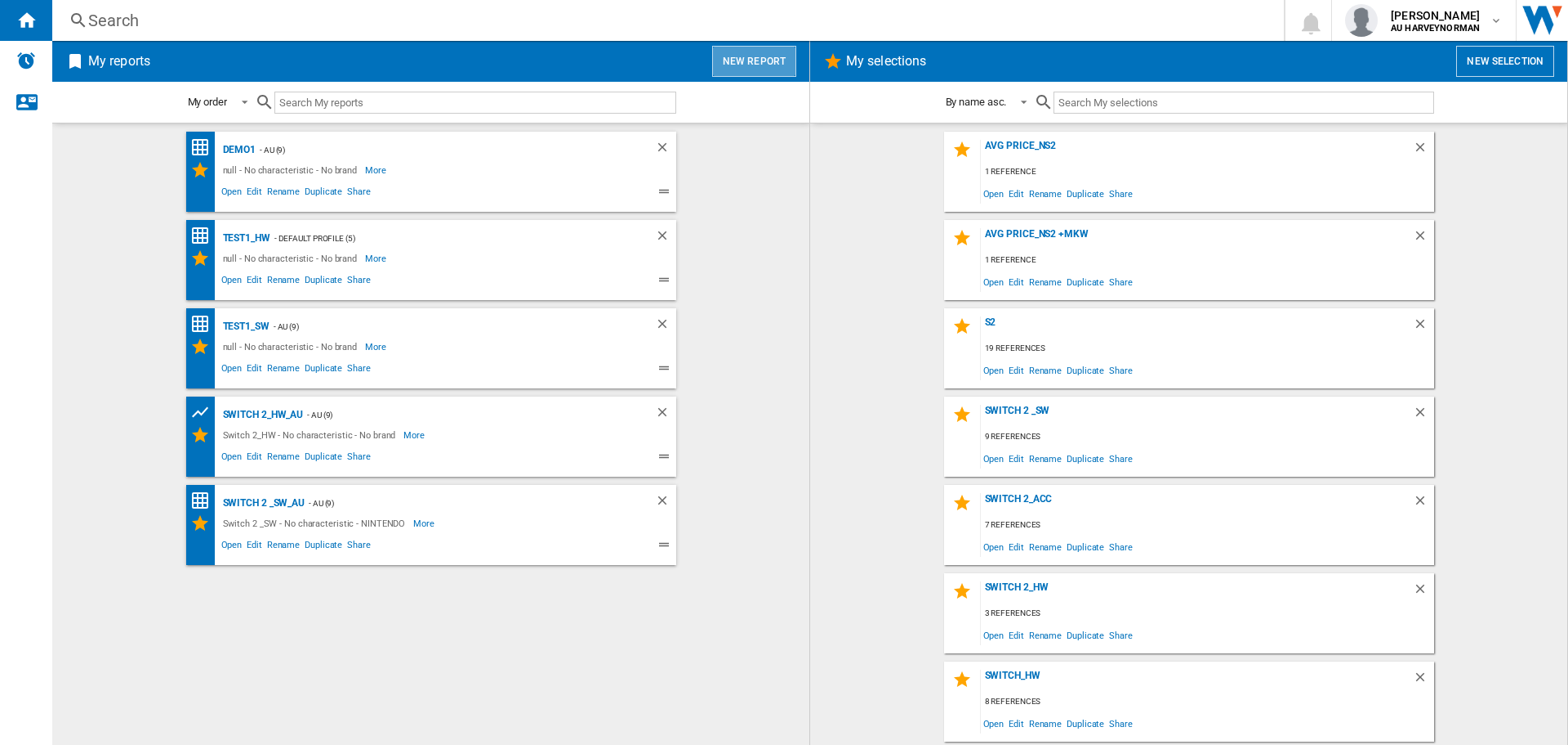
click at [757, 53] on button "New report" at bounding box center [754, 61] width 84 height 31
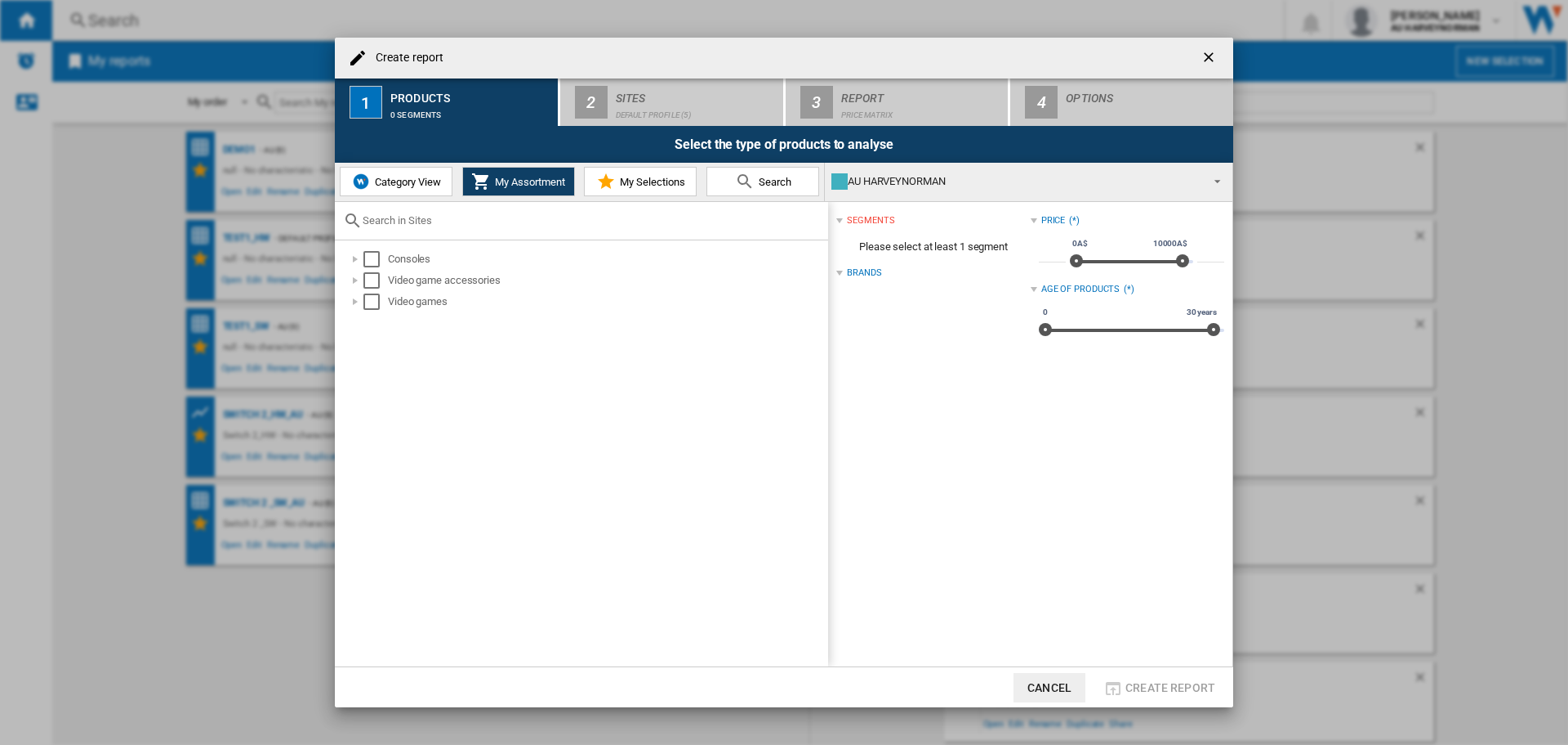
click at [766, 182] on span "Search" at bounding box center [774, 181] width 37 height 13
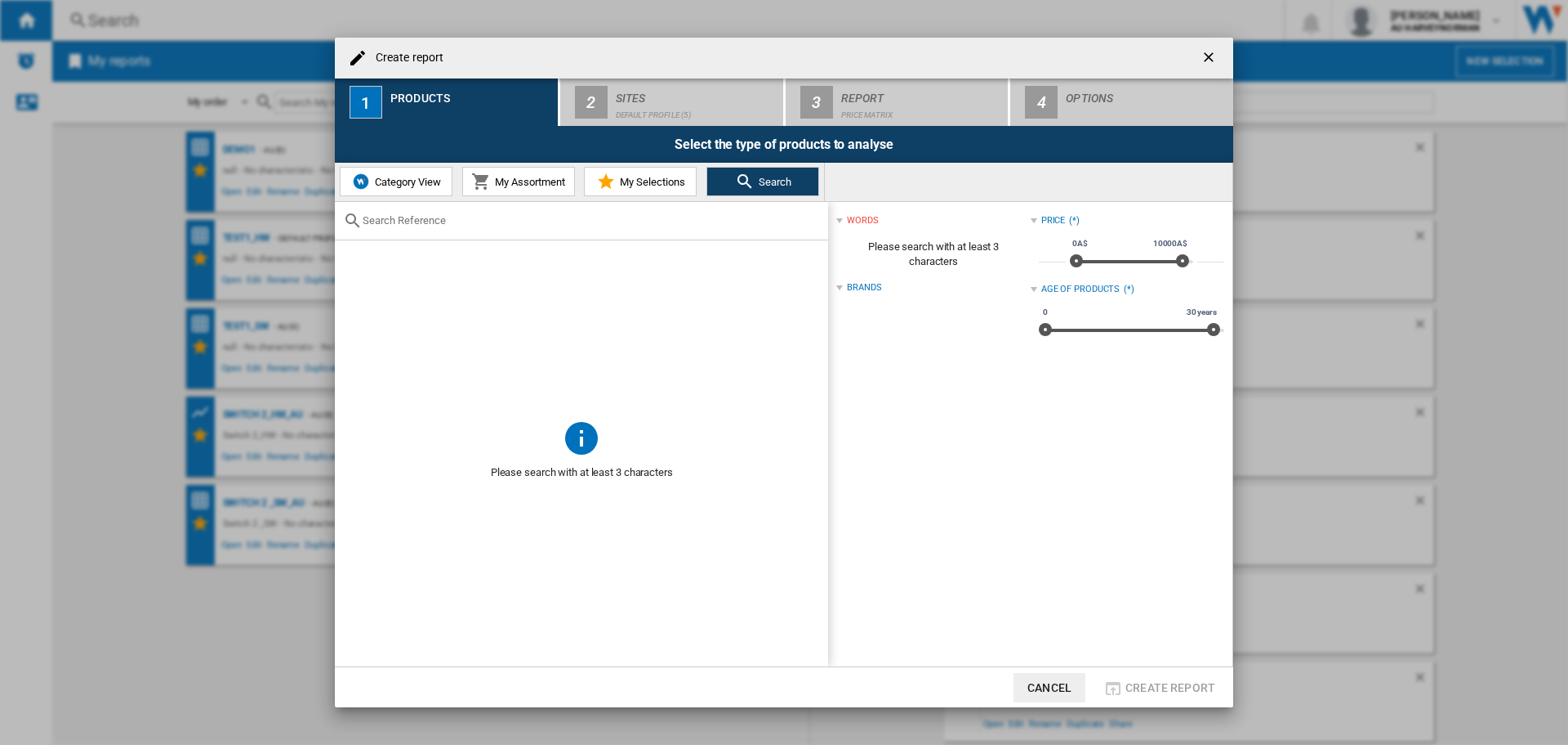
click at [560, 229] on div "Create report ..." at bounding box center [582, 220] width 493 height 38
click at [402, 218] on input "Create report ..." at bounding box center [591, 220] width 457 height 13
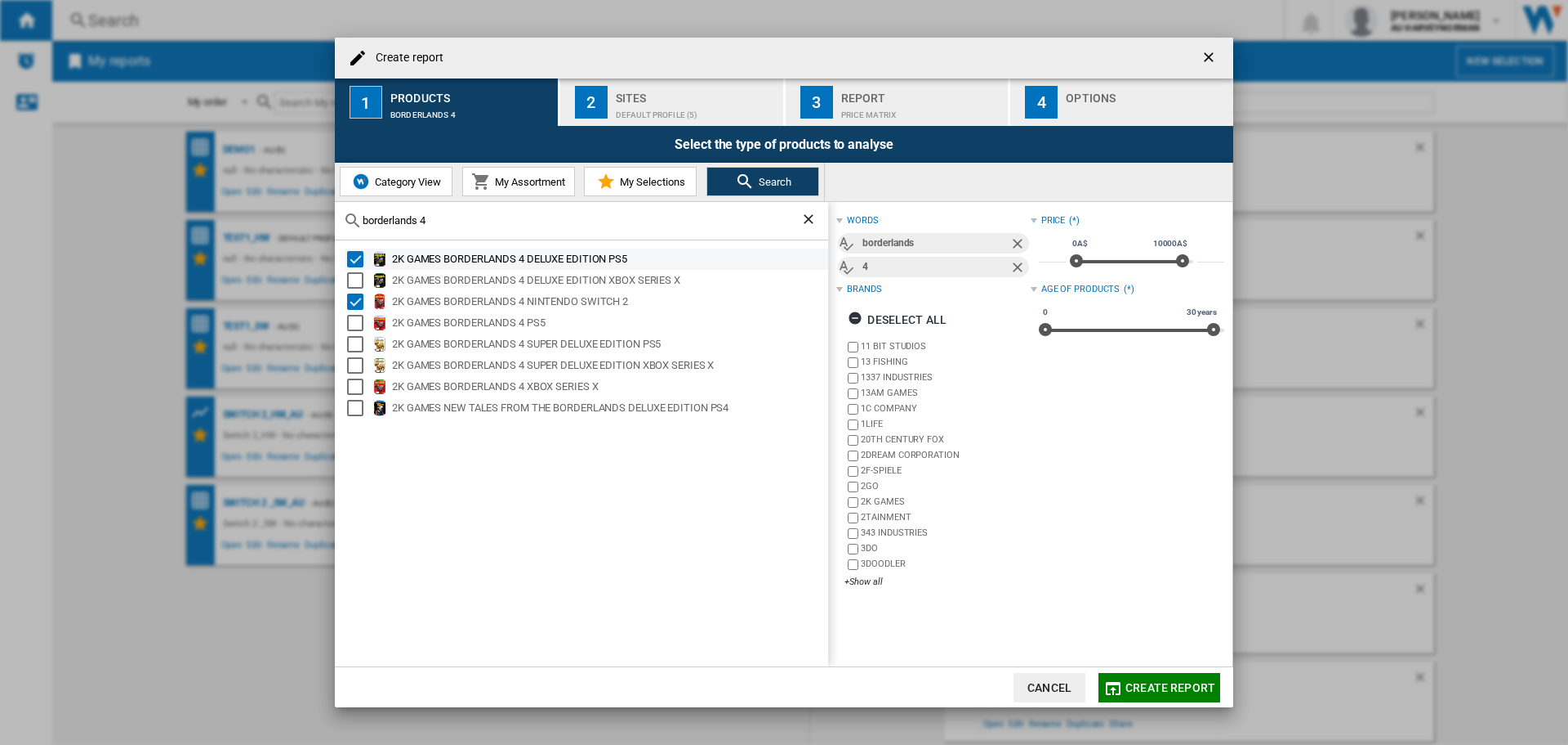
type input "borderlands 4"
click at [351, 255] on div "Select" at bounding box center [355, 258] width 17 height 17
click at [346, 295] on div "2K GAMES BORDERLANDS 4 NINTENDO SWITCH 2" at bounding box center [587, 301] width 483 height 21
click at [708, 119] on div "Default profile (5)" at bounding box center [696, 111] width 161 height 18
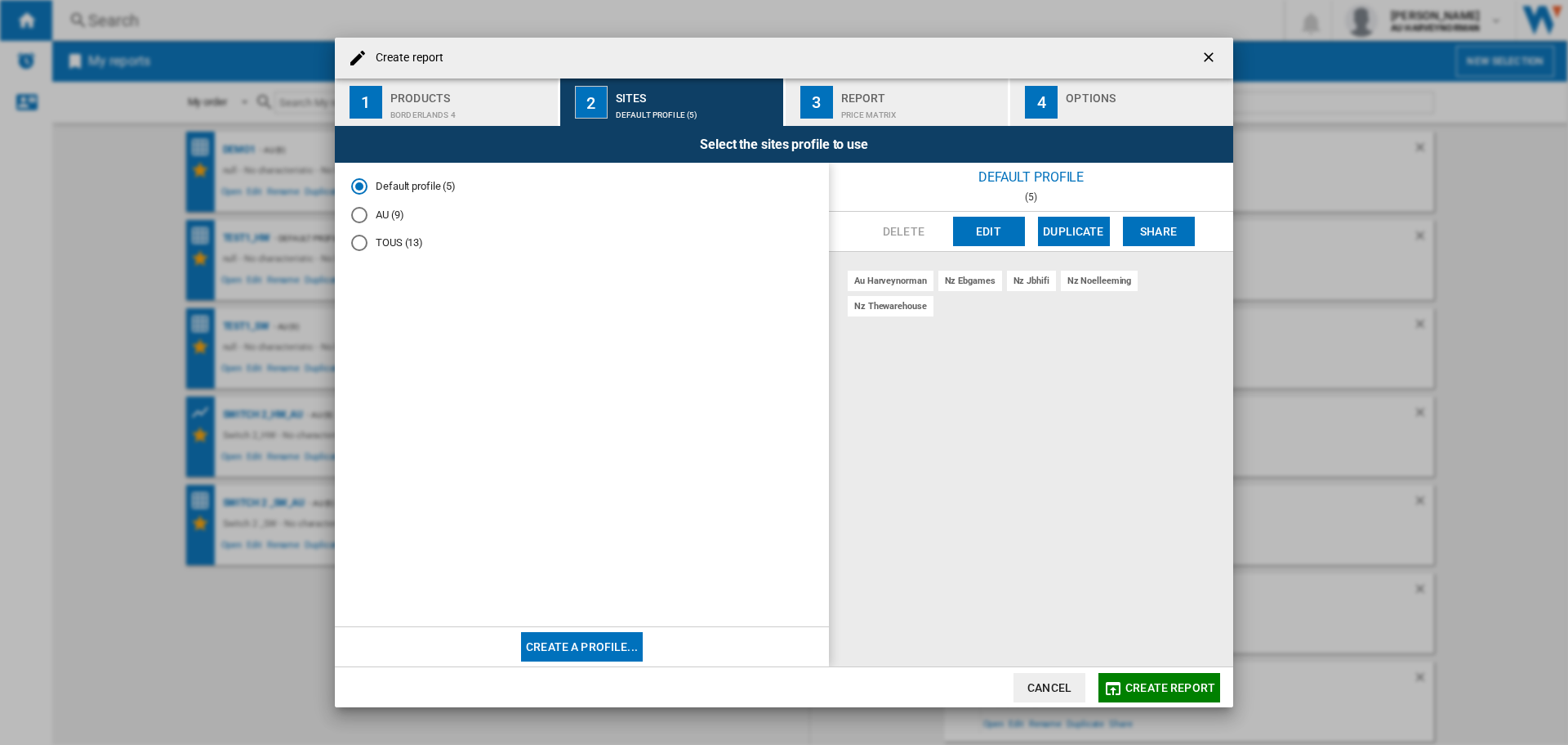
click at [386, 212] on md-radio-button "AU (9)" at bounding box center [582, 215] width 462 height 16
click at [1145, 681] on span "Create report" at bounding box center [1170, 686] width 90 height 13
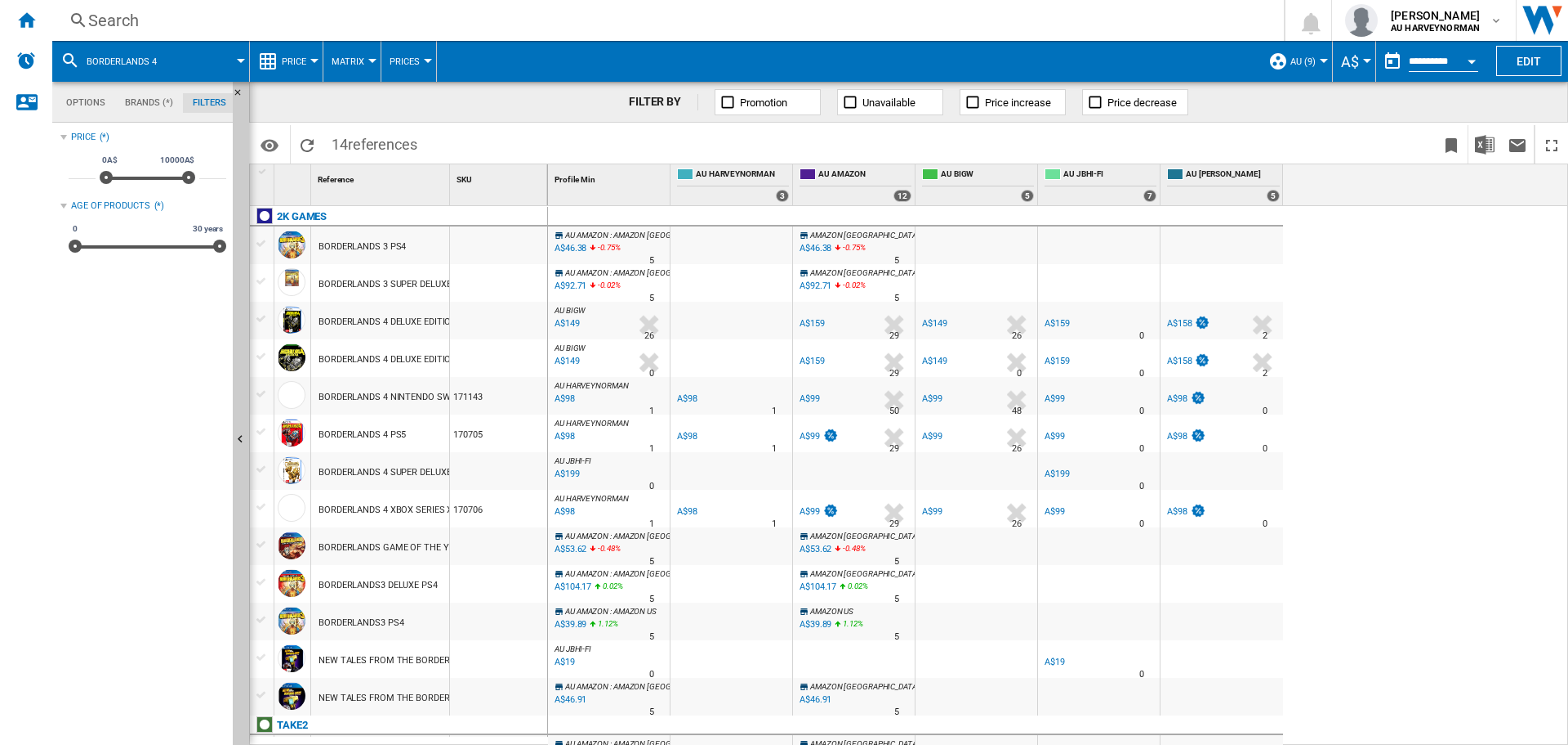
scroll to position [27, 0]
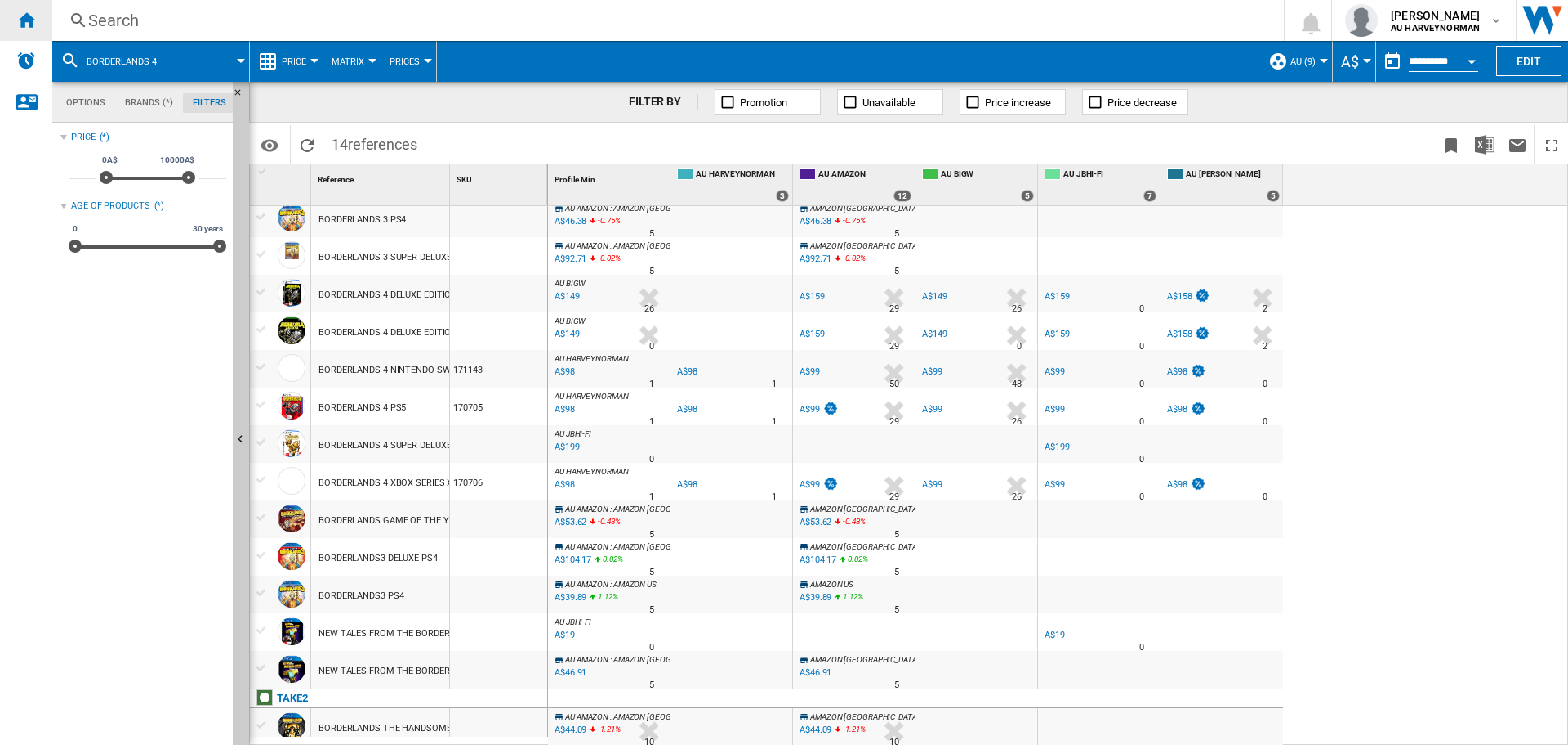
click at [32, 23] on ng-md-icon "Home" at bounding box center [26, 20] width 19 height 20
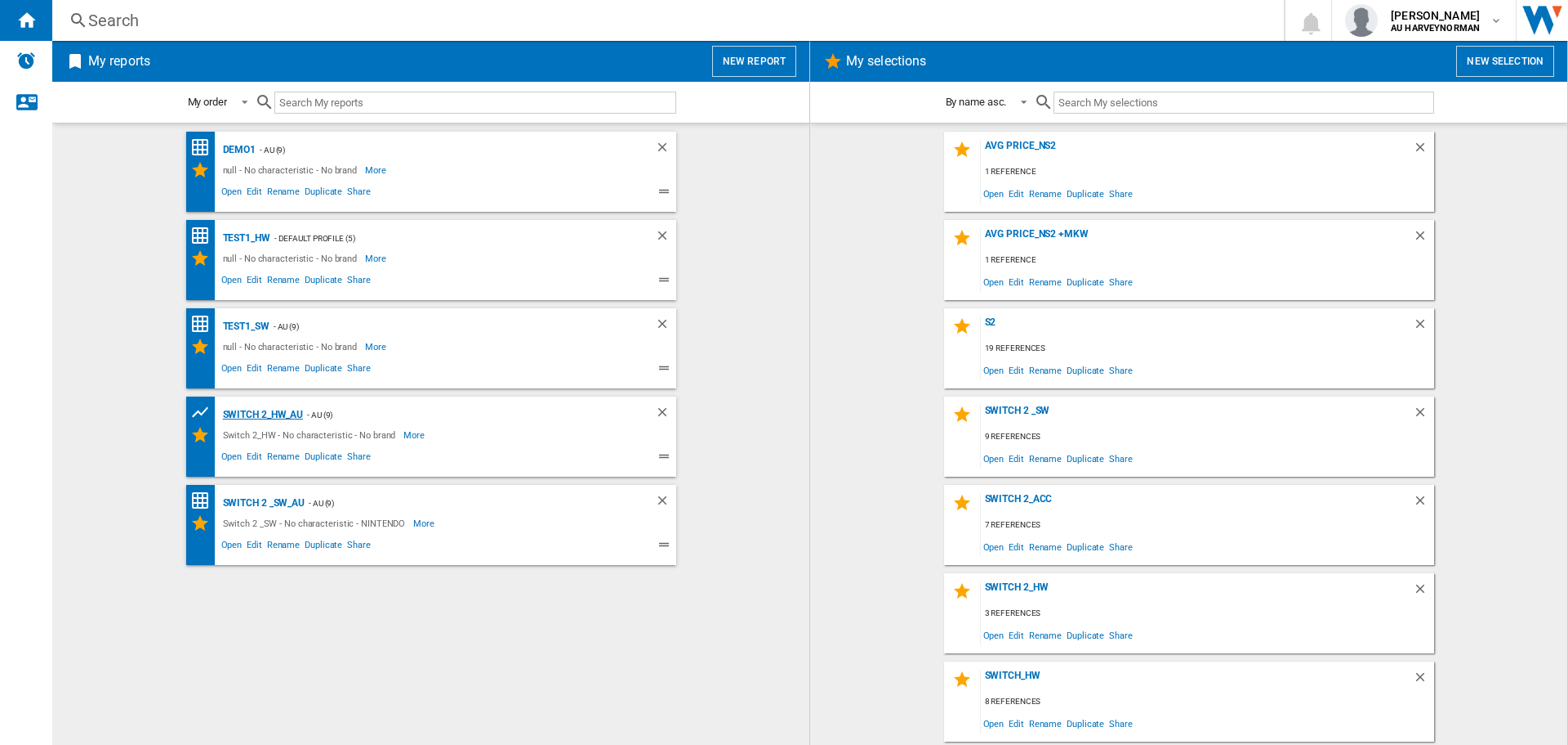
click at [254, 416] on div "Switch 2_HW_AU" at bounding box center [261, 414] width 85 height 20
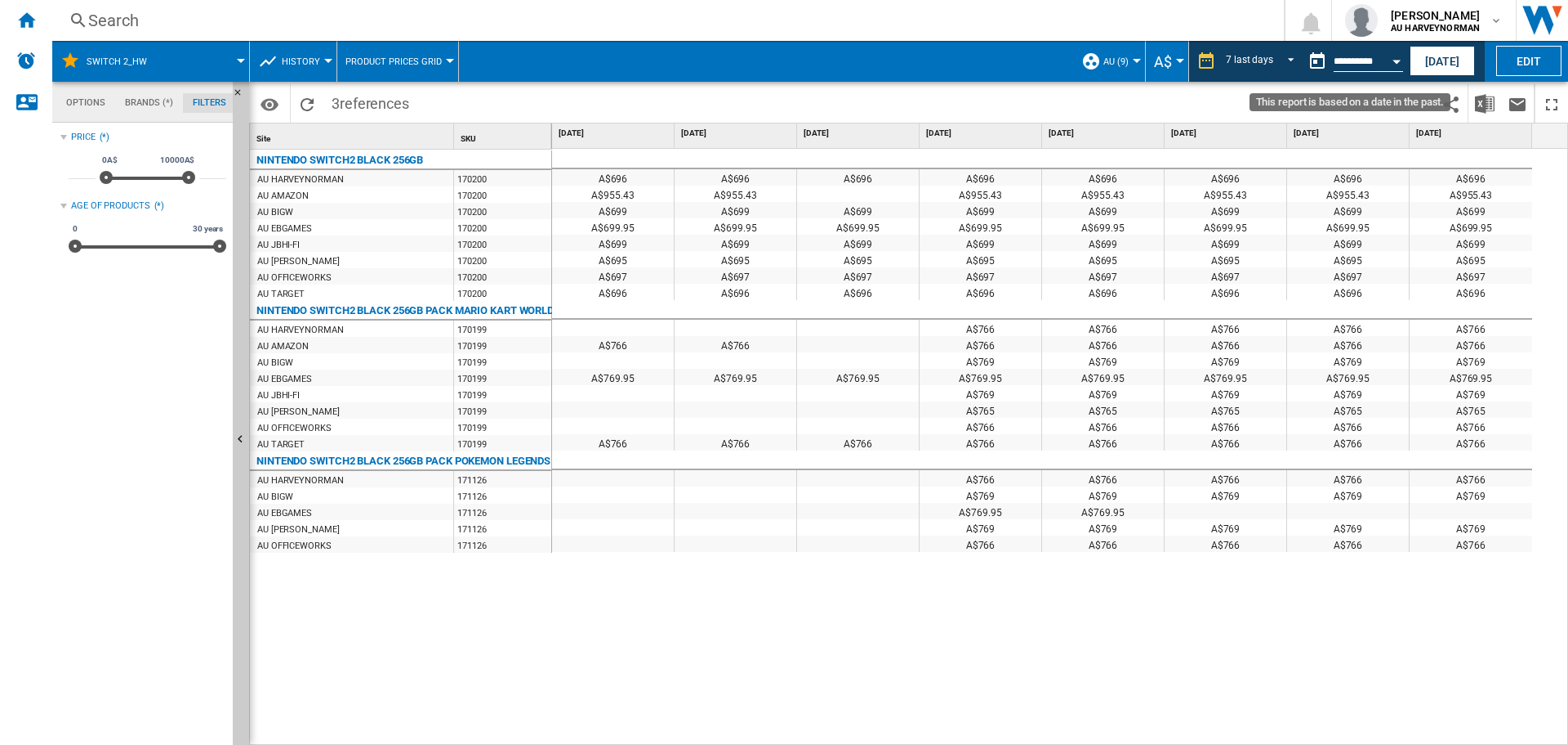
click at [1395, 63] on button "Open calendar" at bounding box center [1396, 59] width 29 height 29
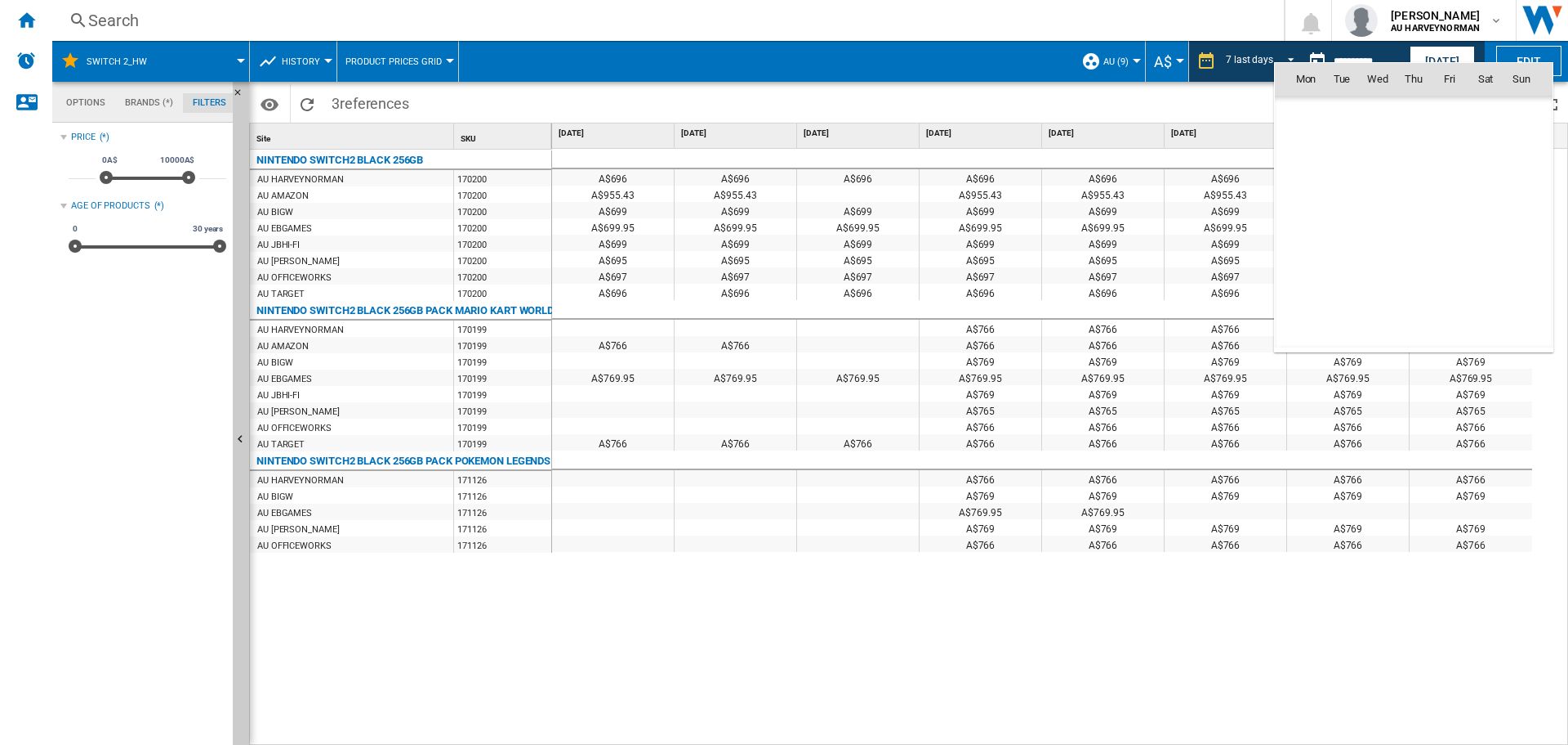
scroll to position [7798, 0]
click at [1518, 192] on span "17" at bounding box center [1522, 186] width 33 height 33
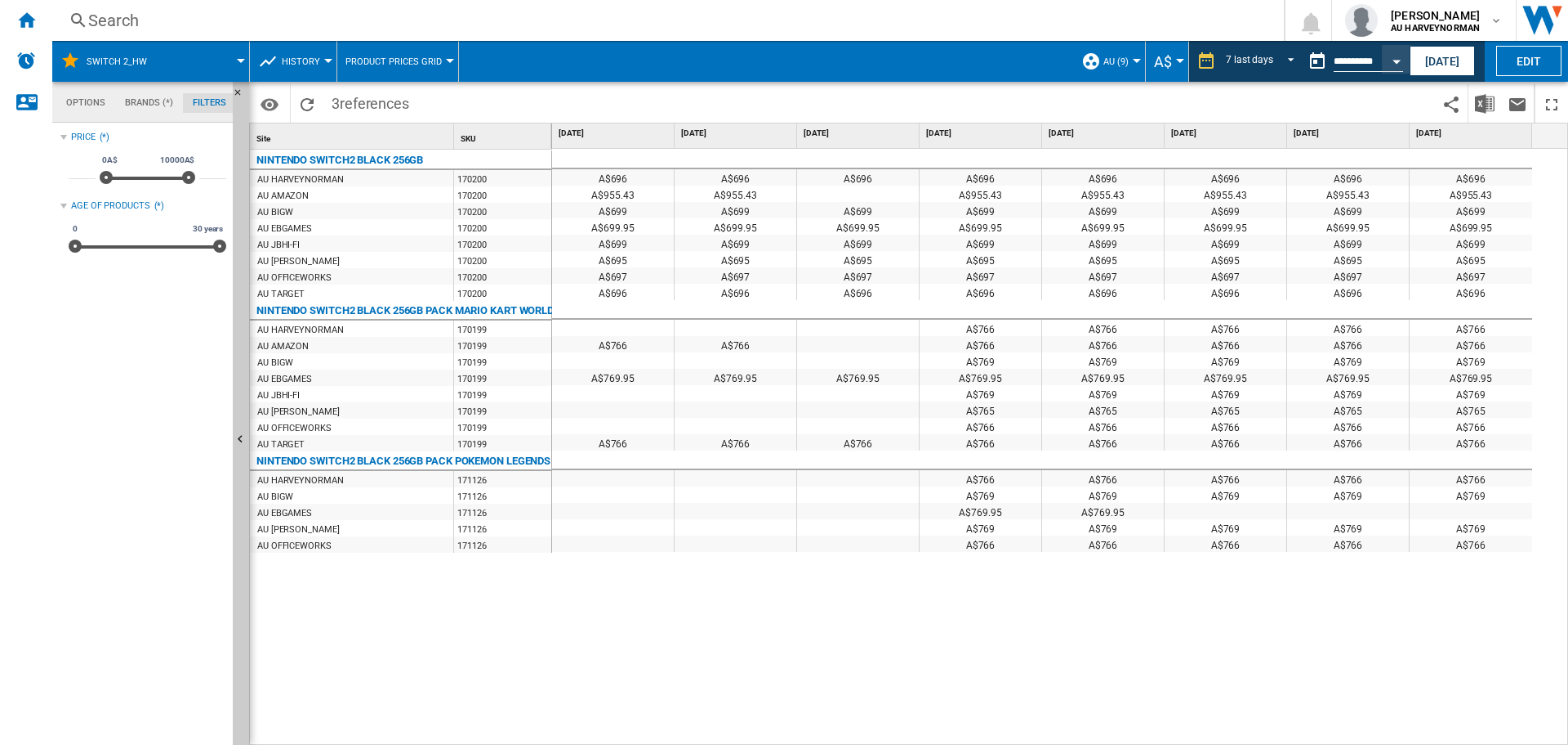
type input "**********"
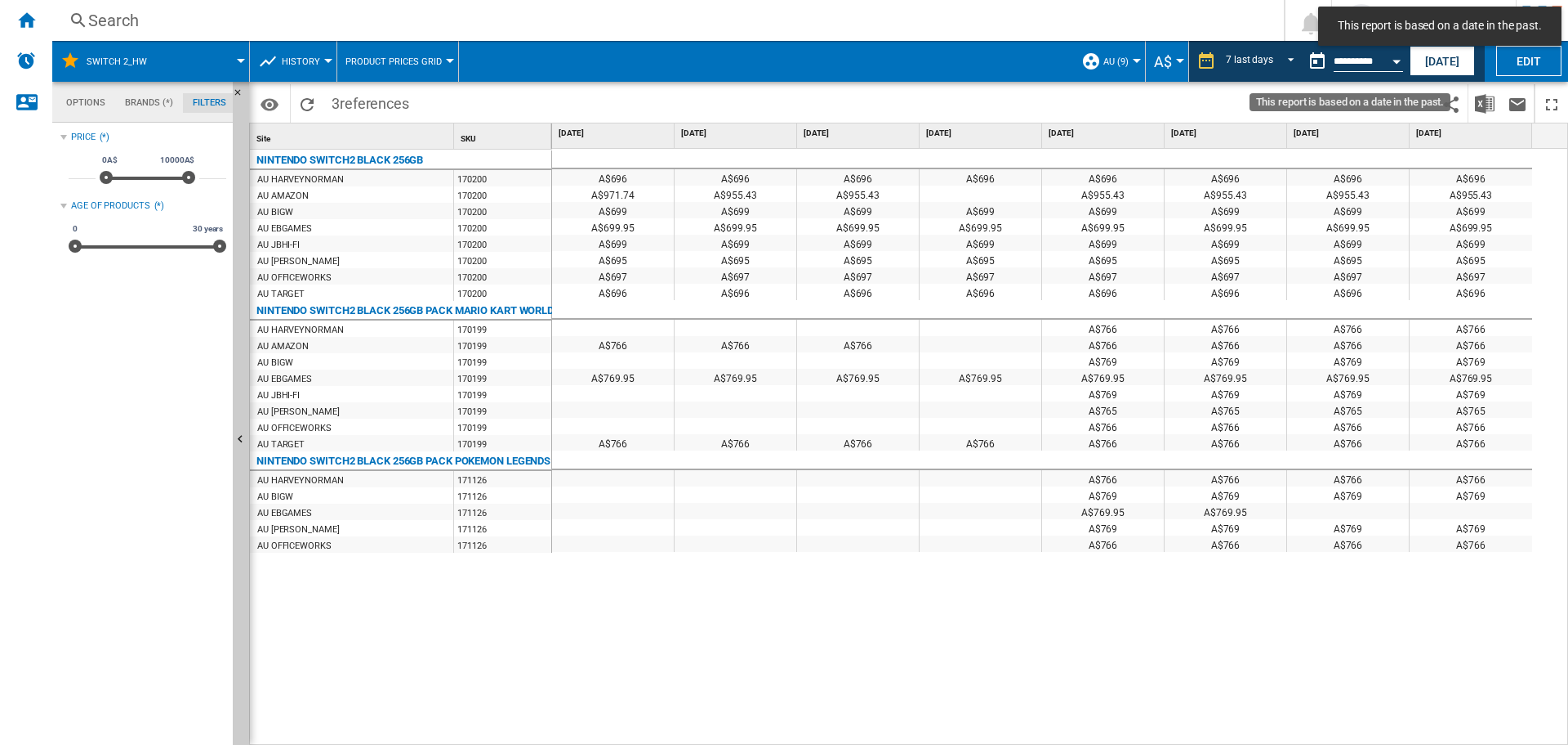
click at [1400, 60] on div "Open calendar" at bounding box center [1396, 61] width 8 height 4
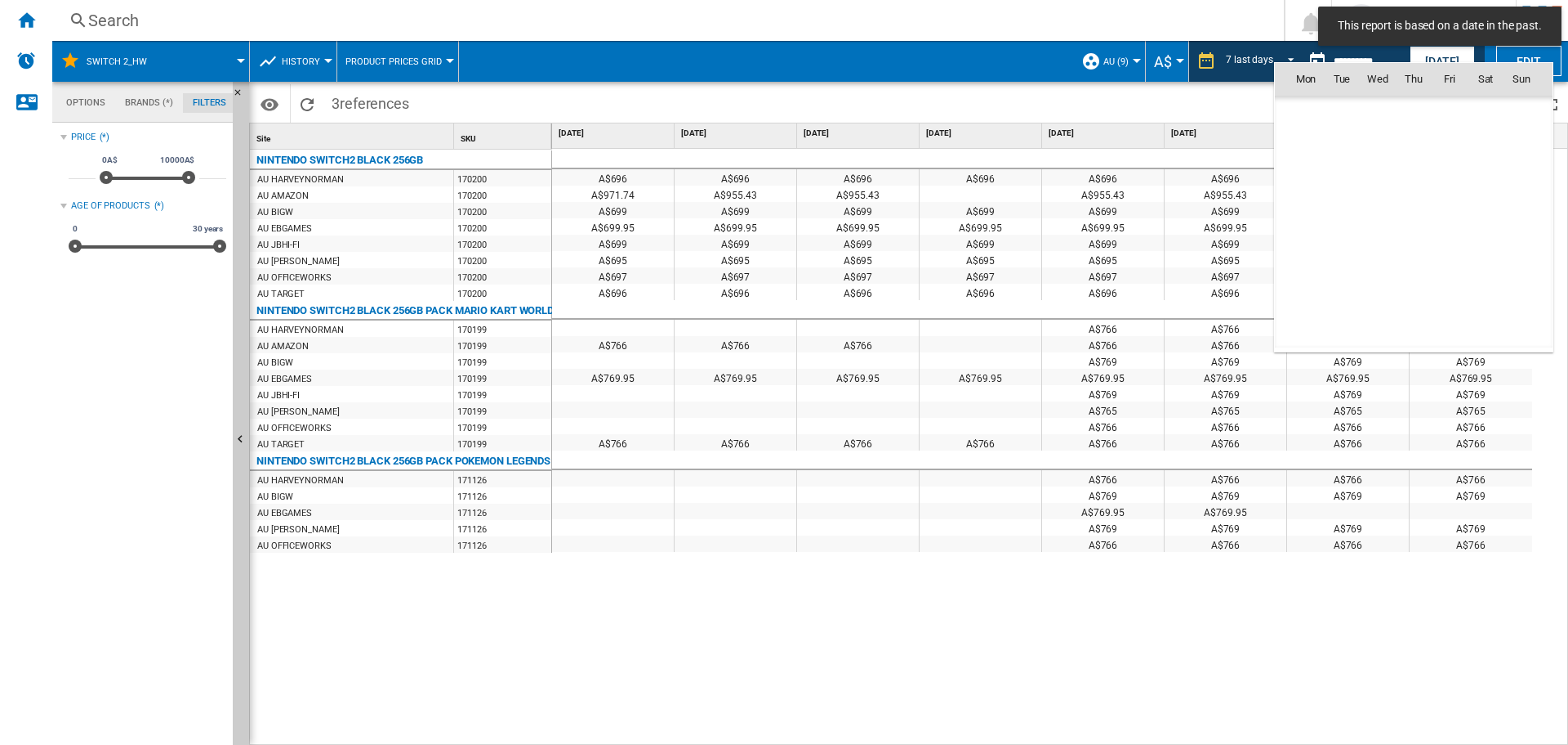
scroll to position [7798, 0]
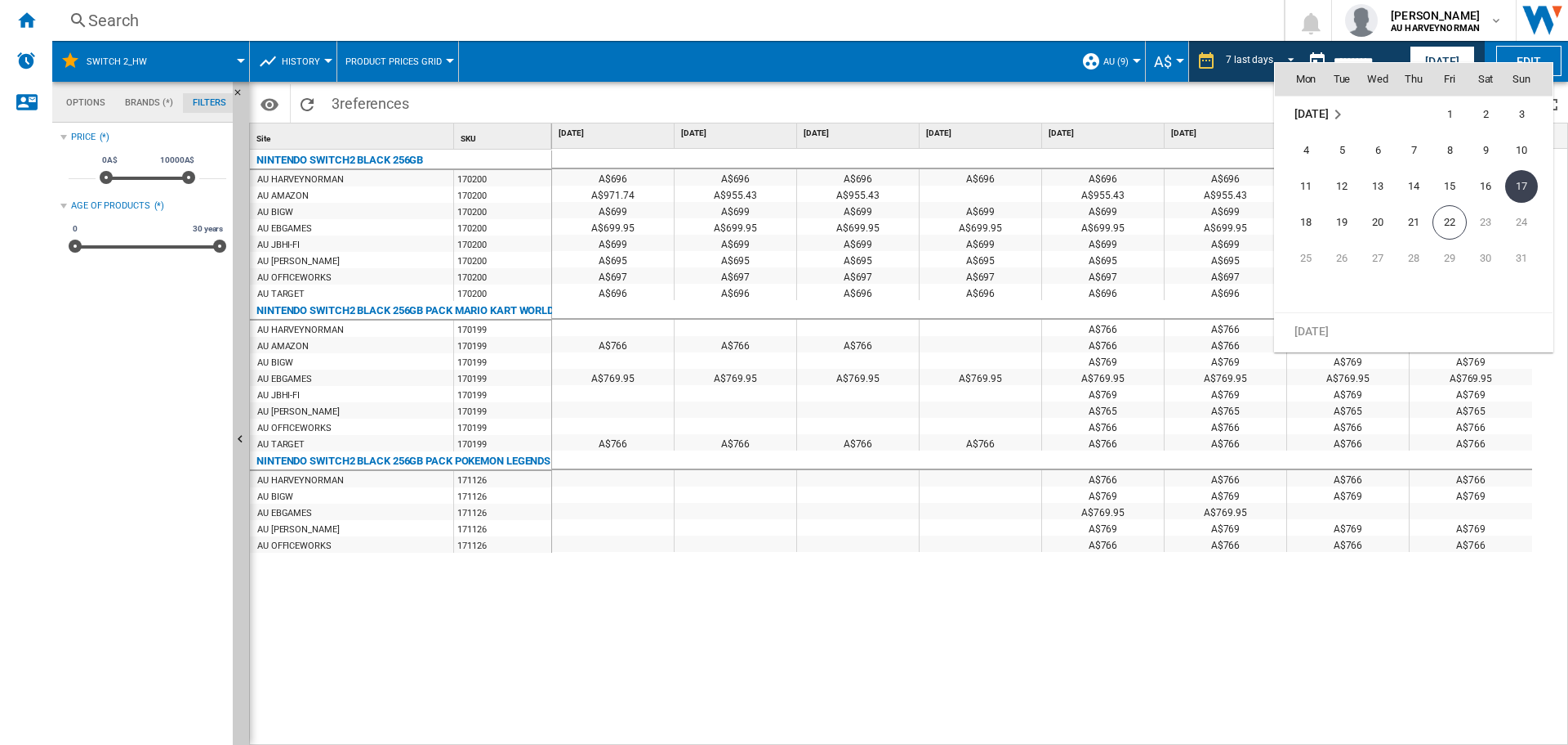
click at [1313, 696] on div at bounding box center [784, 372] width 1568 height 745
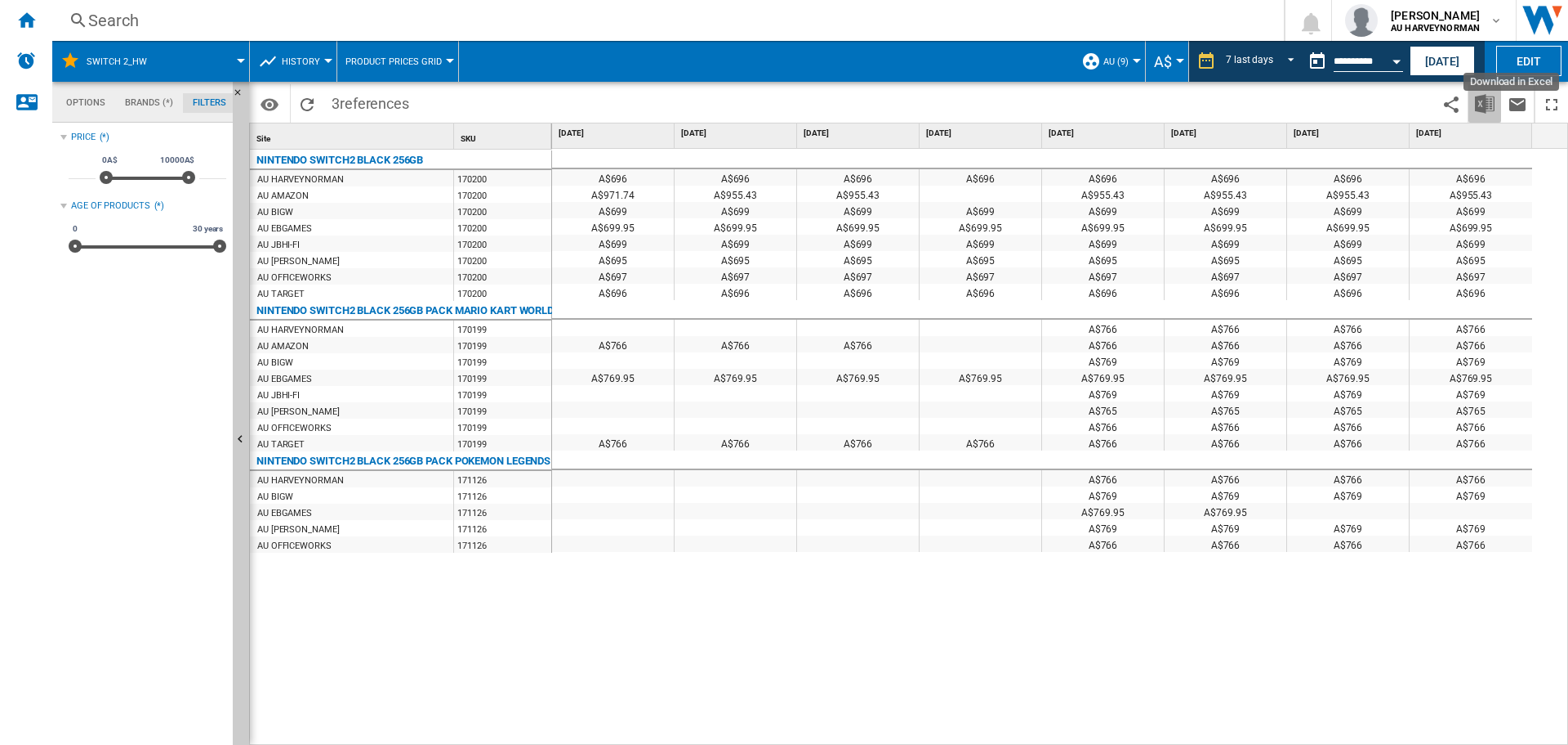
click at [1485, 103] on img "Download in Excel" at bounding box center [1485, 103] width 19 height 20
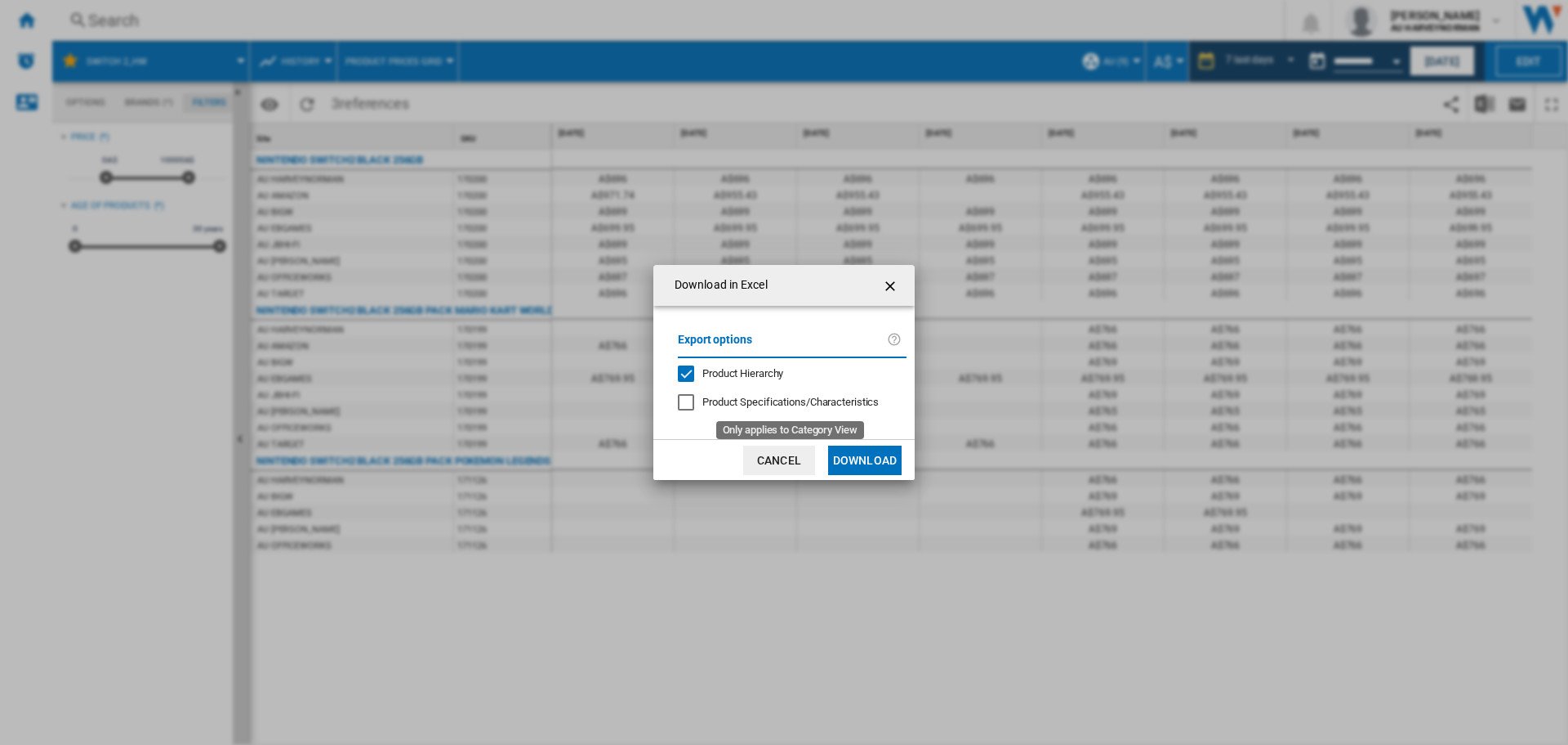
click at [809, 397] on span "Product Specifications/Characteristics" at bounding box center [790, 402] width 176 height 13
click at [856, 462] on button "Download" at bounding box center [864, 460] width 73 height 29
